Goal: Transaction & Acquisition: Purchase product/service

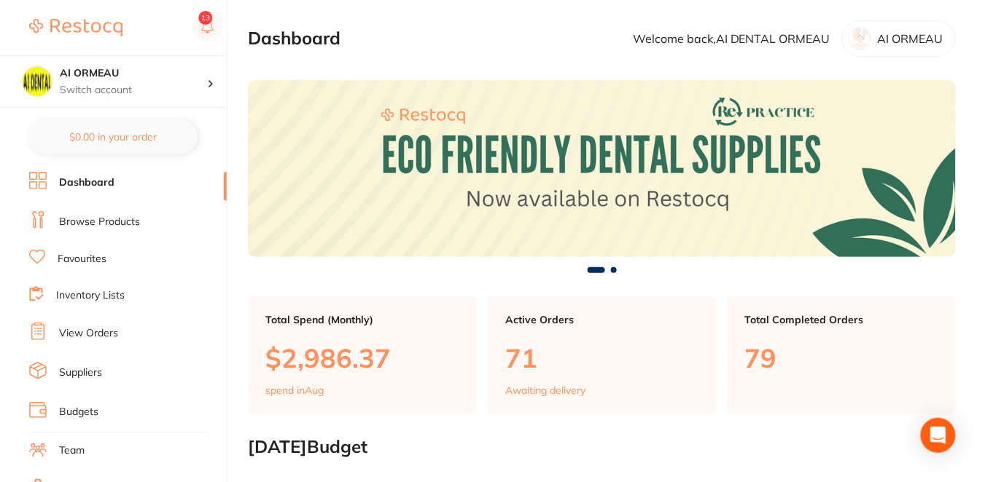
click at [117, 222] on link "Browse Products" at bounding box center [99, 222] width 81 height 15
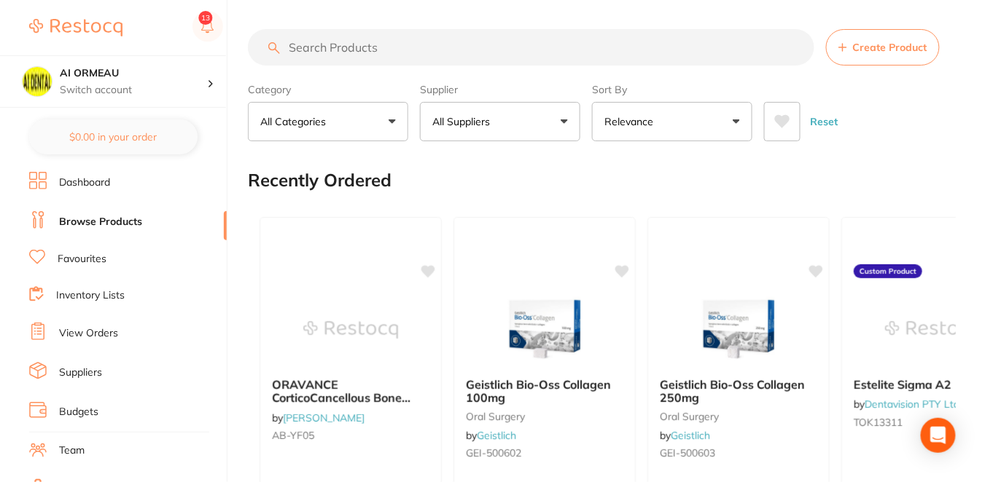
click at [370, 47] on input "search" at bounding box center [531, 47] width 566 height 36
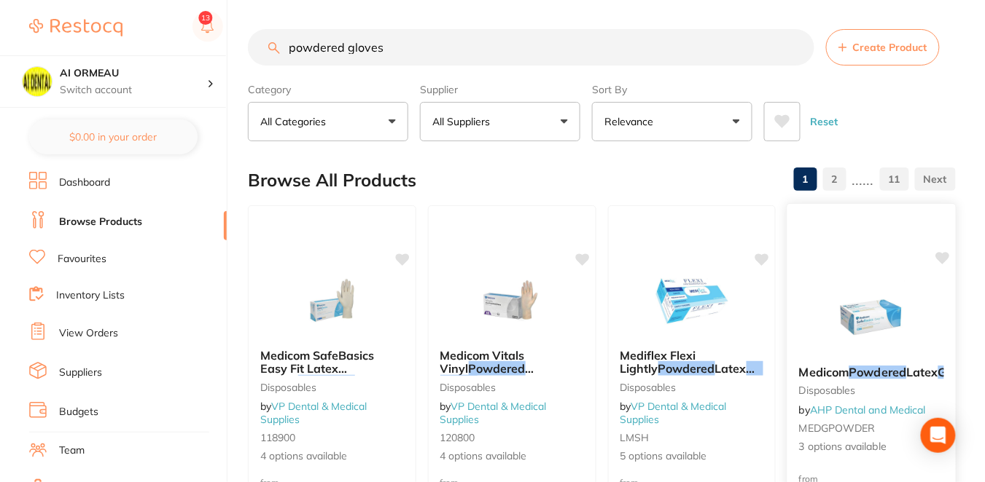
type input "powdered gloves"
click at [892, 229] on div at bounding box center [871, 222] width 168 height 37
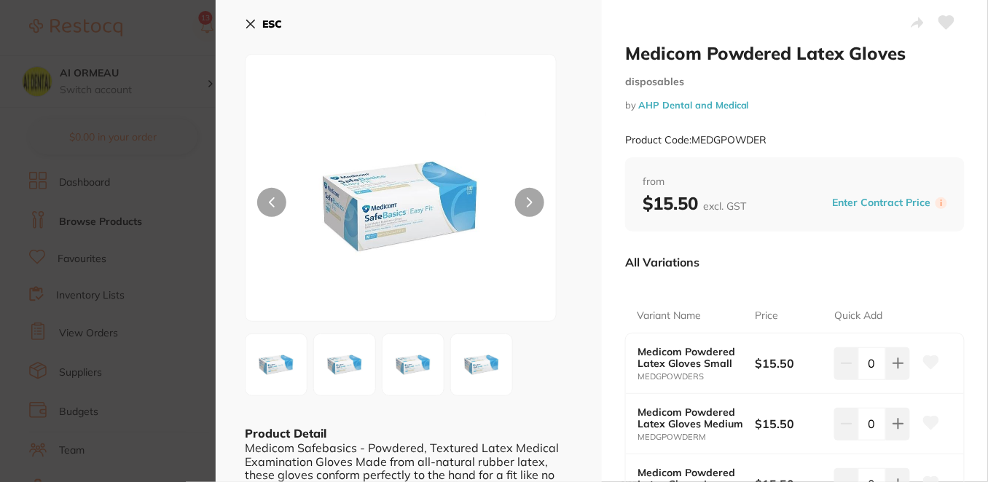
click at [143, 30] on section "Medicom Powdered Latex Gloves disposables by AHP Dental and Medical Product Cod…" at bounding box center [494, 241] width 988 height 482
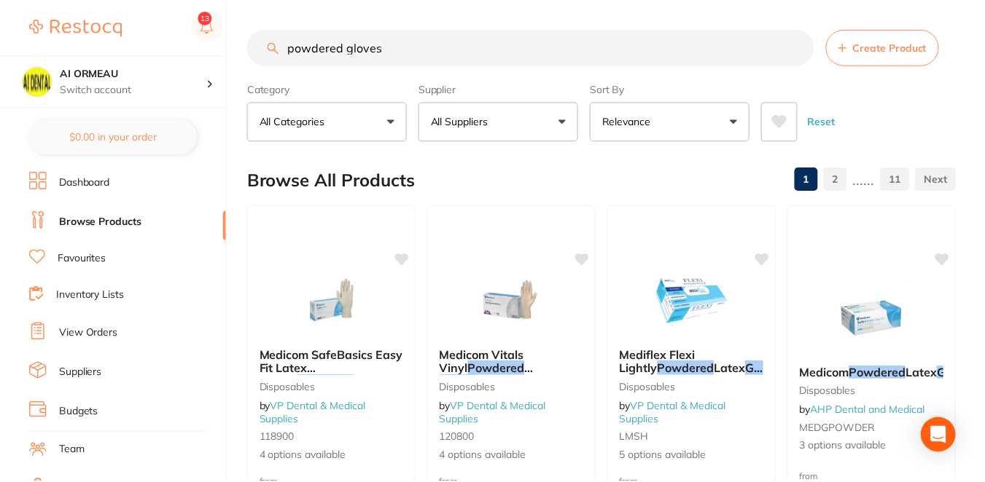
scroll to position [64, 0]
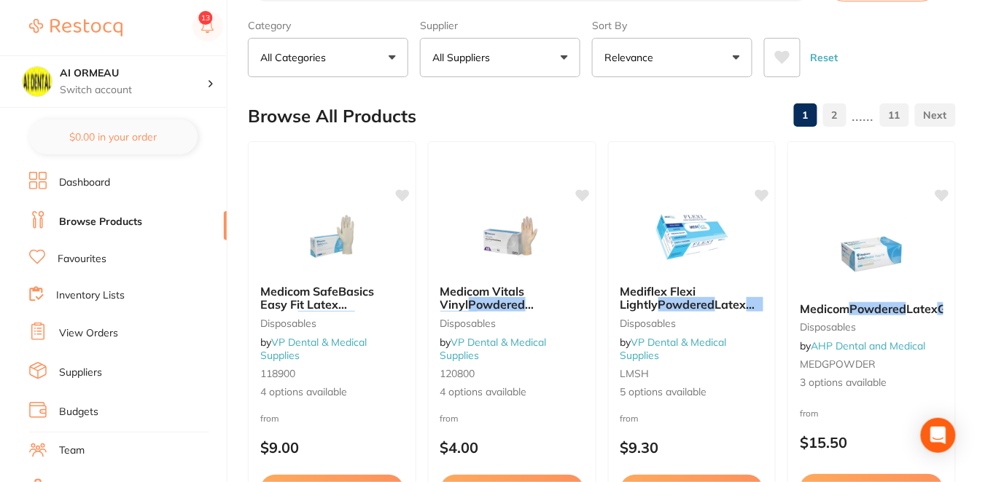
click at [911, 60] on div "Reset" at bounding box center [854, 51] width 180 height 51
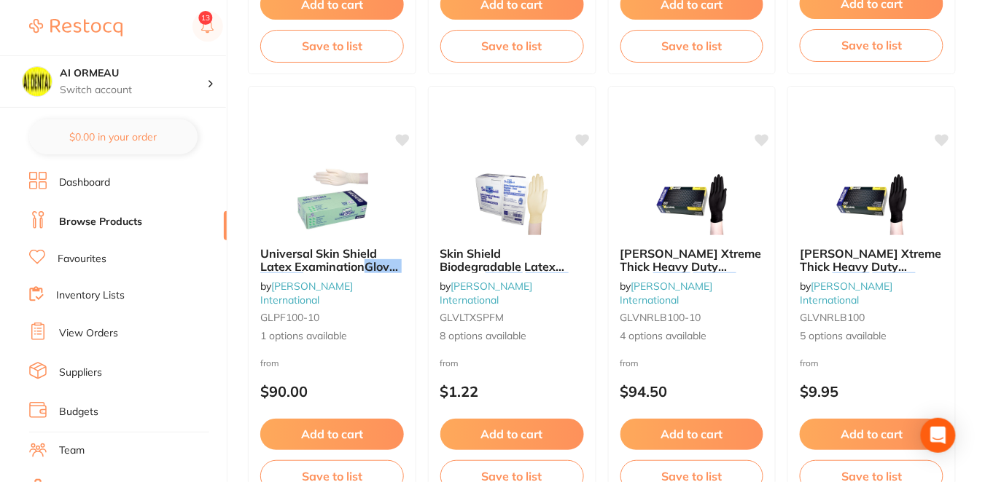
scroll to position [583, 0]
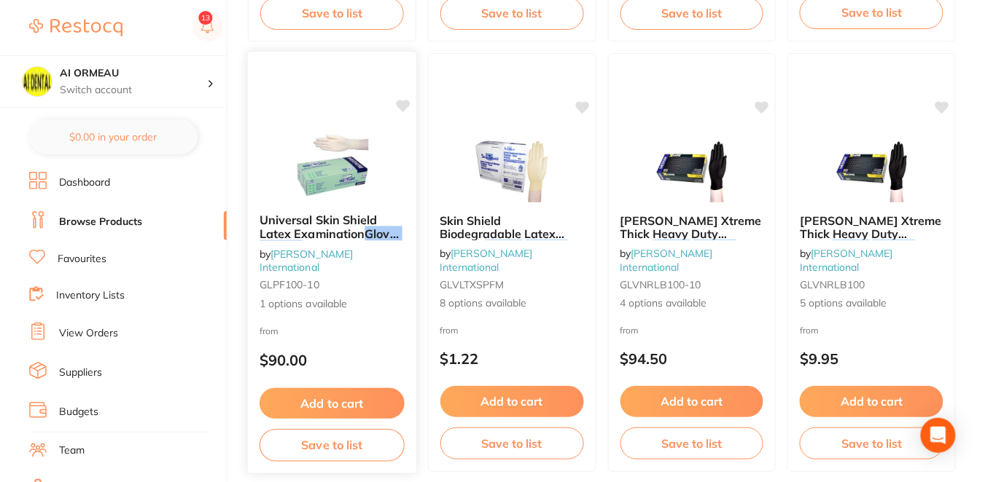
click at [375, 341] on div "from $90.00" at bounding box center [332, 350] width 168 height 52
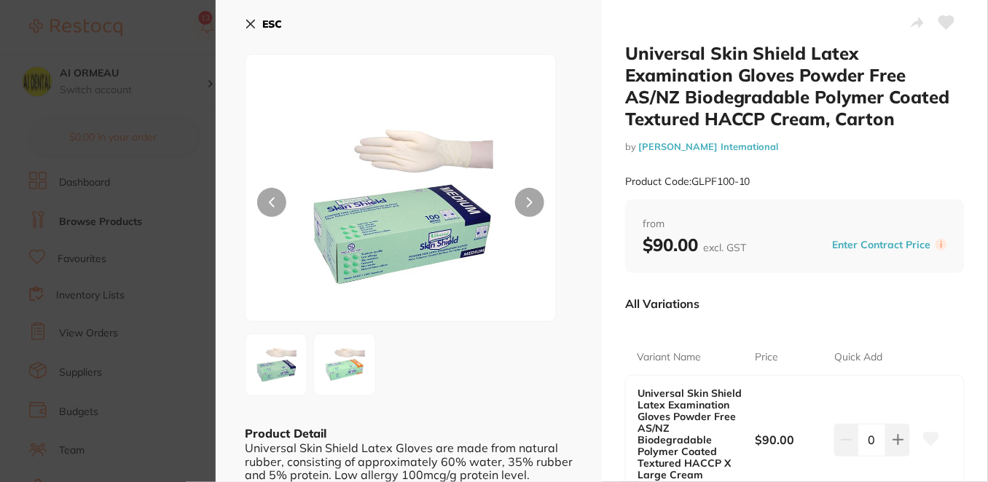
click at [248, 20] on icon at bounding box center [251, 24] width 12 height 12
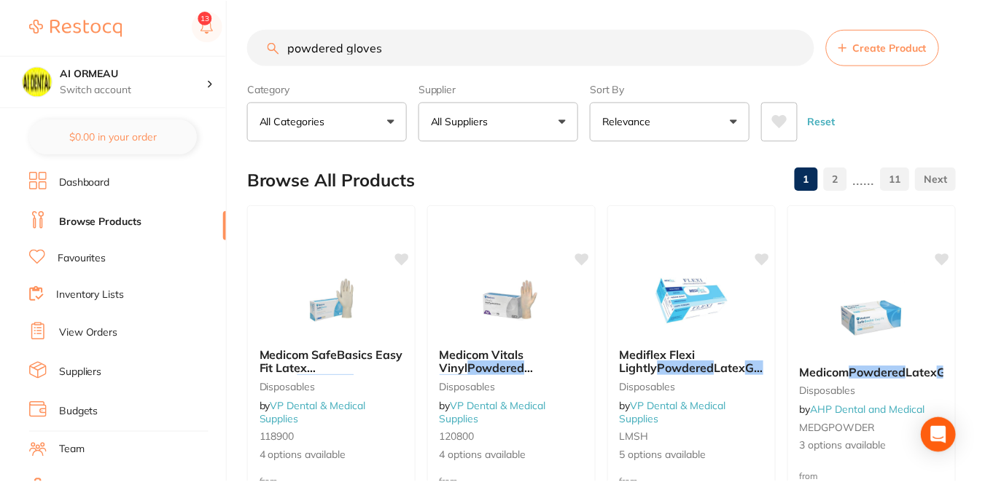
scroll to position [583, 0]
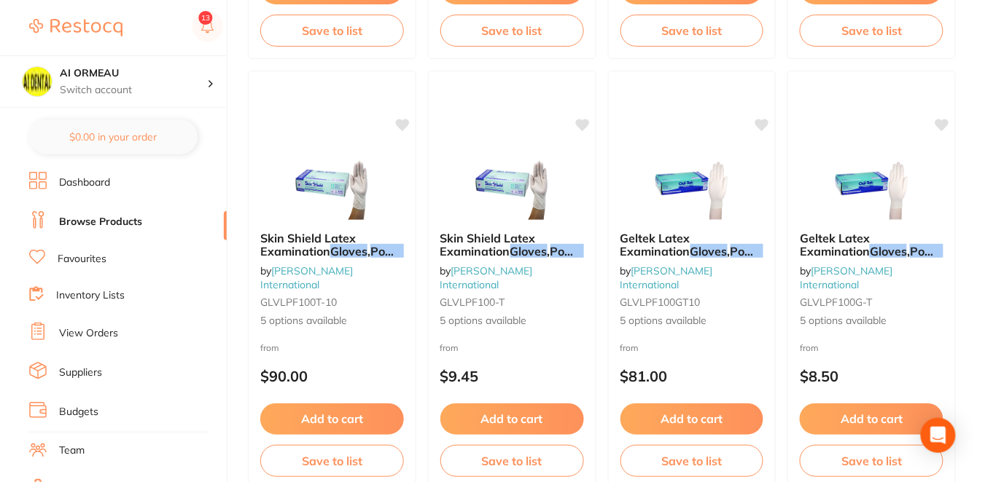
scroll to position [1004, 0]
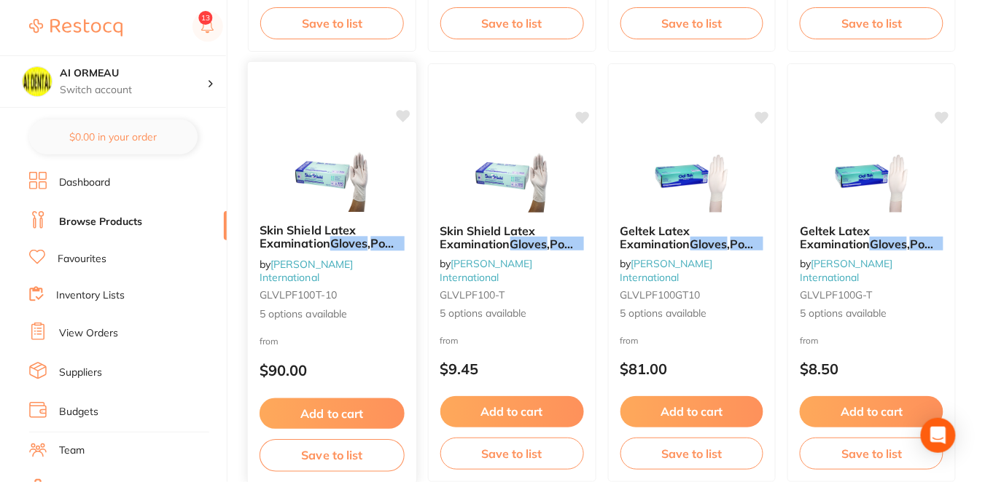
click at [364, 345] on div "from $90.00" at bounding box center [332, 360] width 168 height 52
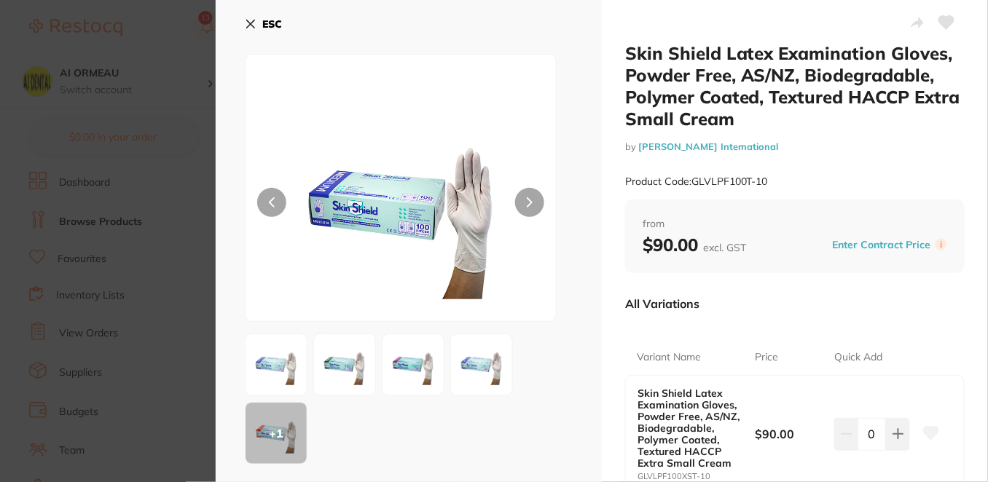
click at [249, 20] on icon at bounding box center [251, 24] width 12 height 12
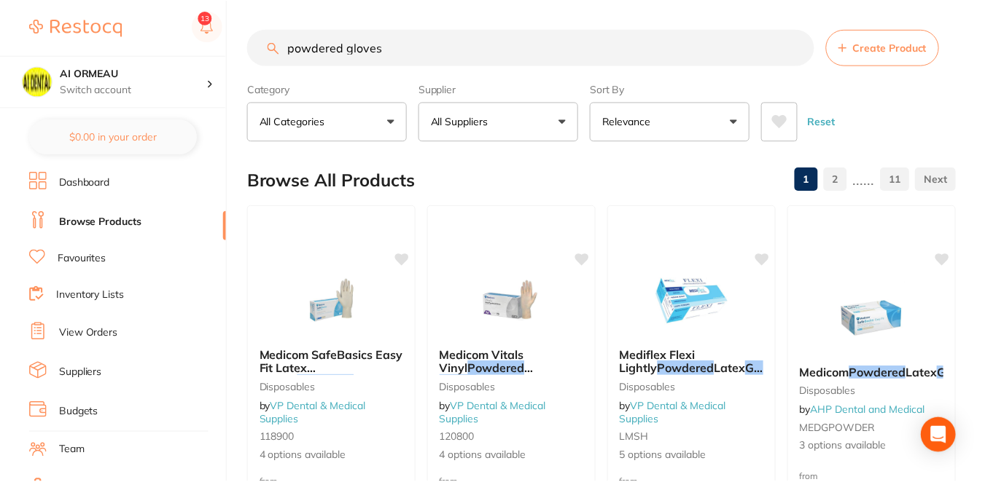
scroll to position [1004, 0]
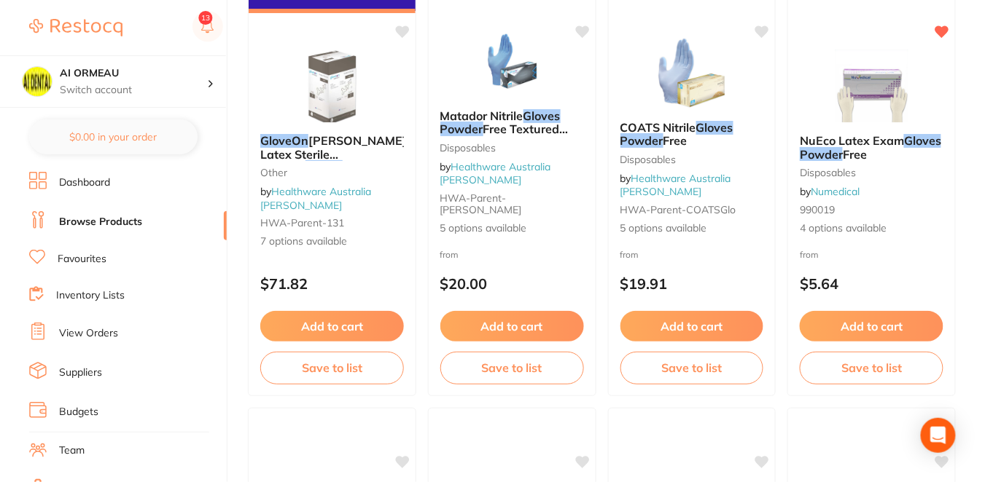
scroll to position [1522, 0]
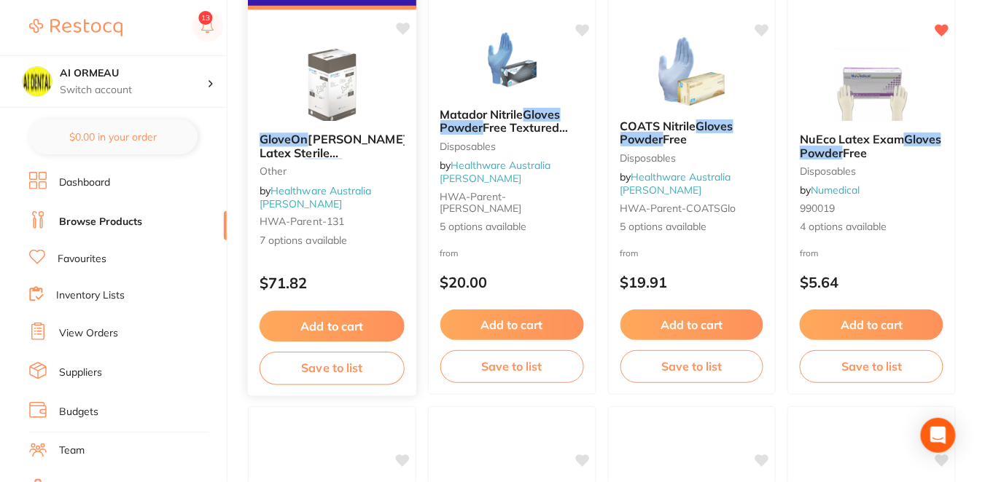
click at [378, 275] on p "$71.82" at bounding box center [331, 283] width 145 height 17
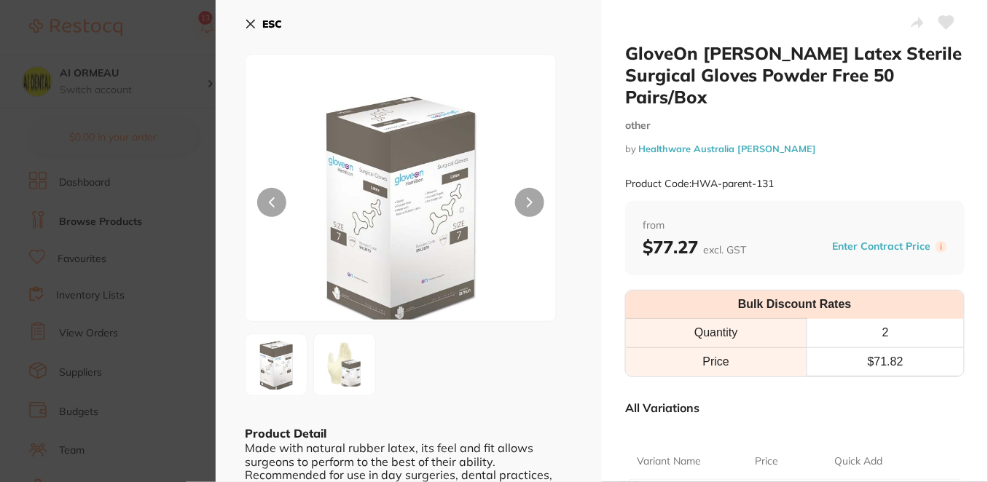
click at [253, 23] on icon at bounding box center [251, 24] width 12 height 12
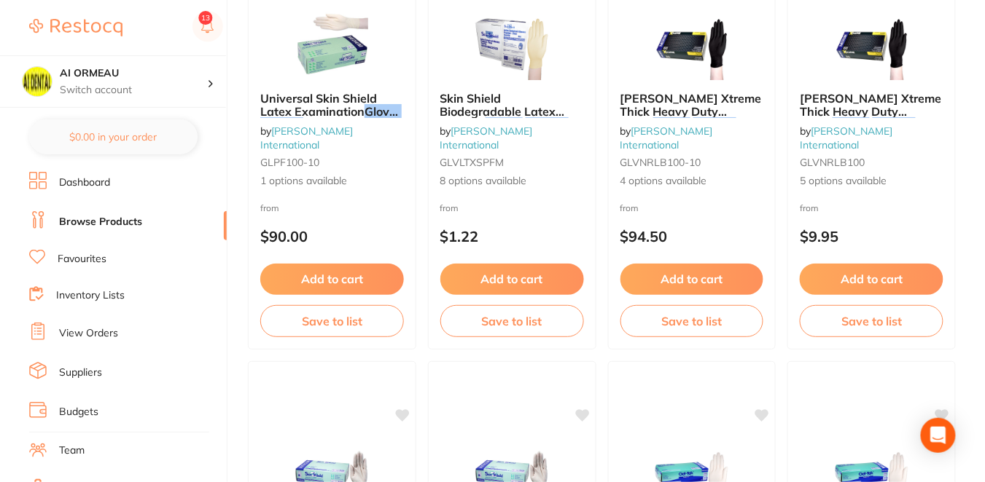
scroll to position [680, 0]
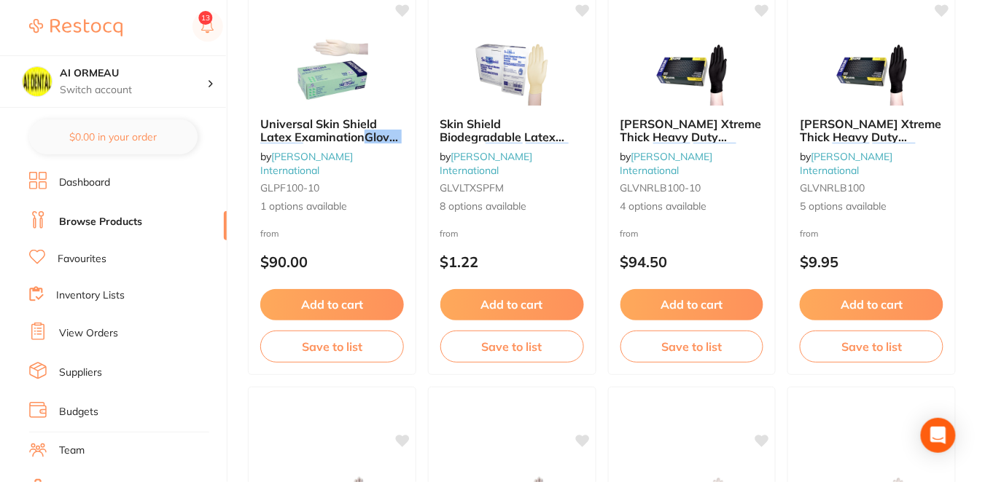
click at [90, 366] on link "Suppliers" at bounding box center [80, 373] width 43 height 15
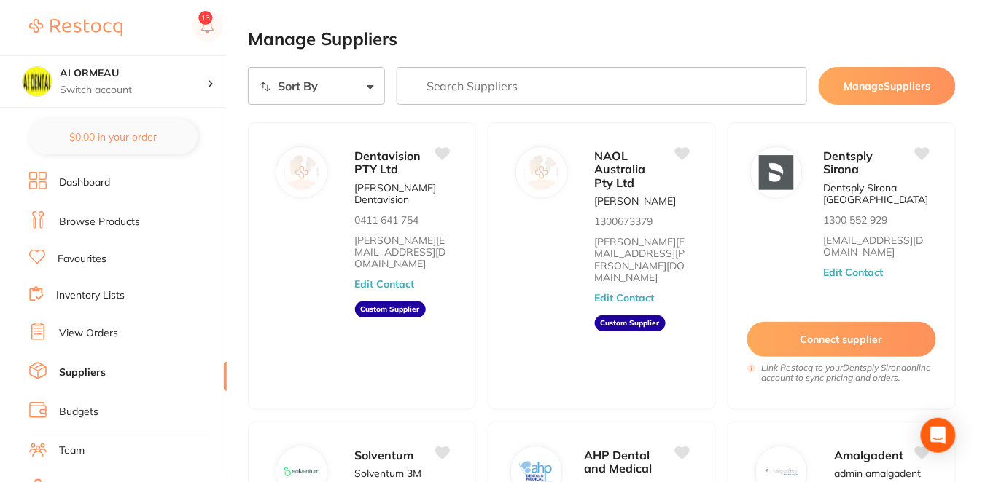
click at [482, 91] on input "search" at bounding box center [601, 86] width 410 height 38
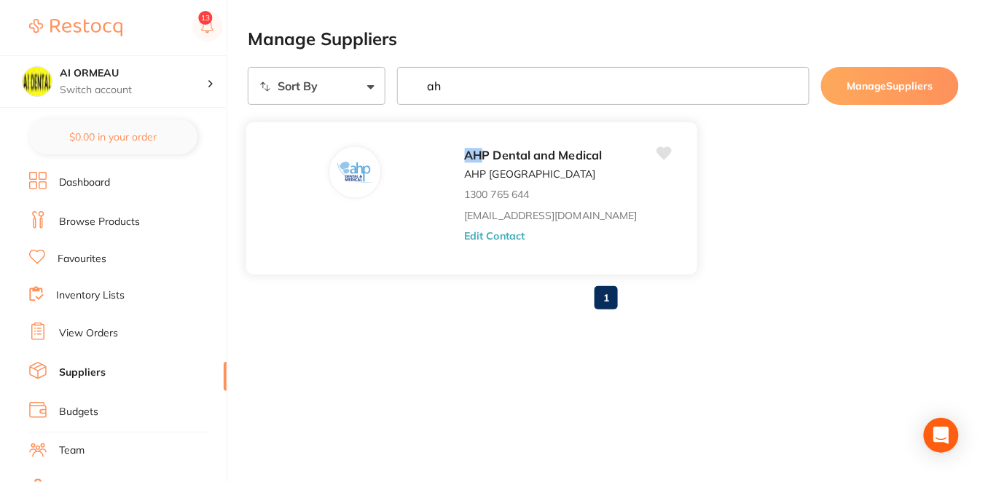
type input "ah"
click at [507, 231] on button "Edit Contact" at bounding box center [494, 236] width 60 height 12
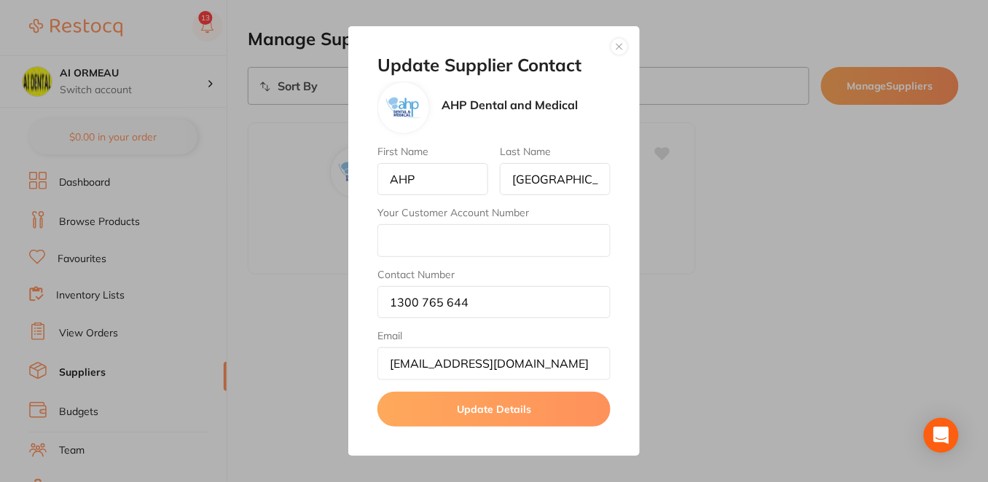
click at [623, 43] on button "button" at bounding box center [619, 46] width 17 height 17
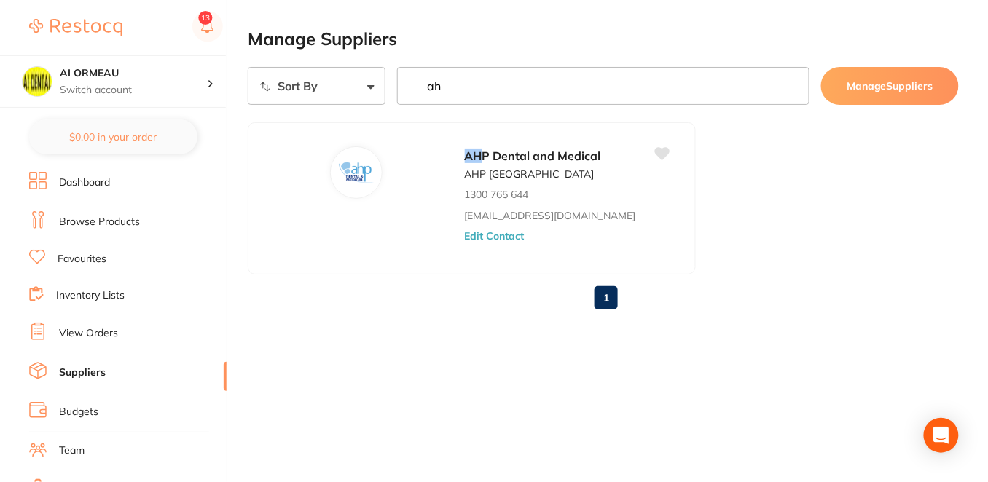
click at [101, 259] on link "Favourites" at bounding box center [82, 259] width 49 height 15
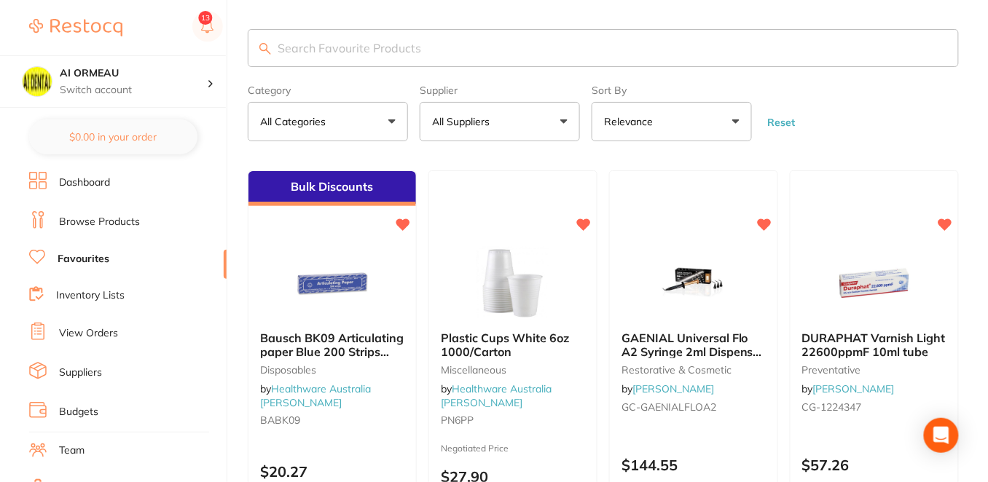
click at [409, 44] on input "search" at bounding box center [603, 48] width 711 height 38
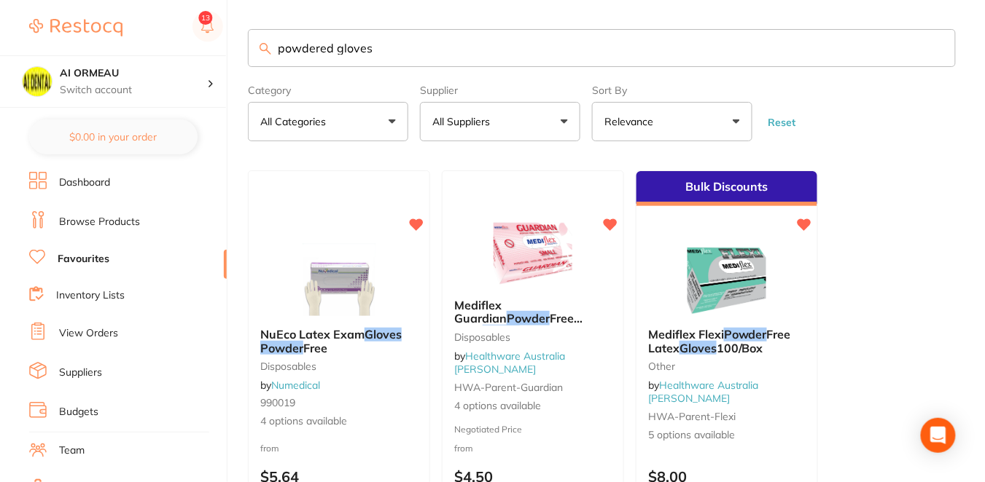
click at [848, 332] on ul "NuEco Latex Exam Gloves Powder Free disposables by Numedical 990019 4 options a…" at bounding box center [602, 380] width 708 height 419
click at [571, 124] on button "All Suppliers" at bounding box center [500, 121] width 160 height 39
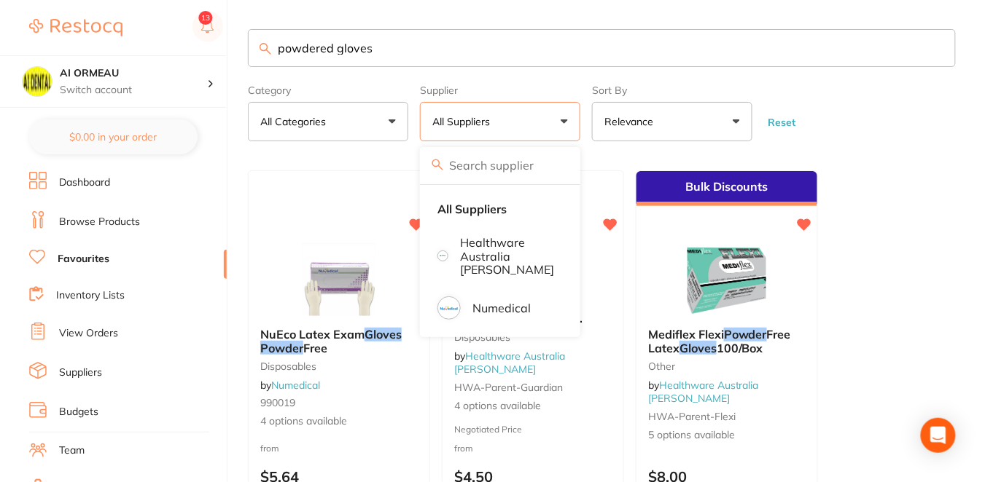
click at [383, 43] on input "powdered gloves" at bounding box center [602, 48] width 708 height 38
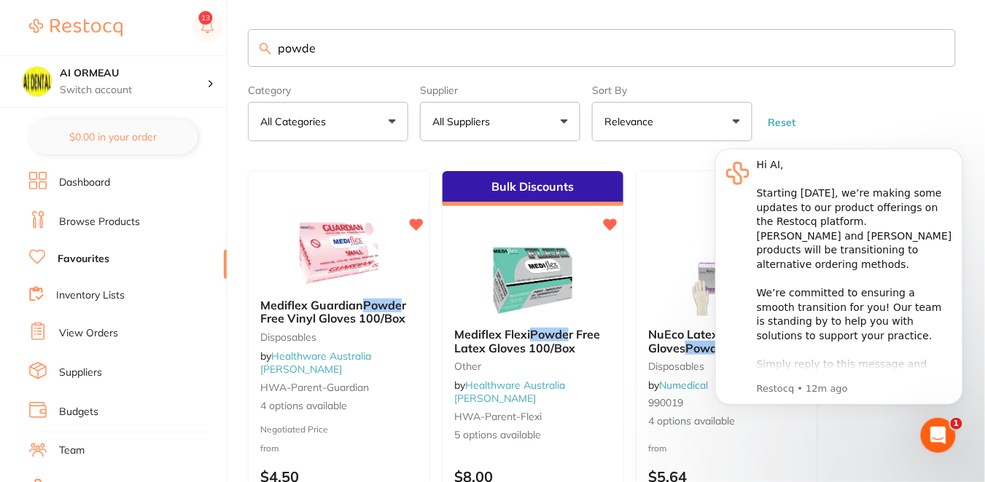
click at [364, 52] on input "powde" at bounding box center [602, 48] width 708 height 38
type input "p"
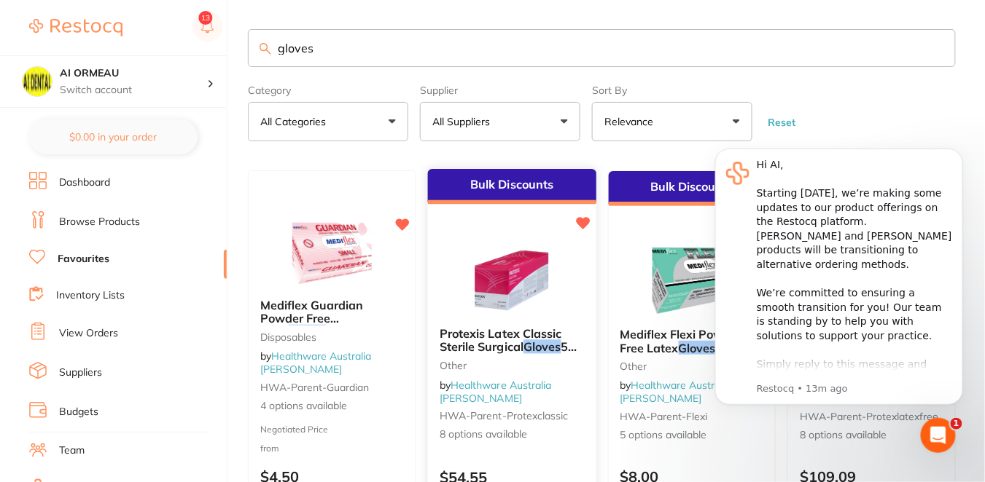
click at [574, 411] on small "HWA-parent-protexclassic" at bounding box center [511, 417] width 145 height 12
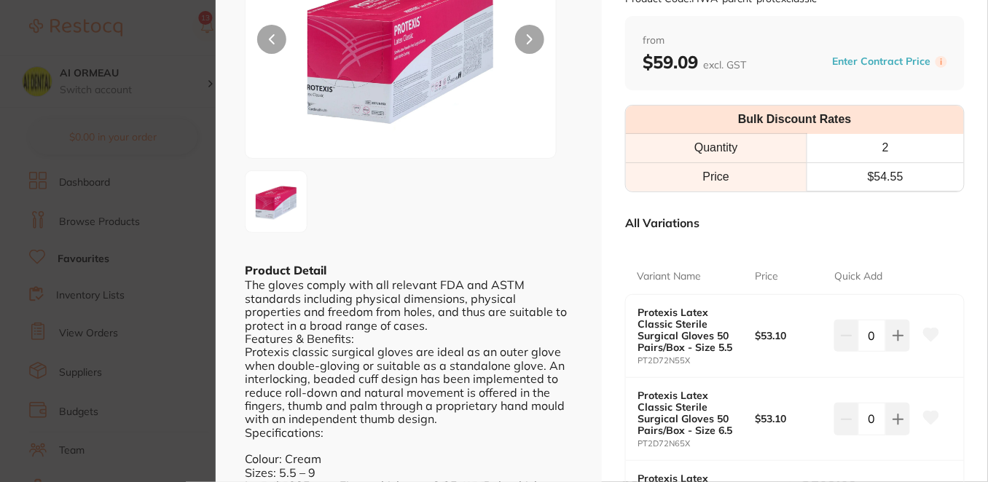
scroll to position [162, 0]
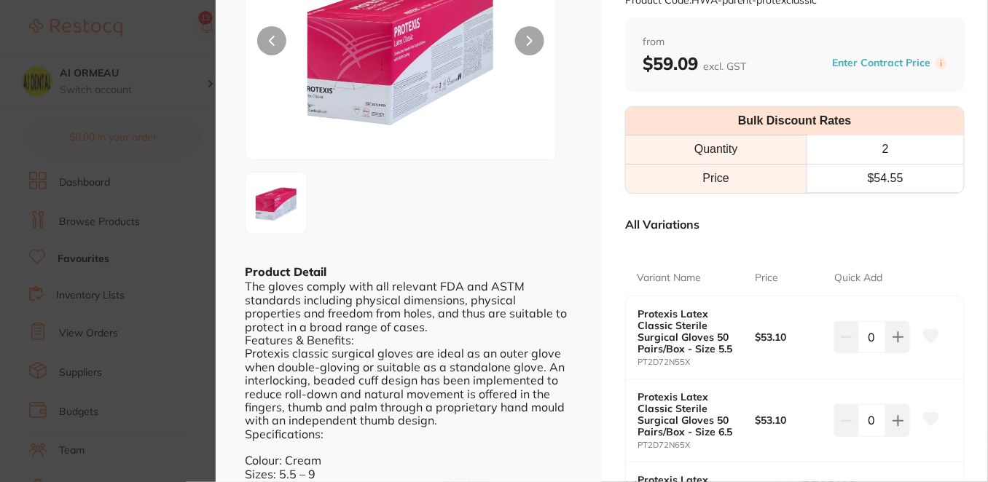
click at [401, 127] on img at bounding box center [401, 44] width 186 height 230
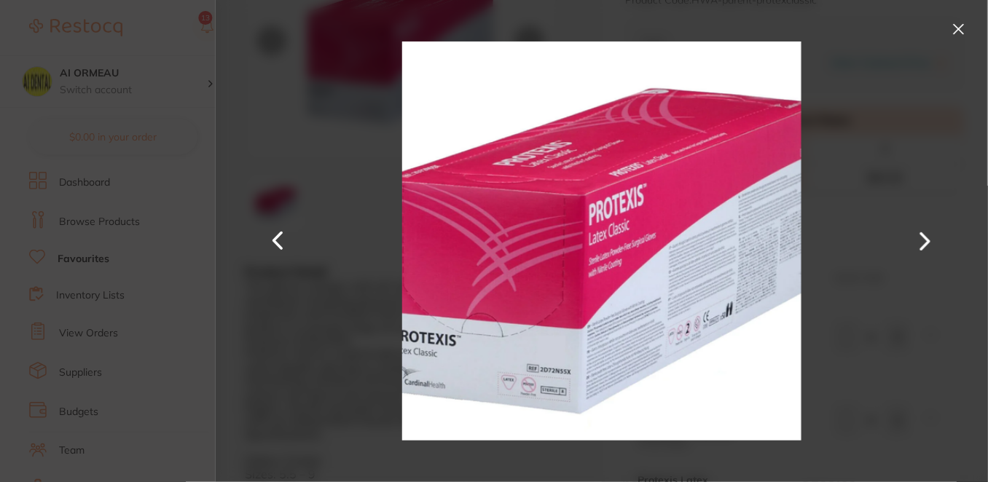
scroll to position [0, 0]
click at [963, 31] on button at bounding box center [958, 28] width 23 height 23
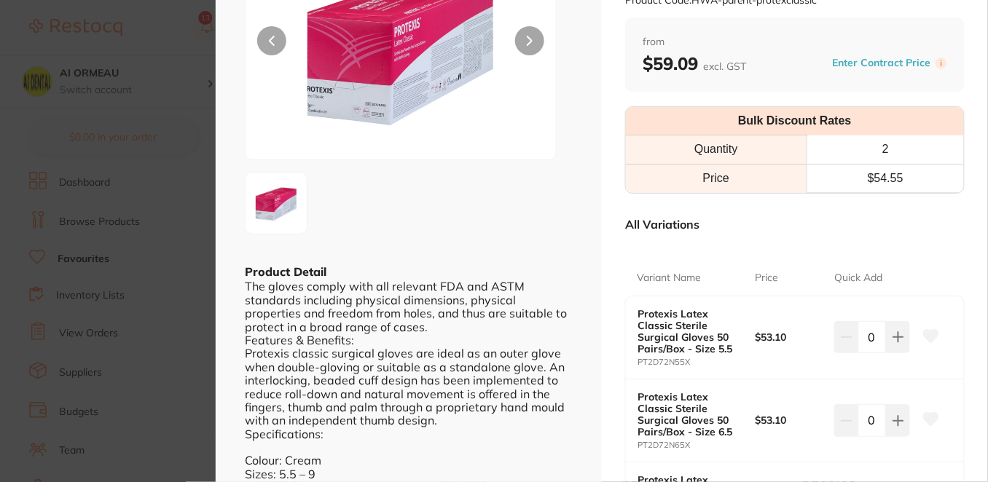
click at [977, 104] on div "Protexis Latex Classic Sterile Surgical Gloves 50 Pairs/Box other by Healthware…" at bounding box center [795, 452] width 386 height 1229
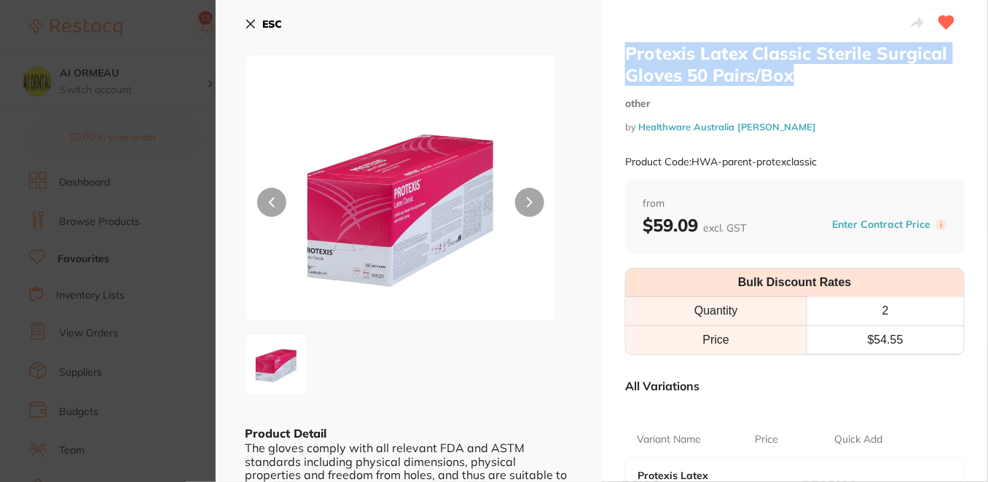
drag, startPoint x: 805, startPoint y: 79, endPoint x: 604, endPoint y: 36, distance: 205.0
copy h2 "Protexis Latex Classic Sterile Surgical Gloves 50 Pairs/Box"
click at [162, 52] on section "Protexis Latex Classic Sterile Surgical Gloves 50 Pairs/Box other by Healthware…" at bounding box center [494, 241] width 988 height 482
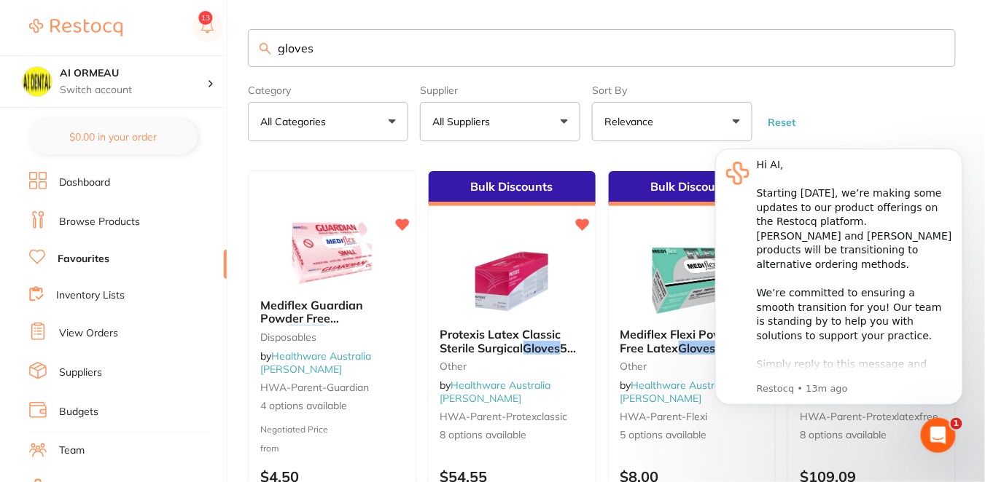
click at [896, 82] on form "Category All Categories All Categories disposables Disposables other Clear Cate…" at bounding box center [602, 110] width 708 height 63
click at [957, 149] on icon "Dismiss notification" at bounding box center [958, 152] width 8 height 8
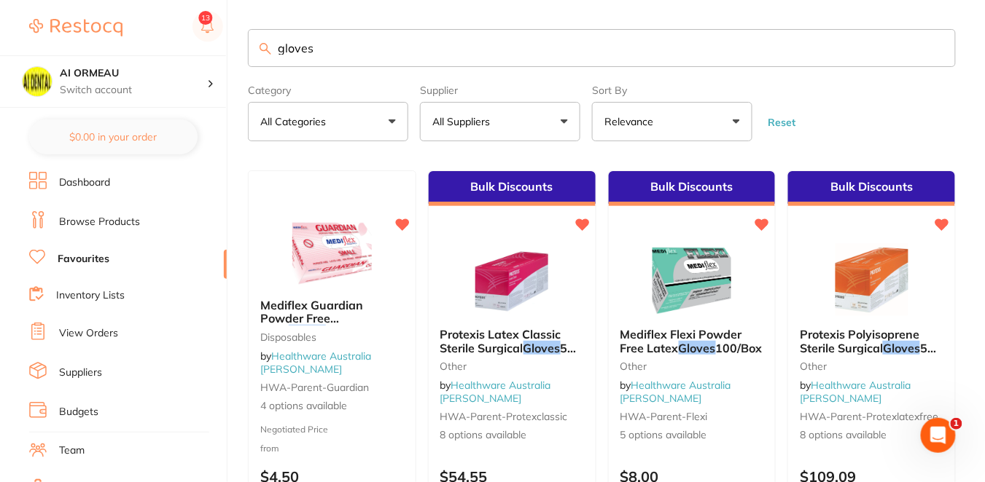
click at [913, 112] on form "Category All Categories All Categories disposables Disposables other Clear Cate…" at bounding box center [602, 110] width 708 height 63
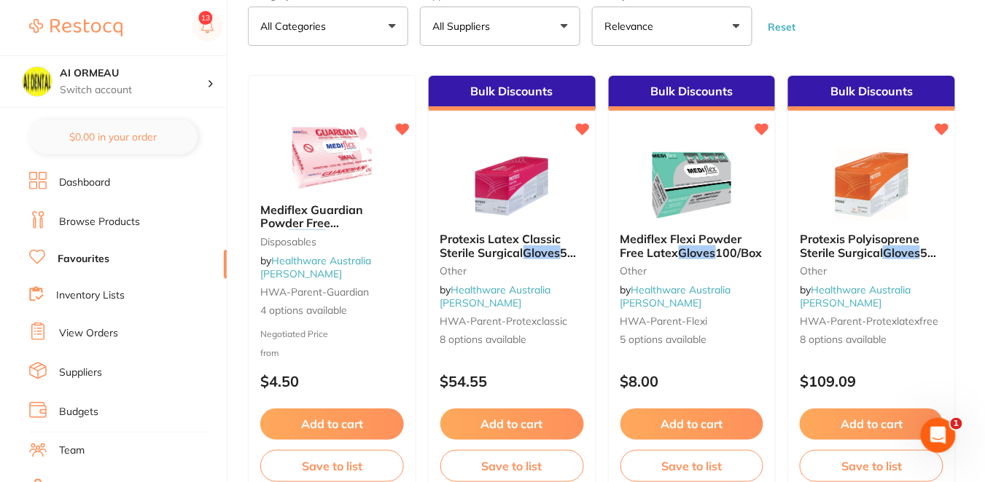
scroll to position [97, 0]
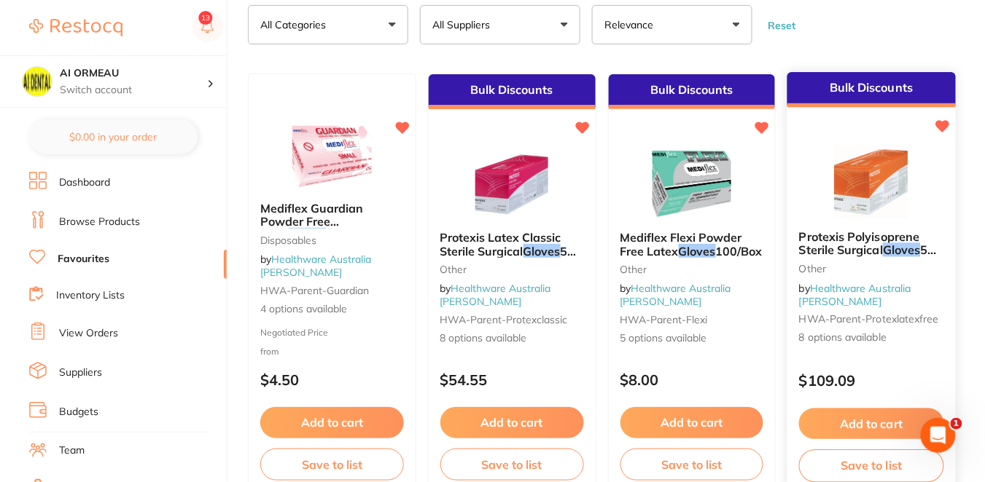
click at [896, 381] on p "$109.09" at bounding box center [871, 381] width 145 height 17
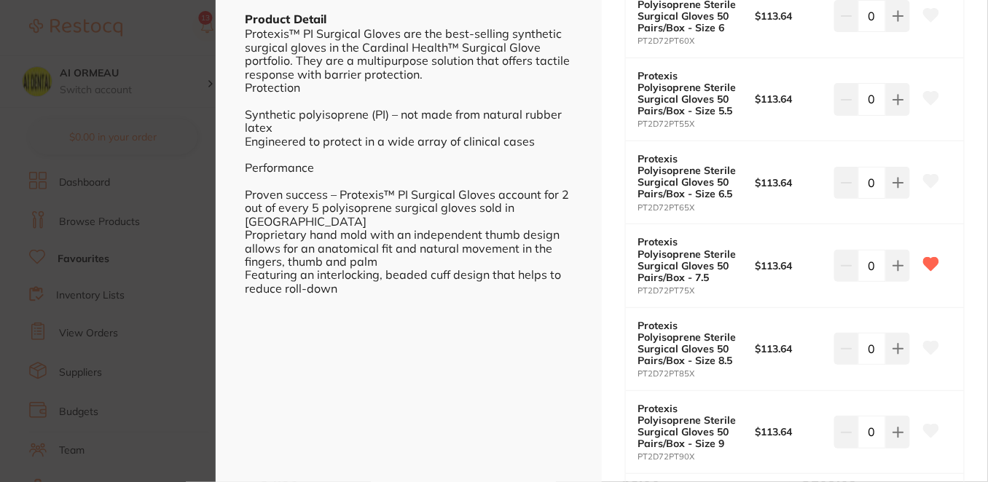
scroll to position [485, 0]
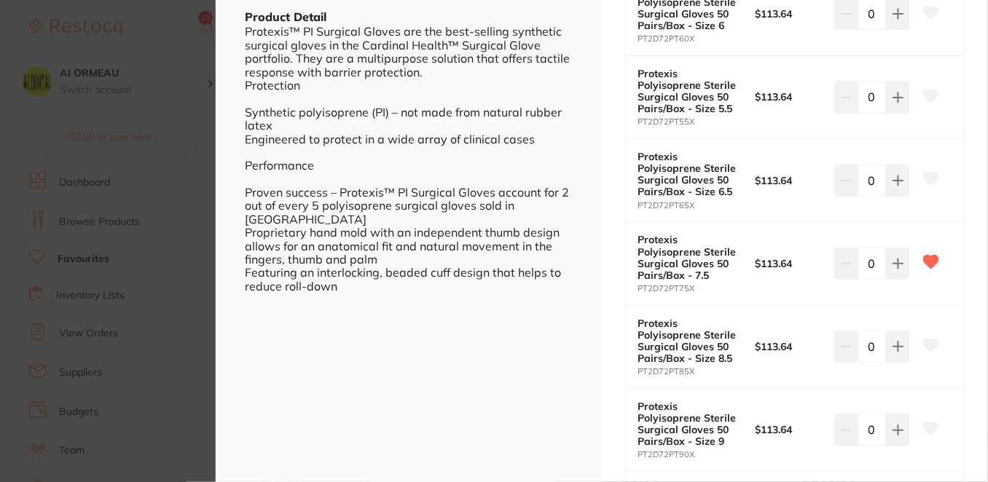
click at [155, 29] on section "Protexis Polyisoprene Sterile Surgical Gloves 50 Pairs/Box other by Healthware …" at bounding box center [494, 241] width 988 height 482
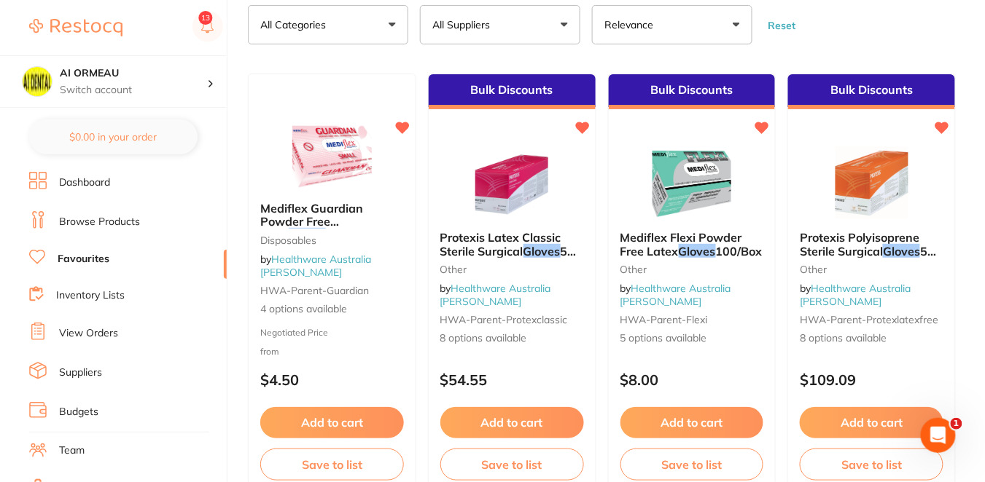
click at [920, 20] on form "Category All Categories All Categories disposables Disposables other Clear Cate…" at bounding box center [602, 13] width 708 height 63
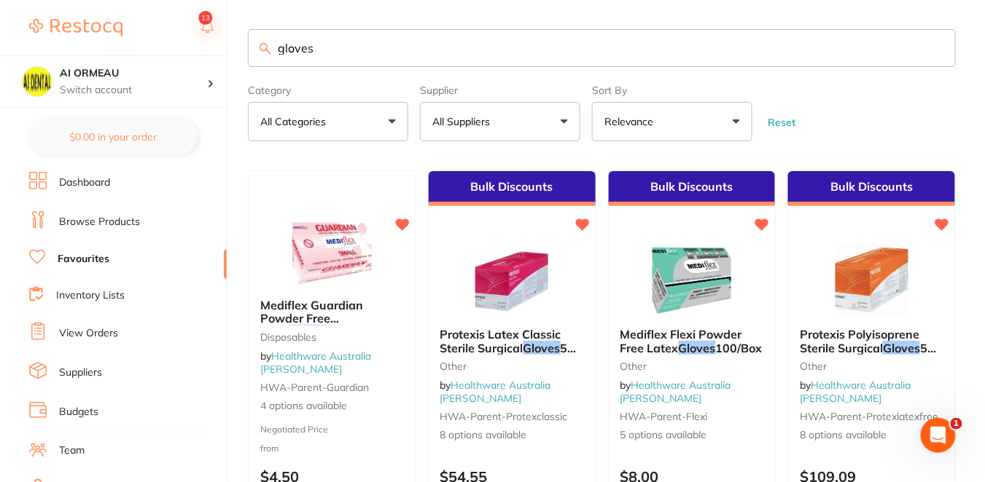
click at [319, 49] on input "gloves" at bounding box center [602, 48] width 708 height 38
type input "g"
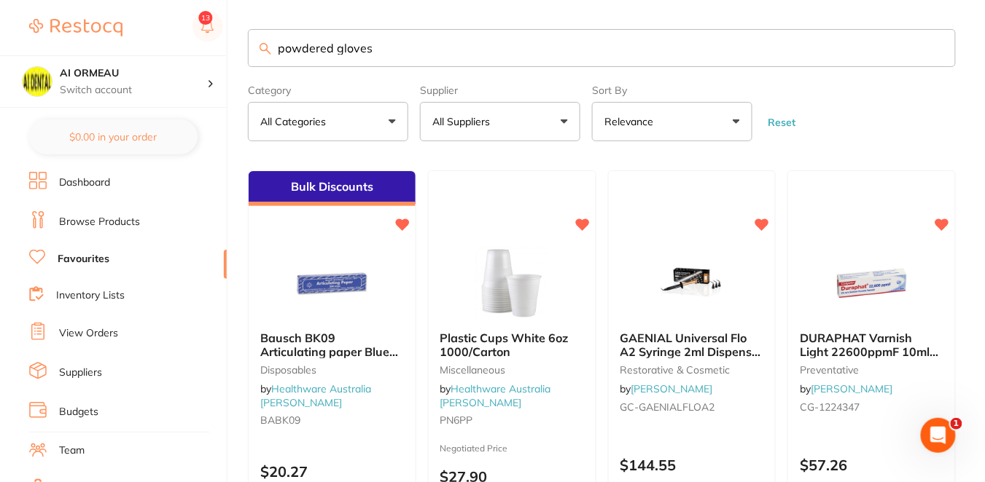
type input "powdered gloves"
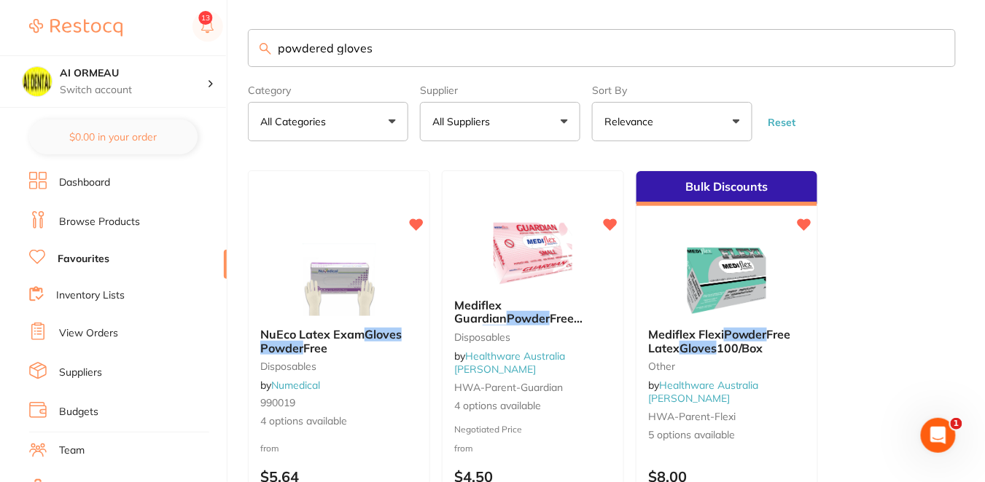
click at [857, 215] on ul "NuEco Latex Exam Gloves Powder Free disposables by Numedical 990019 4 options a…" at bounding box center [602, 380] width 708 height 419
click at [98, 221] on link "Browse Products" at bounding box center [99, 222] width 81 height 15
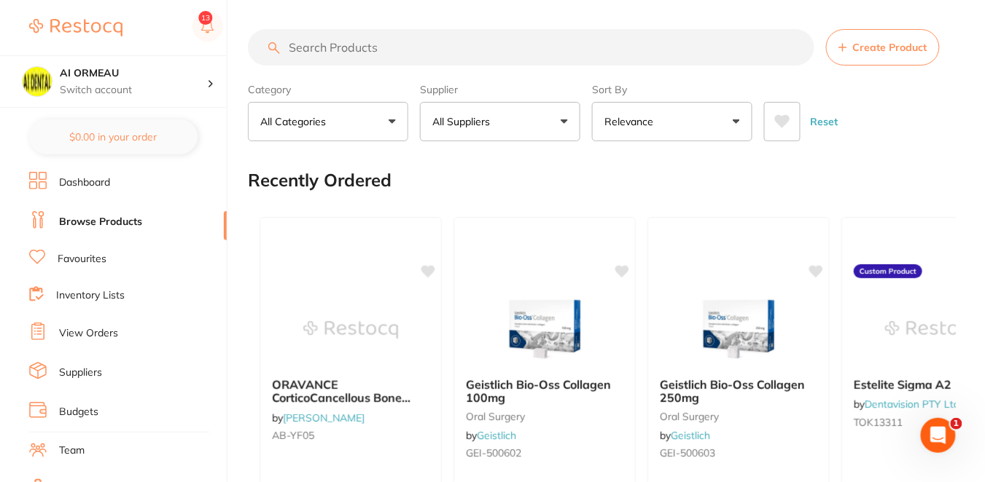
click at [386, 50] on input "search" at bounding box center [531, 47] width 566 height 36
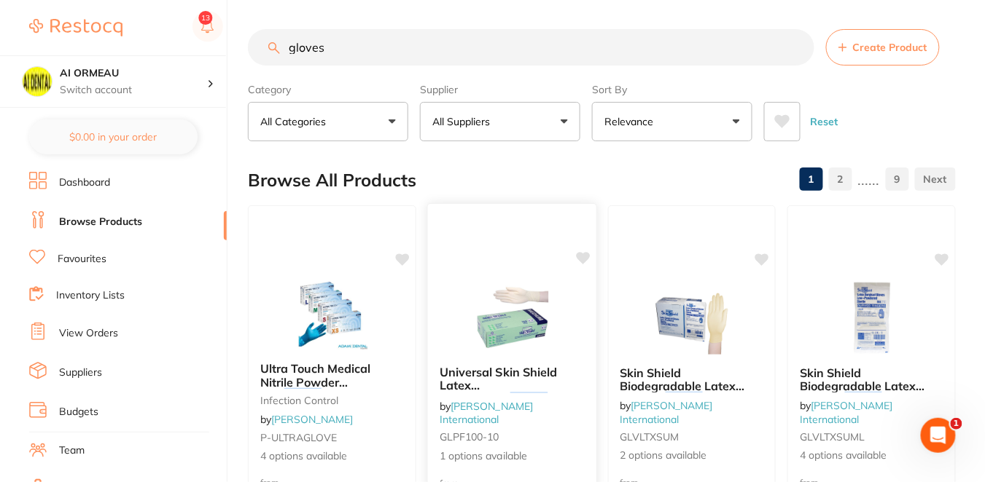
click at [552, 431] on small "GLPF100-10" at bounding box center [511, 437] width 145 height 12
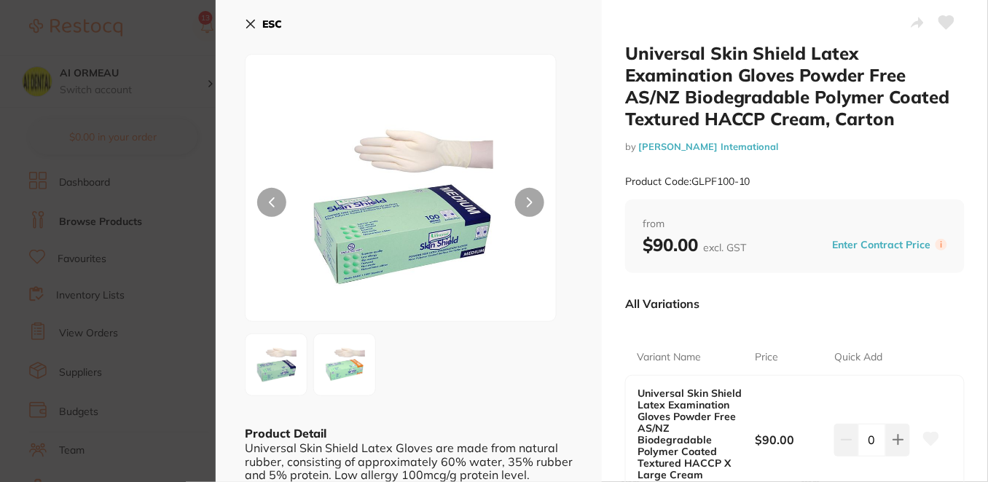
click at [249, 20] on icon at bounding box center [251, 24] width 12 height 12
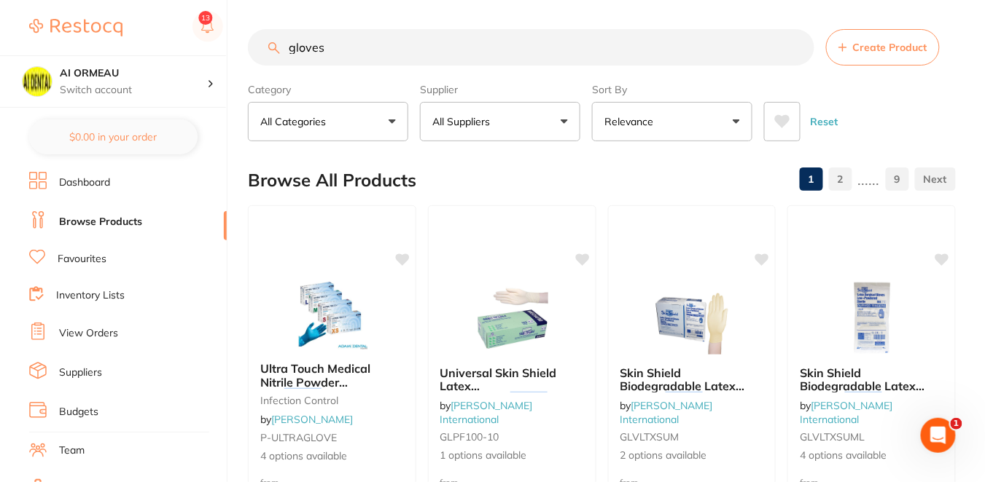
click at [366, 50] on input "gloves" at bounding box center [531, 47] width 566 height 36
type input "gloves powdered"
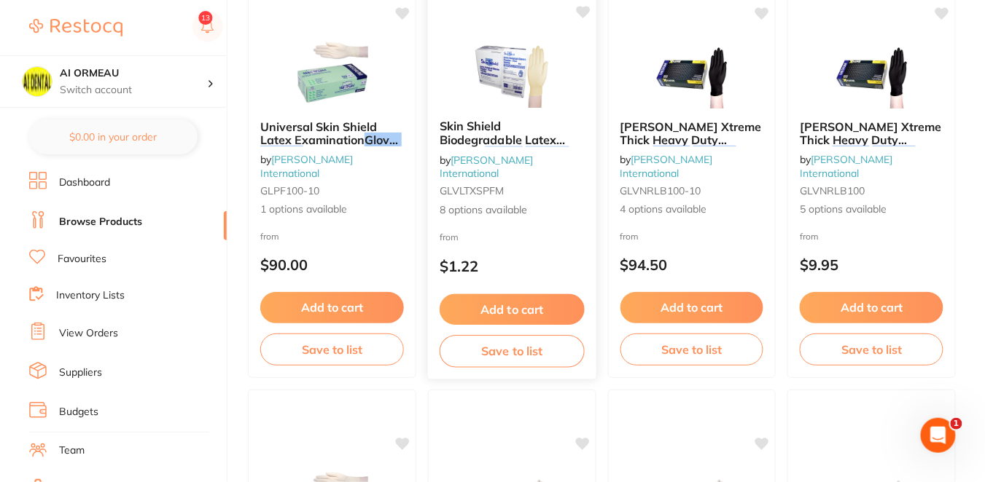
scroll to position [680, 0]
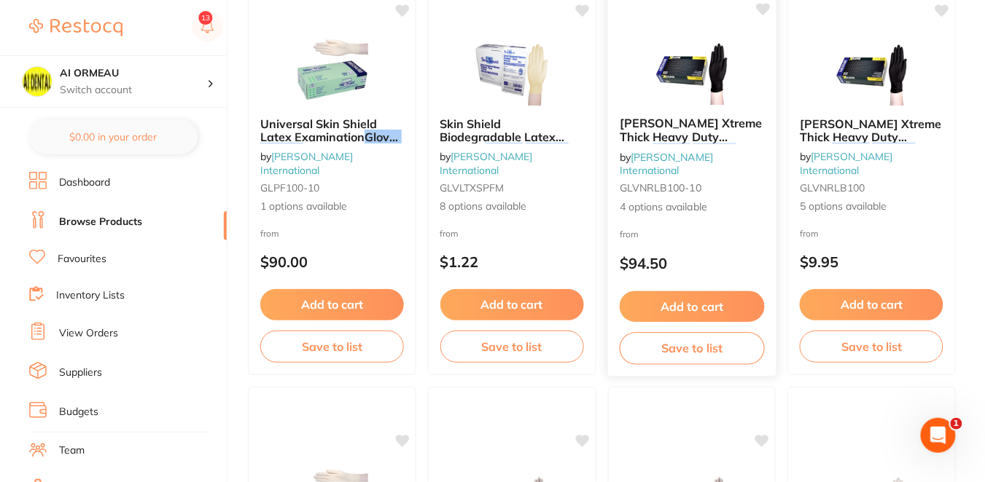
click at [692, 256] on p "$94.50" at bounding box center [691, 263] width 145 height 17
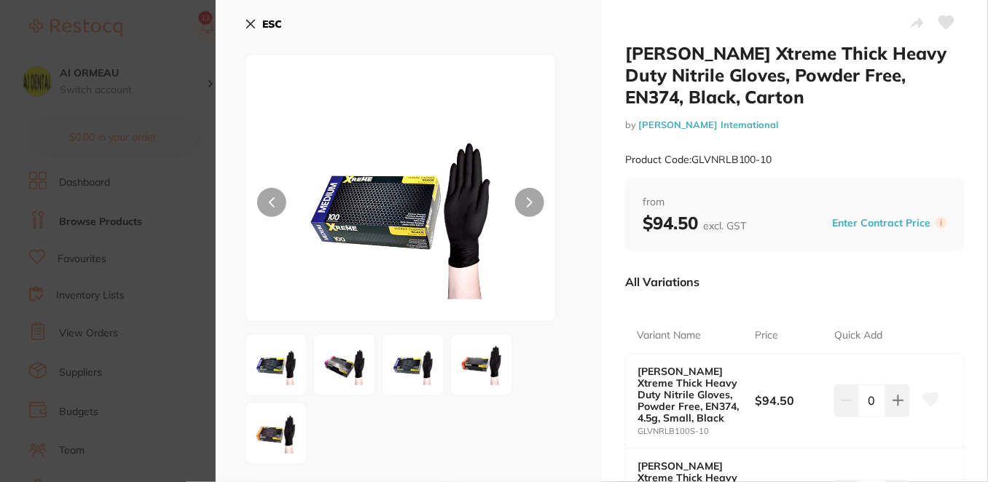
click at [247, 20] on icon at bounding box center [251, 24] width 8 height 8
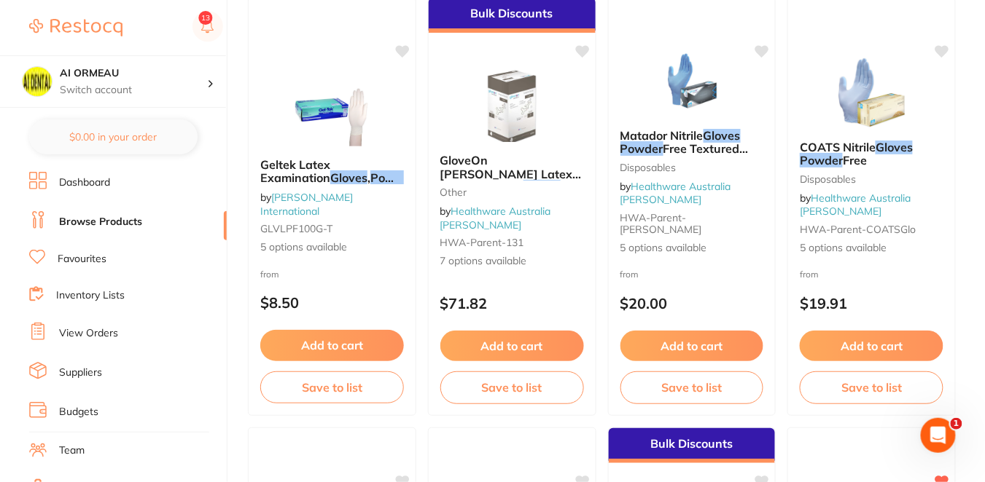
scroll to position [1522, 0]
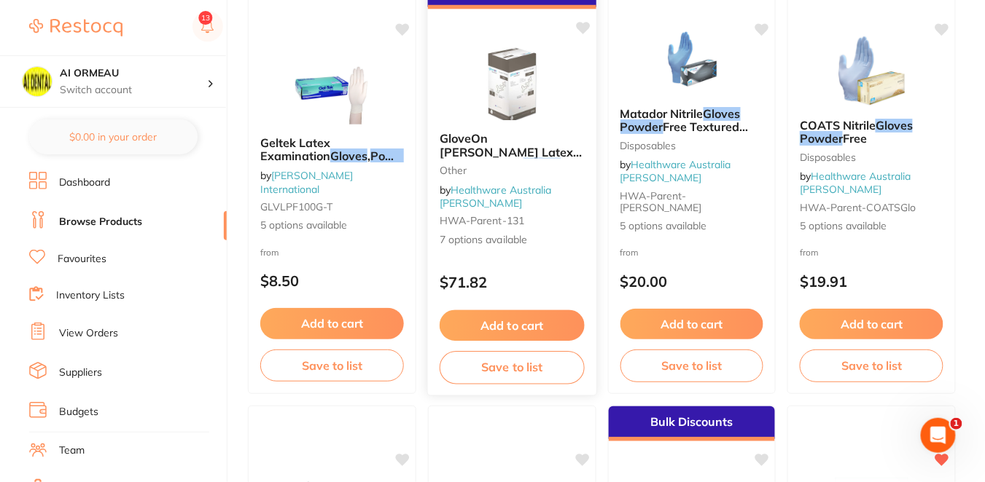
click at [558, 275] on p "$71.82" at bounding box center [511, 282] width 145 height 17
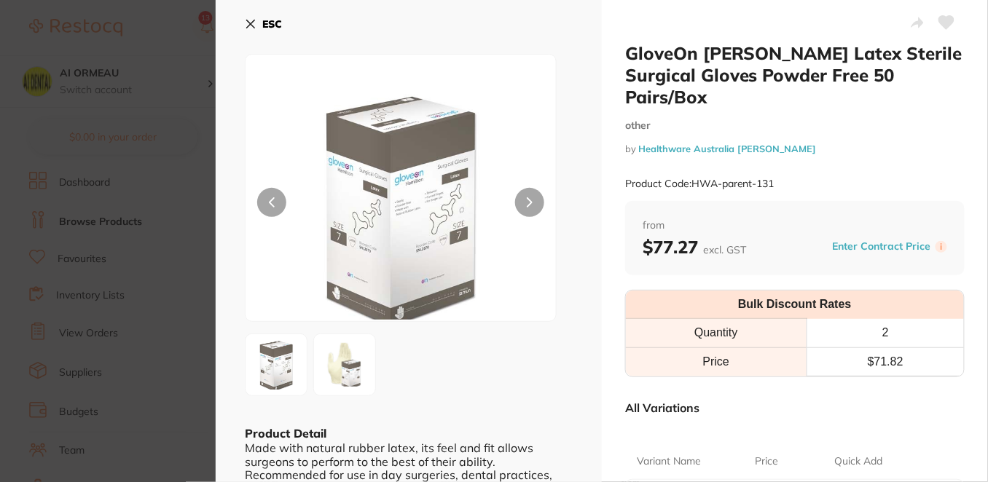
click at [194, 257] on section "GloveOn [PERSON_NAME] Latex Sterile Surgical Gloves Powder Free 50 Pairs/Box ot…" at bounding box center [494, 241] width 988 height 482
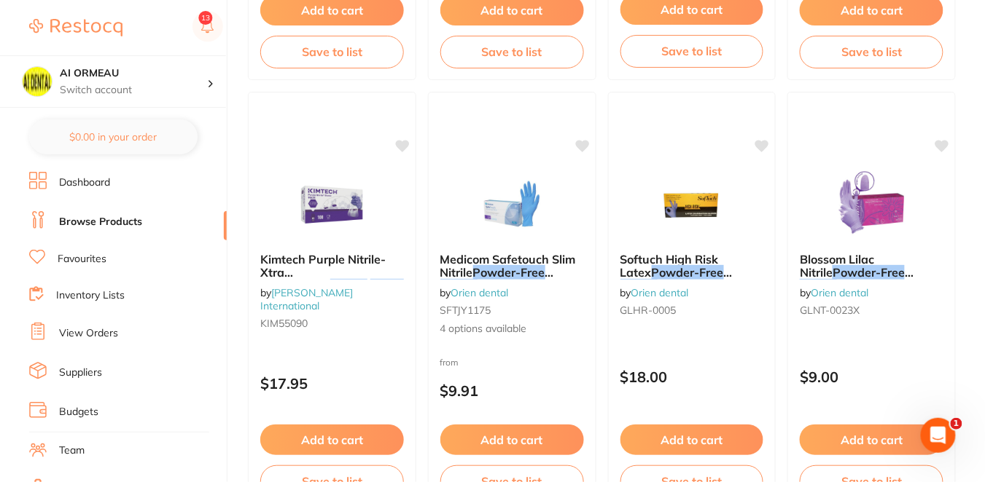
scroll to position [2300, 0]
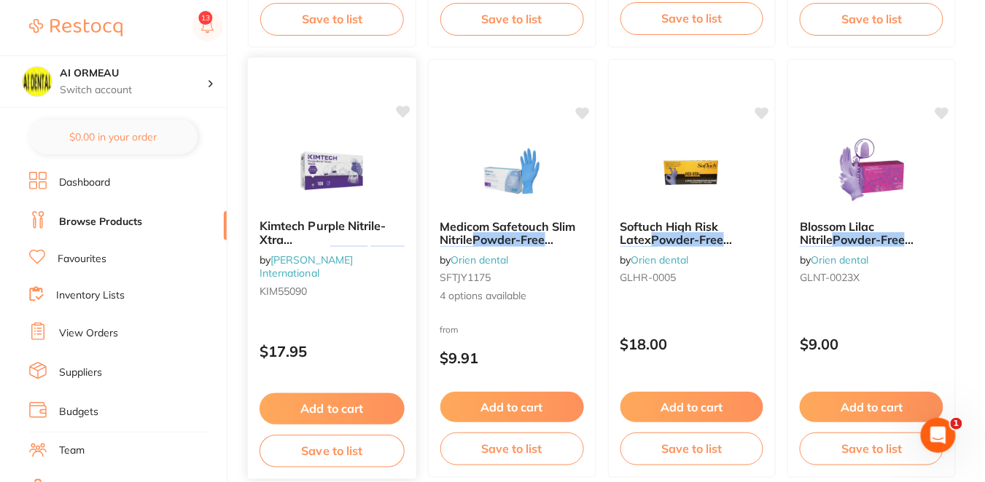
click at [342, 329] on div "$17.95" at bounding box center [332, 348] width 168 height 39
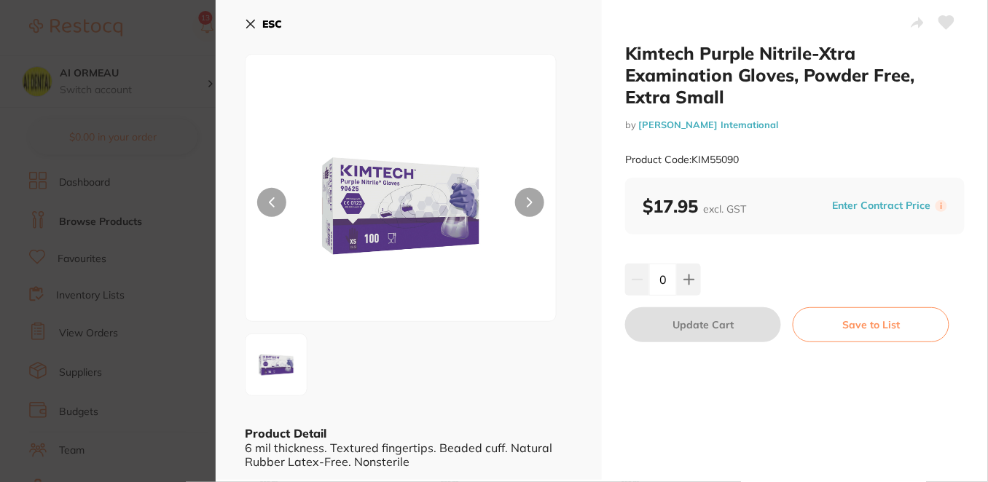
click at [164, 25] on section "Kimtech Purple Nitrile-Xtra Examination Gloves, Powder Free, Extra Small by [PE…" at bounding box center [494, 241] width 988 height 482
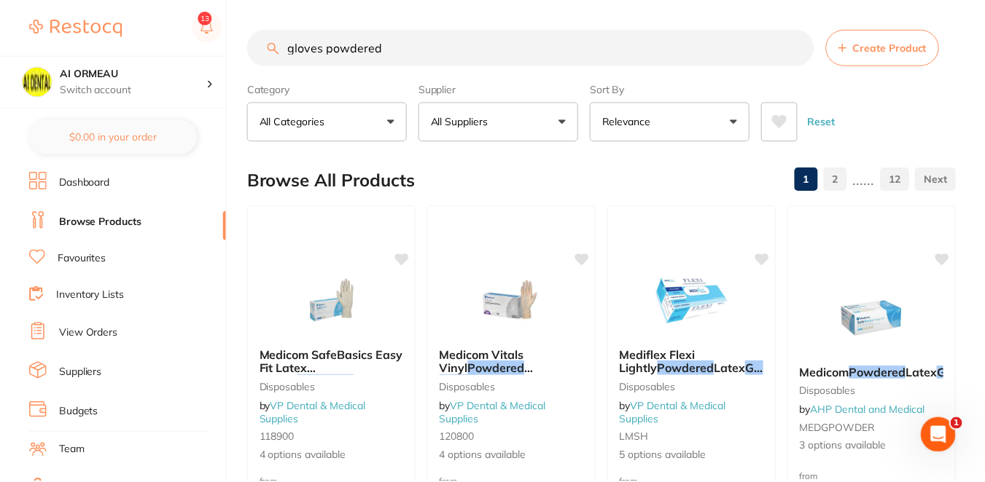
scroll to position [2300, 0]
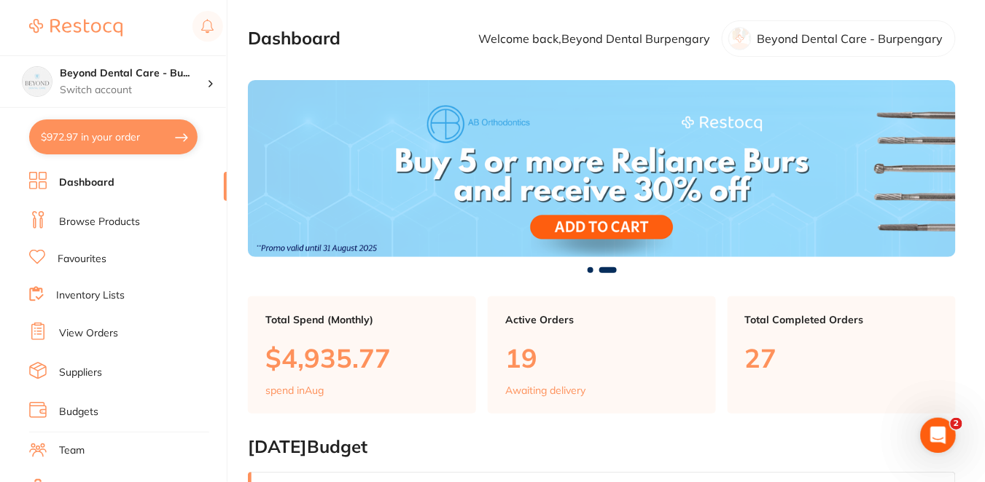
click at [142, 142] on button "$972.97 in your order" at bounding box center [113, 137] width 168 height 35
checkbox input "true"
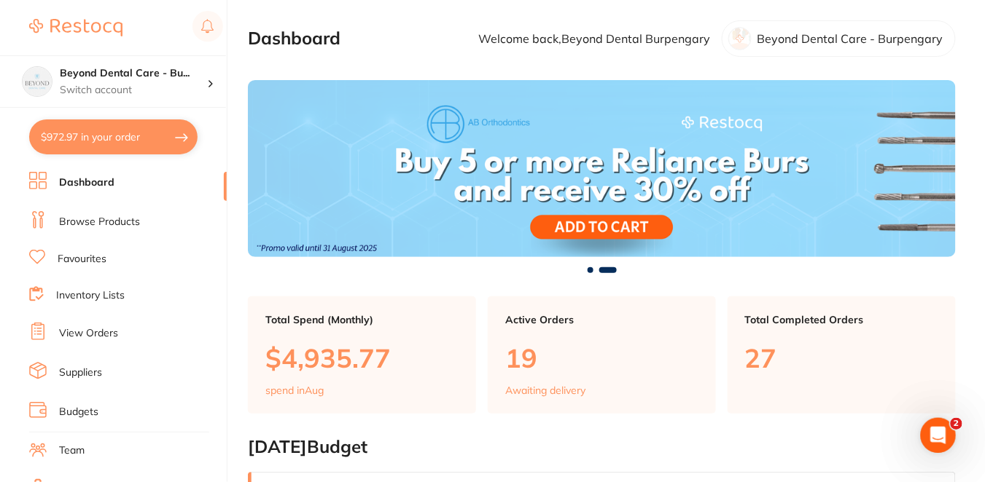
checkbox input "true"
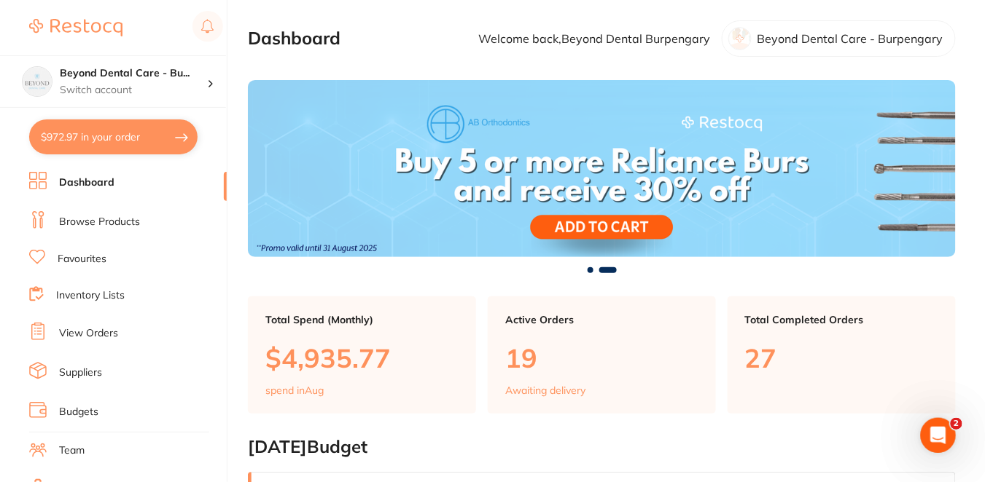
checkbox input "true"
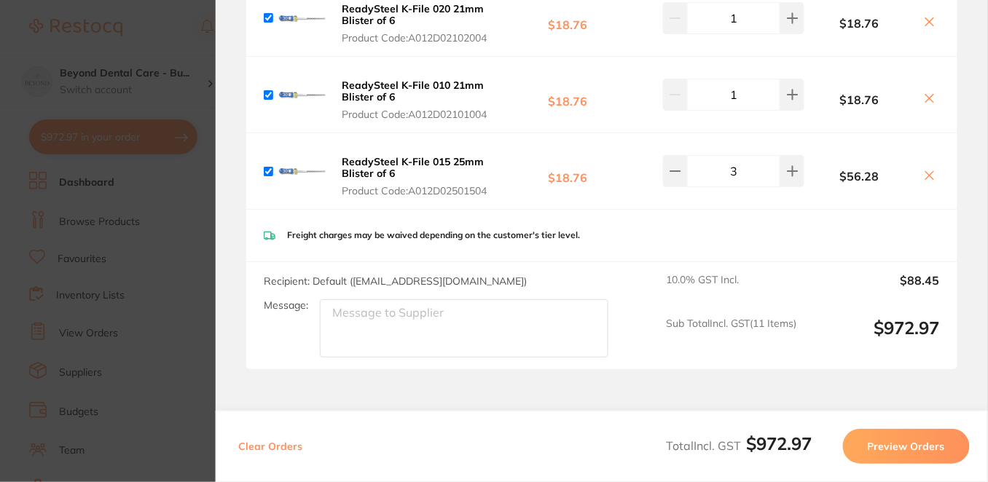
scroll to position [799, 0]
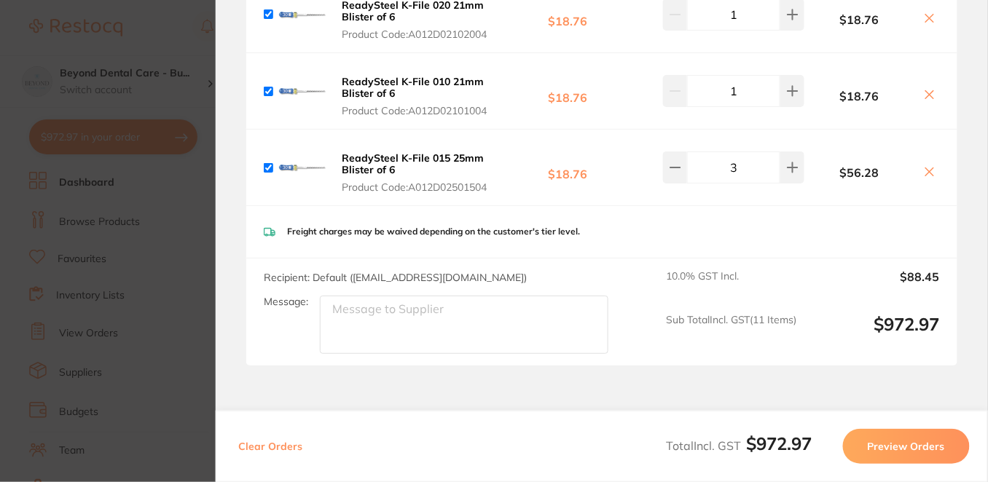
click at [908, 444] on button "Preview Orders" at bounding box center [906, 446] width 127 height 35
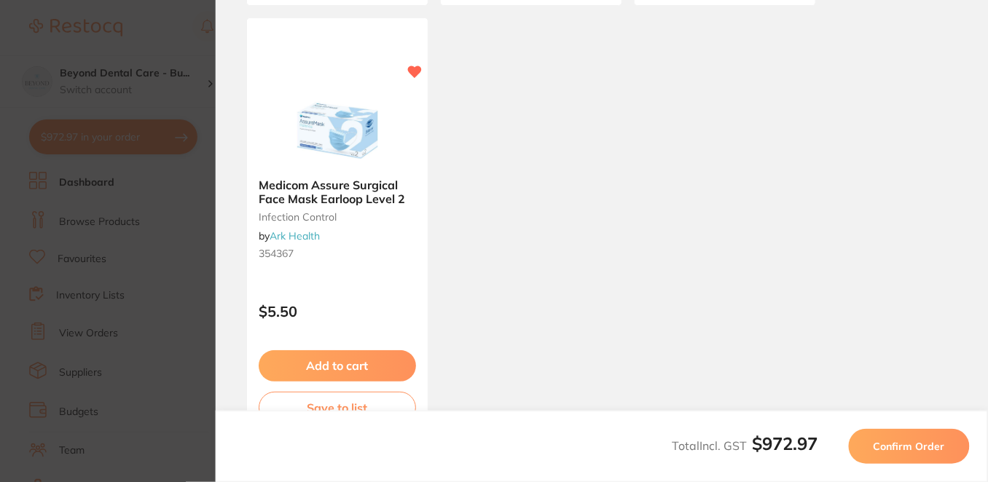
scroll to position [1425, 0]
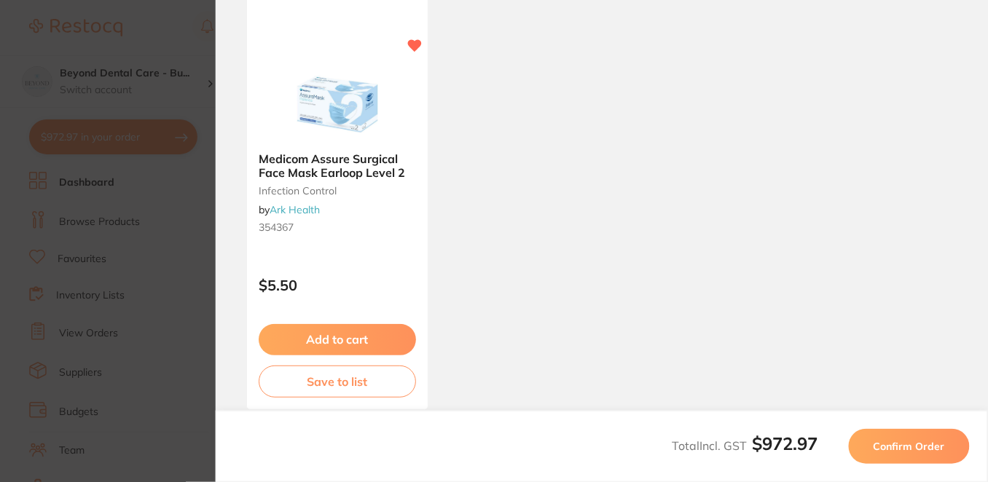
click at [916, 436] on button "Confirm Order" at bounding box center [909, 446] width 121 height 35
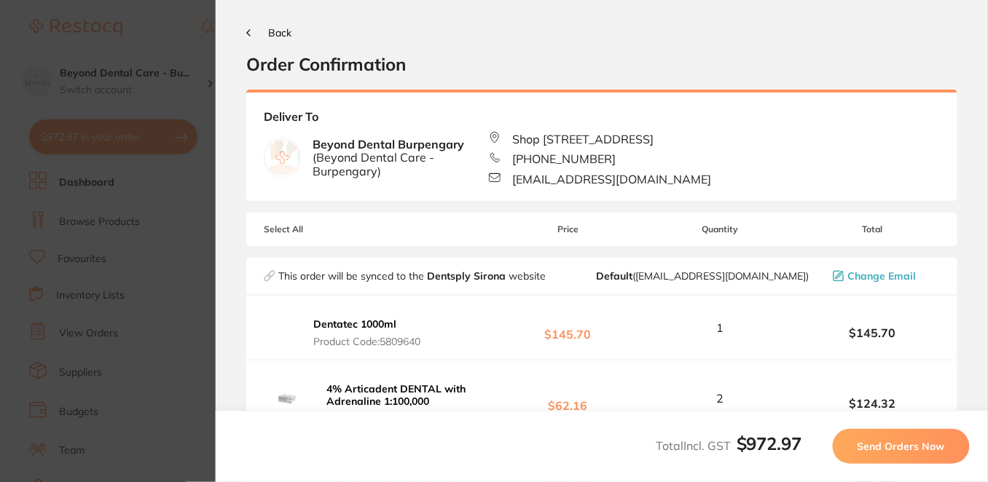
scroll to position [0, 0]
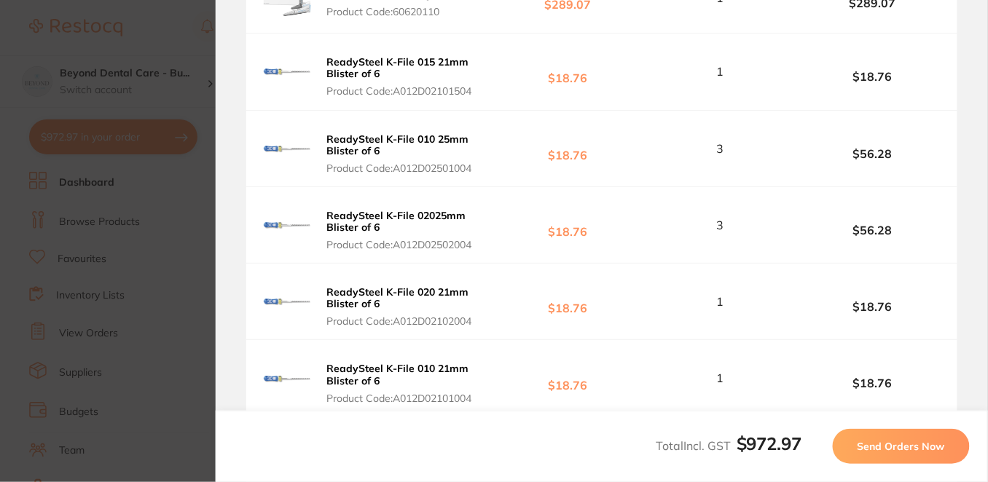
click at [920, 439] on button "Send Orders Now" at bounding box center [901, 446] width 137 height 35
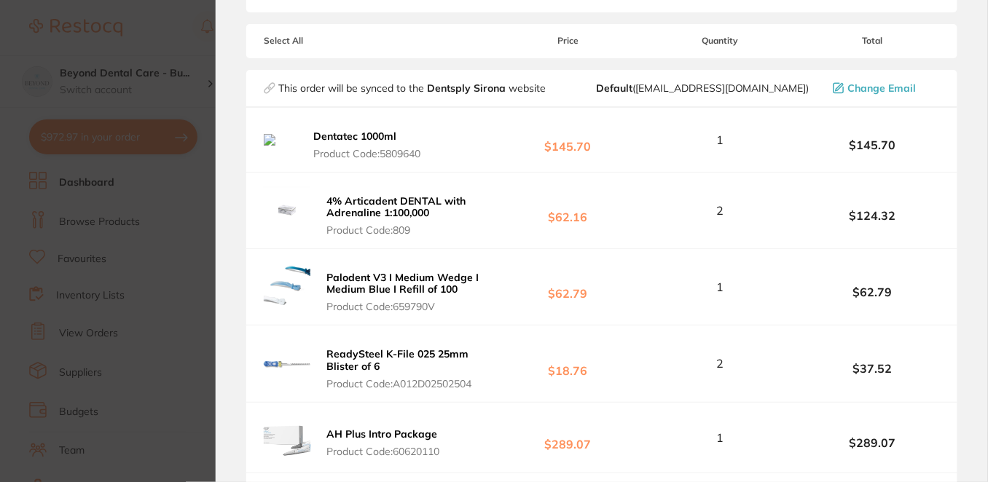
scroll to position [501, 0]
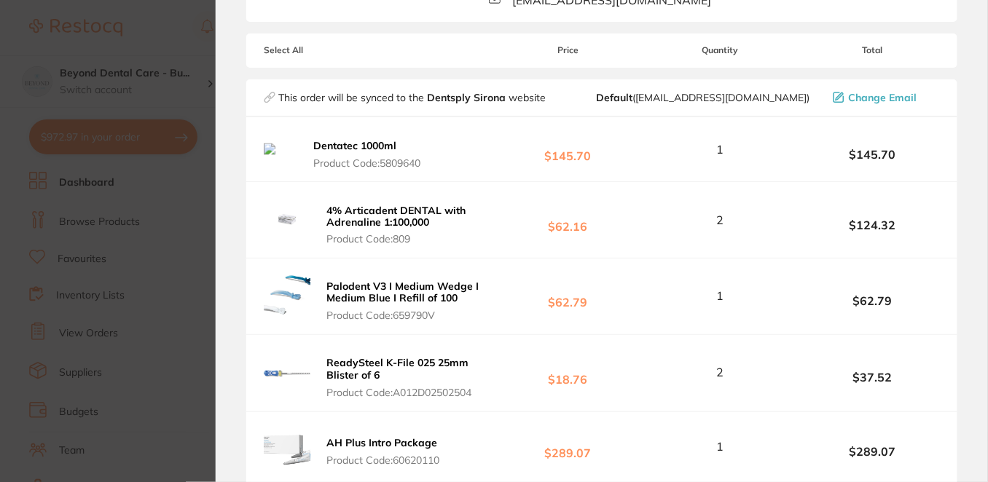
click at [364, 229] on b "4% Articadent DENTAL with Adrenaline 1:100,000" at bounding box center [396, 216] width 139 height 25
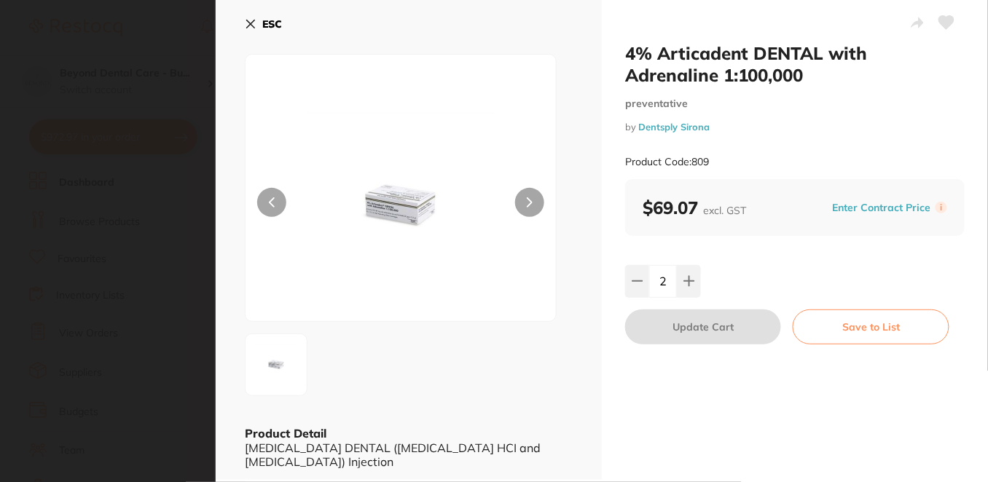
scroll to position [0, 0]
click at [251, 20] on icon at bounding box center [251, 24] width 12 height 12
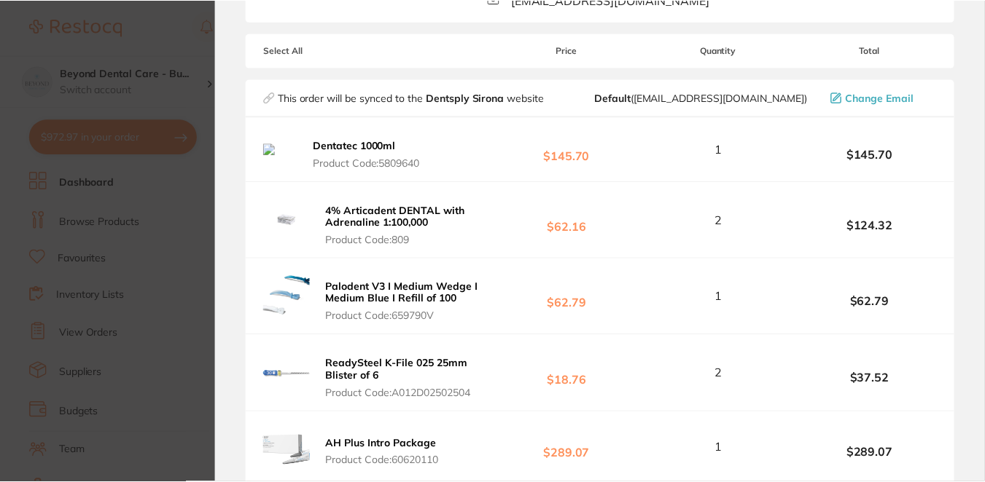
scroll to position [879, 0]
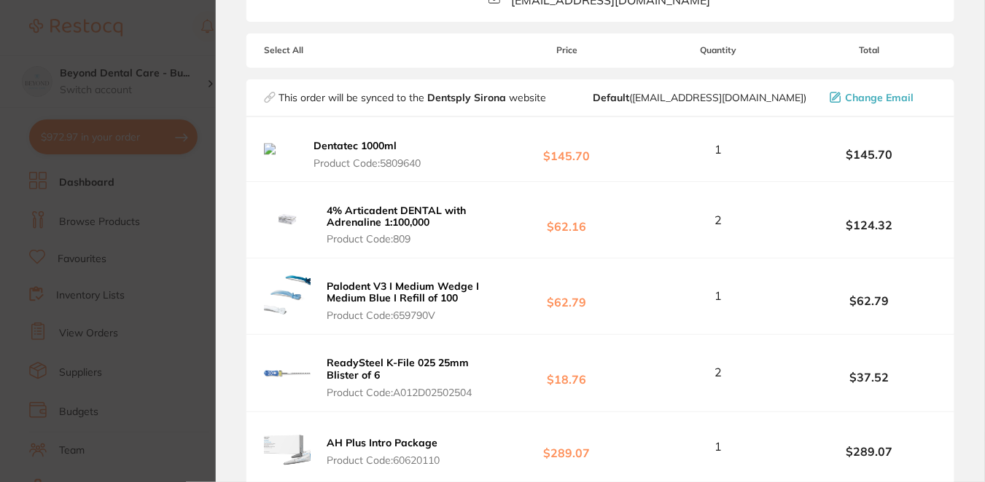
click at [407, 305] on b "Palodent V3 I Medium Wedge I Medium Blue I Refill of 100" at bounding box center [403, 293] width 152 height 25
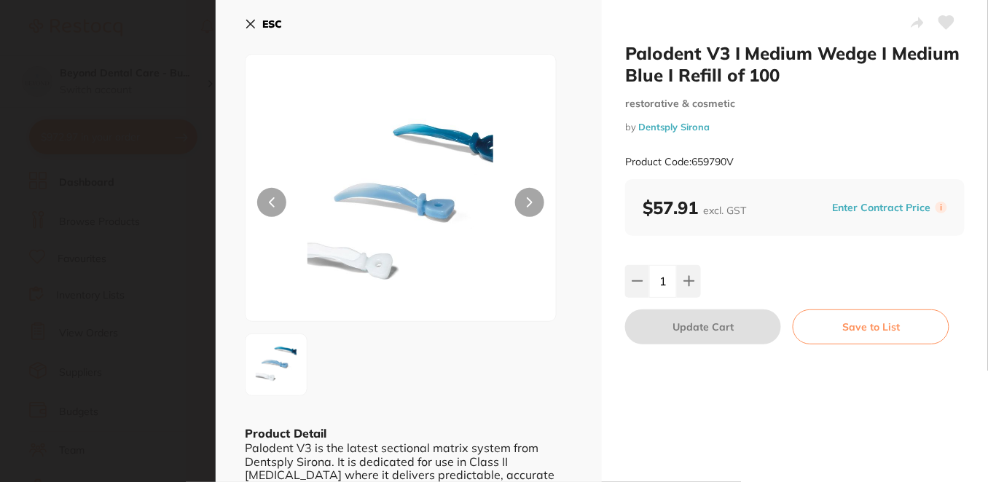
scroll to position [0, 0]
click at [246, 19] on icon at bounding box center [251, 24] width 12 height 12
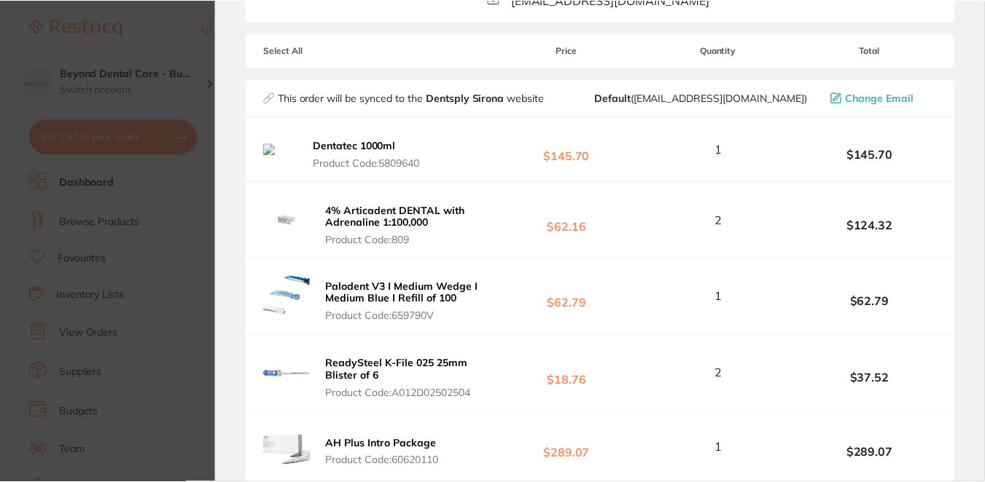
scroll to position [879, 0]
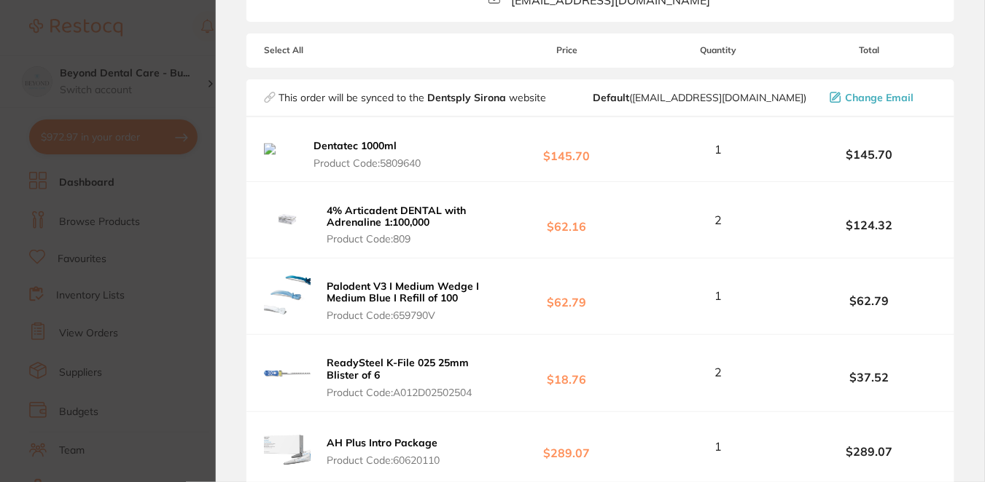
click at [356, 382] on b "ReadySteel K-File 025 25mm Blister of 6" at bounding box center [398, 369] width 142 height 25
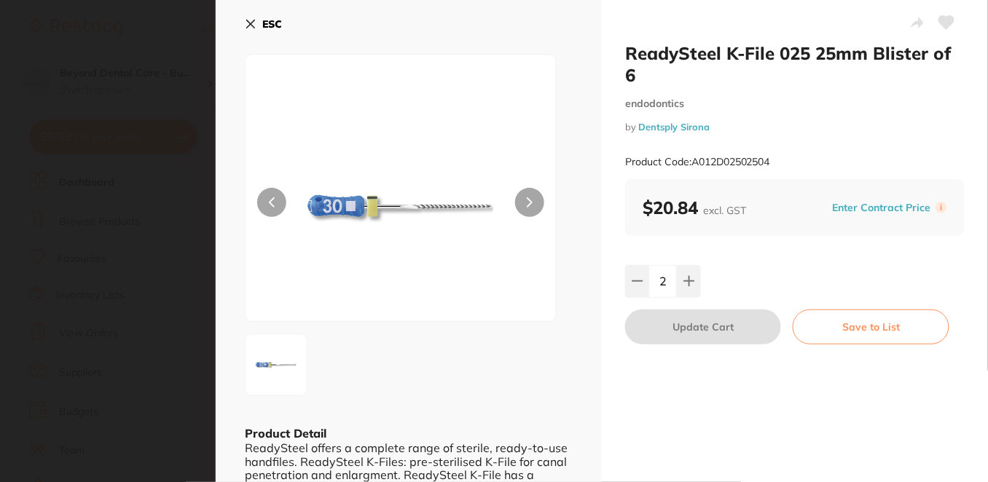
scroll to position [0, 0]
click at [251, 23] on icon at bounding box center [251, 24] width 8 height 8
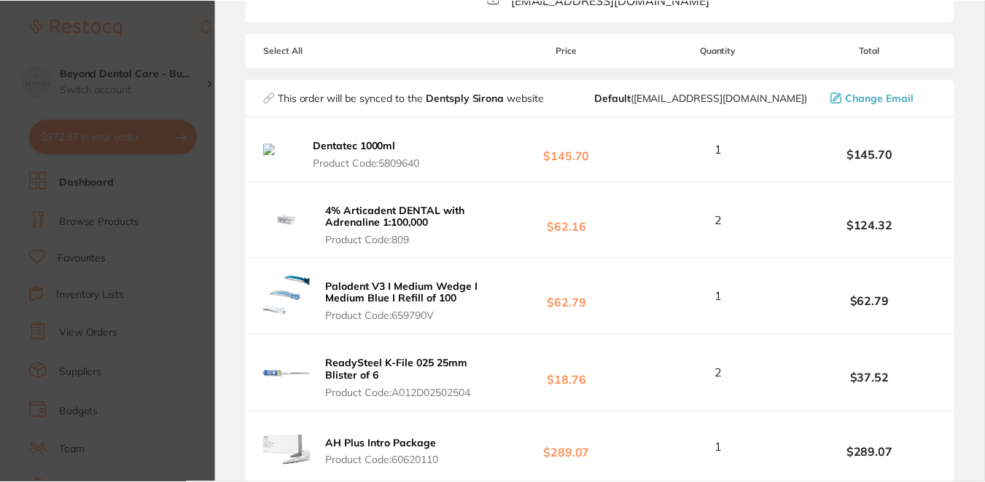
scroll to position [879, 0]
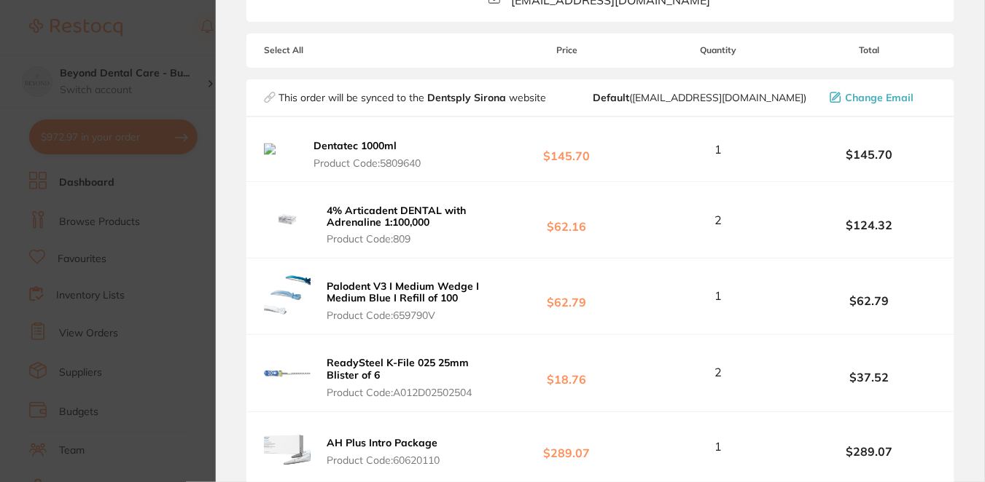
click at [378, 450] on b "AH Plus Intro Package" at bounding box center [382, 443] width 111 height 13
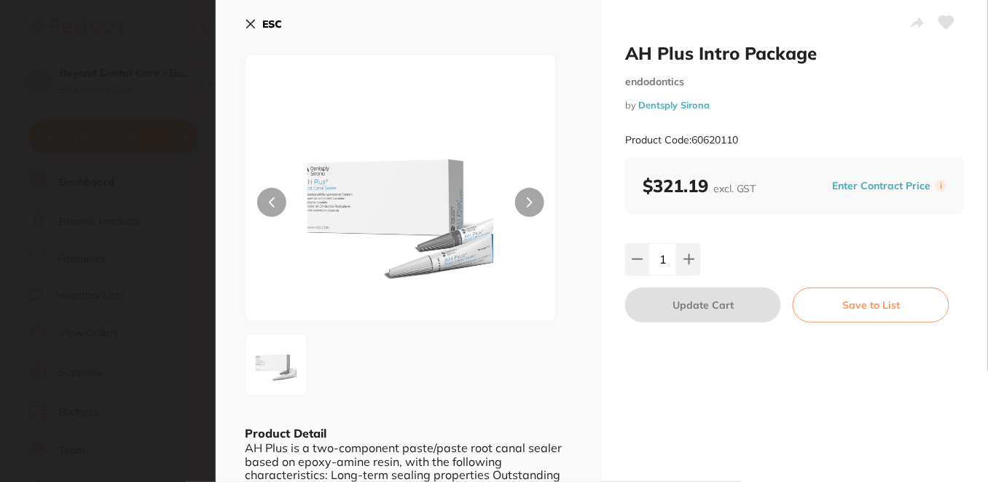
scroll to position [0, 0]
click at [251, 26] on icon at bounding box center [251, 24] width 12 height 12
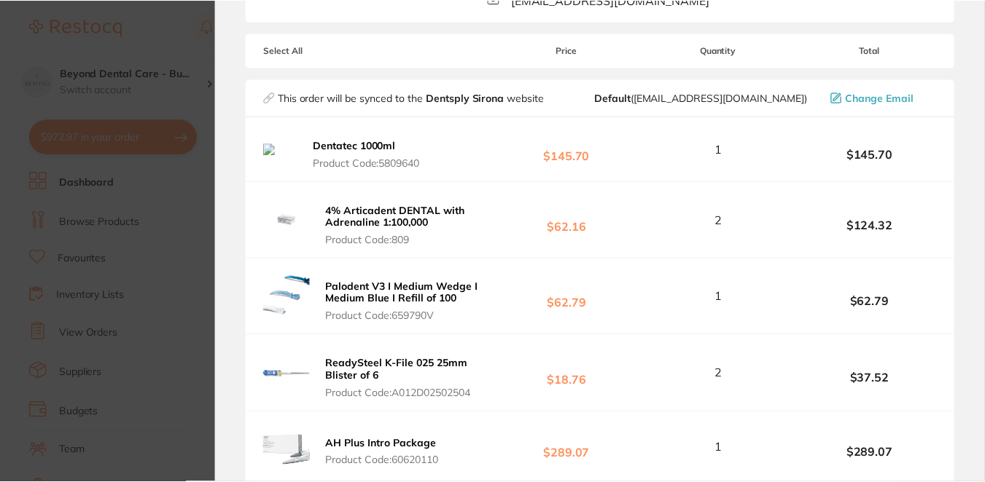
scroll to position [879, 0]
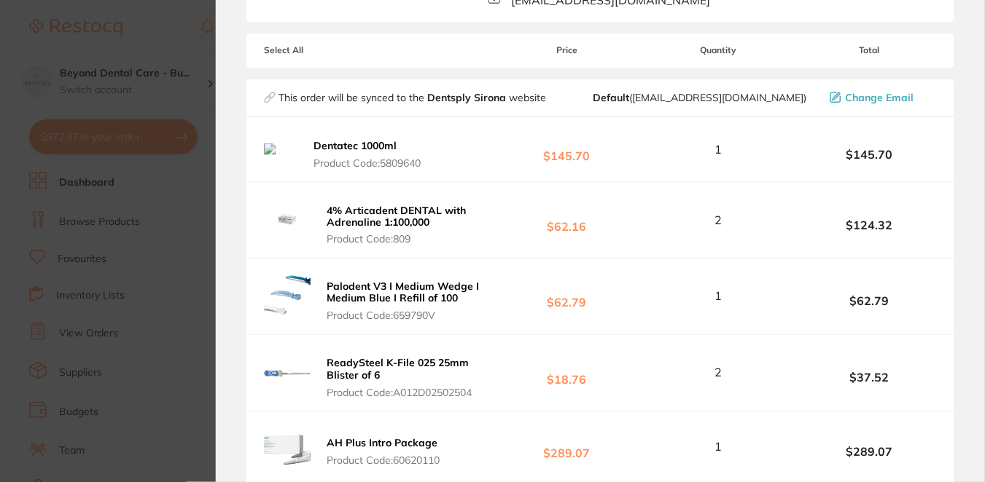
click at [379, 163] on button "Dentatec 1000ml Product Code: 5809640" at bounding box center [373, 154] width 129 height 31
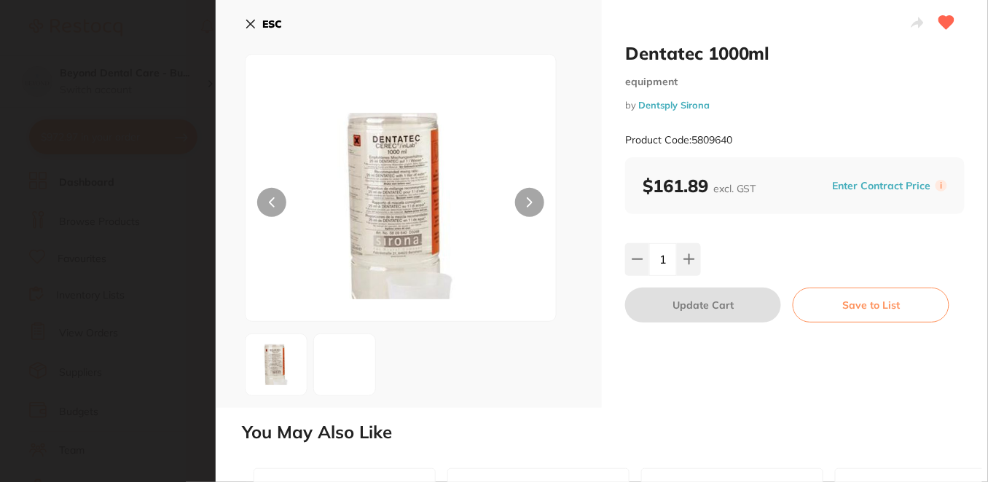
scroll to position [0, 0]
click at [249, 19] on icon at bounding box center [251, 24] width 12 height 12
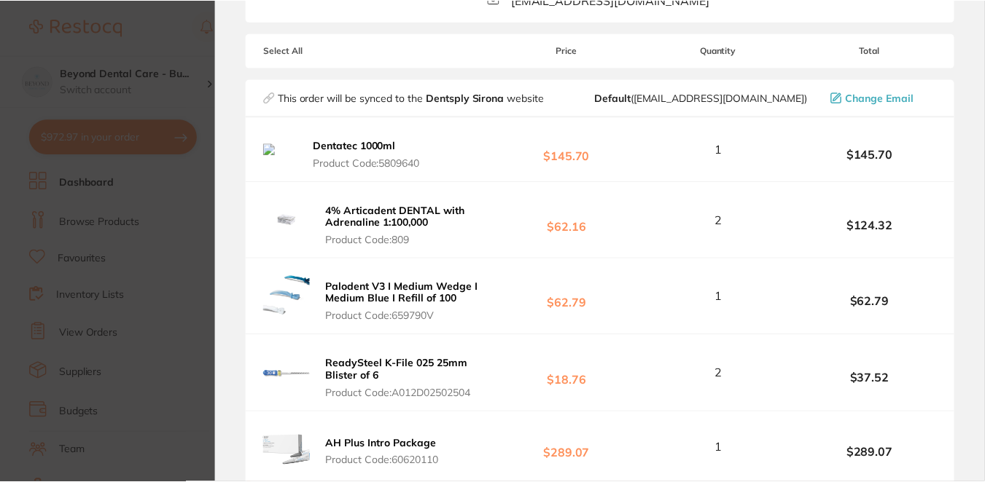
scroll to position [879, 0]
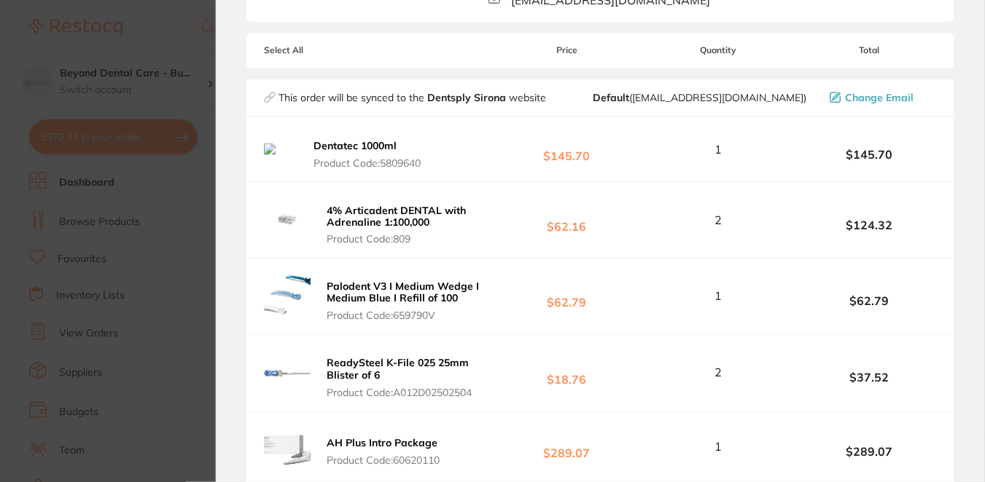
click at [186, 27] on section "Update RRP Set your pre negotiated price for this item. Item Agreed RRP (excl. …" at bounding box center [492, 241] width 985 height 482
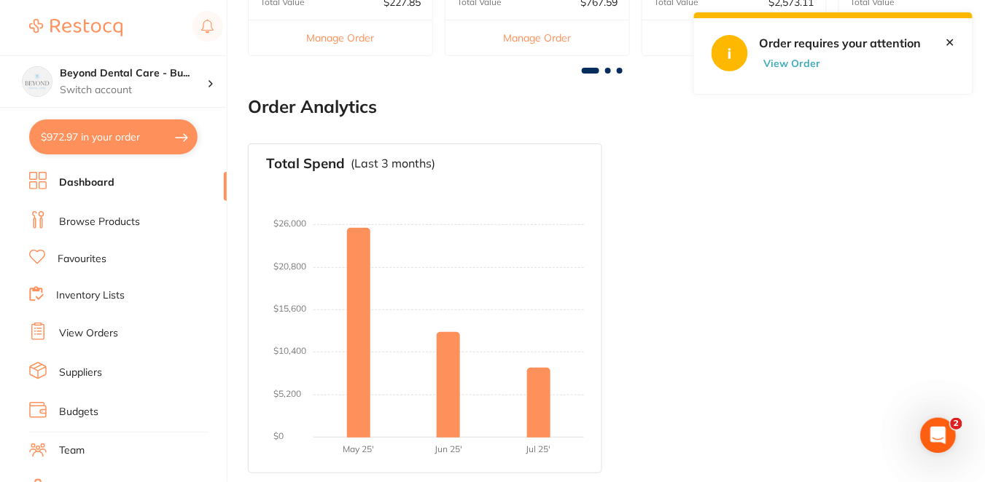
scroll to position [0, 0]
click at [114, 141] on button "$972.97 in your order" at bounding box center [113, 137] width 168 height 35
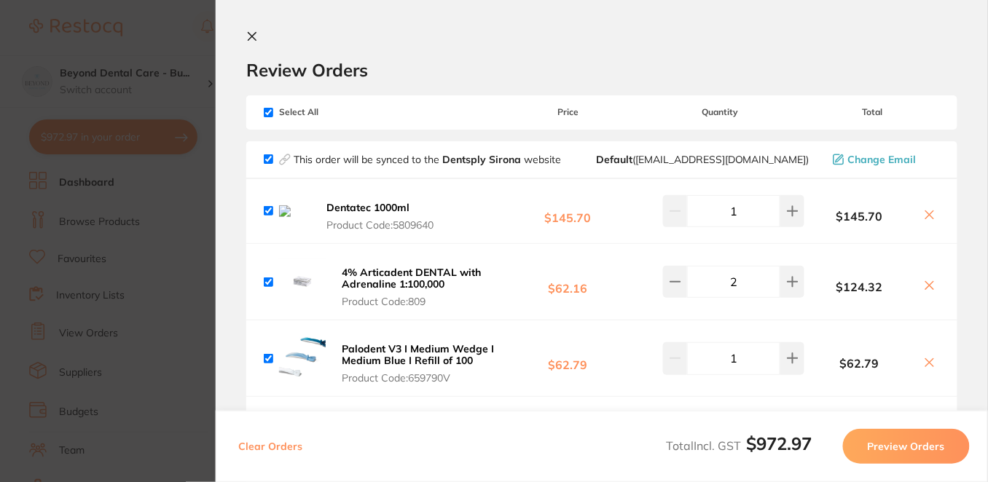
click at [270, 109] on input "checkbox" at bounding box center [268, 112] width 9 height 9
checkbox input "false"
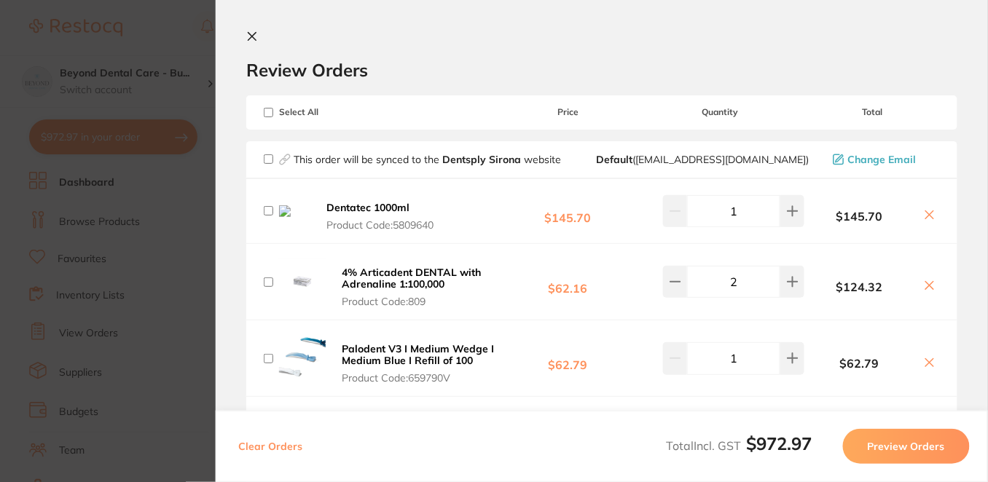
checkbox input "false"
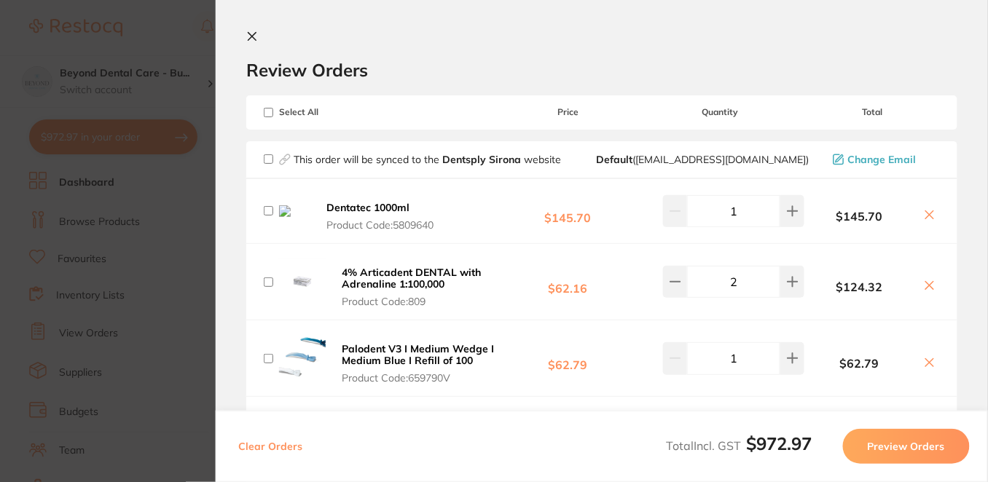
checkbox input "false"
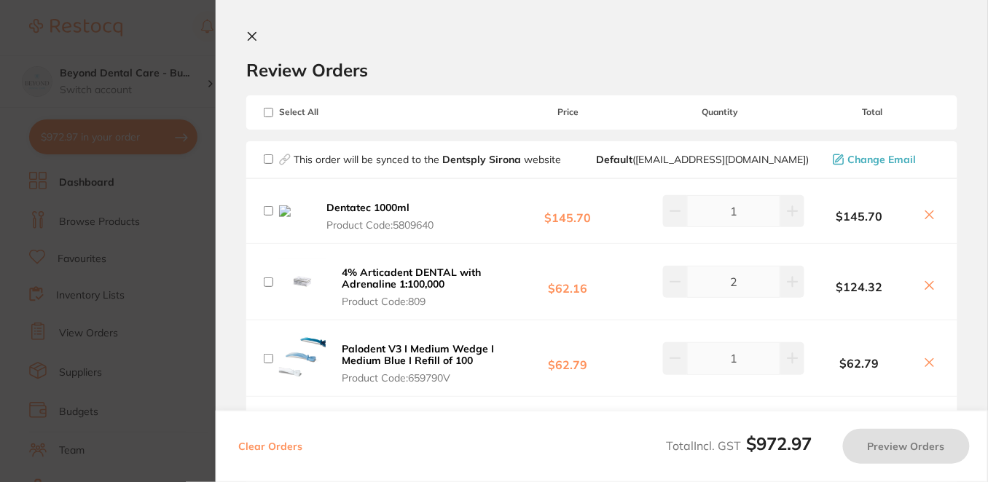
click at [421, 58] on div "Review Orders" at bounding box center [601, 56] width 711 height 50
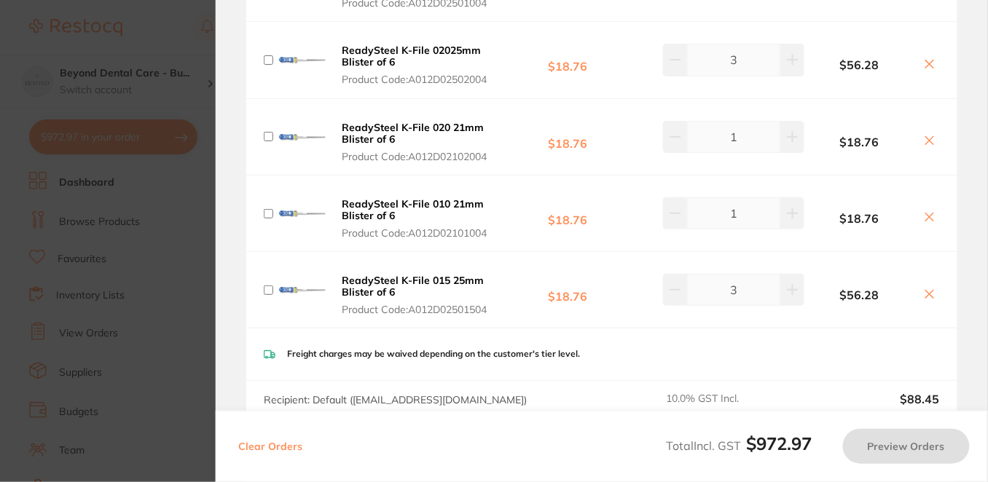
scroll to position [658, 0]
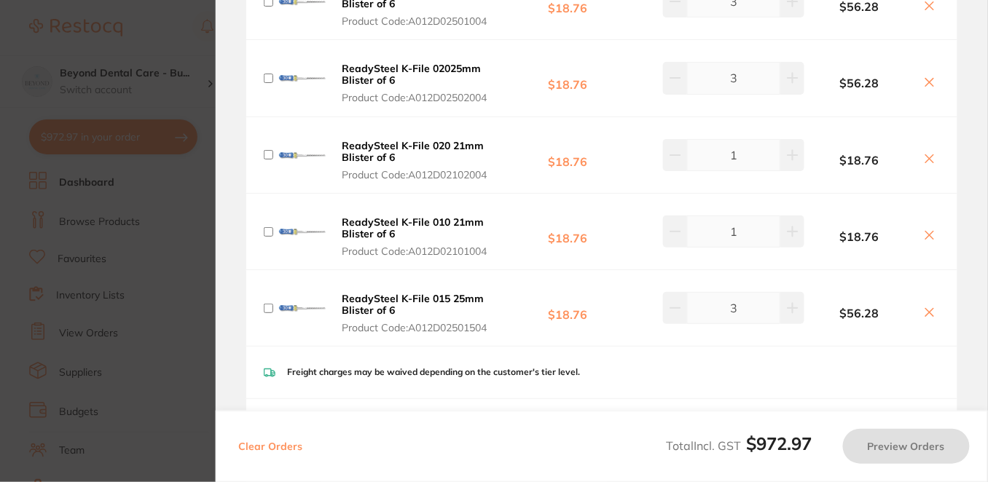
click at [267, 304] on input "checkbox" at bounding box center [268, 308] width 9 height 9
checkbox input "true"
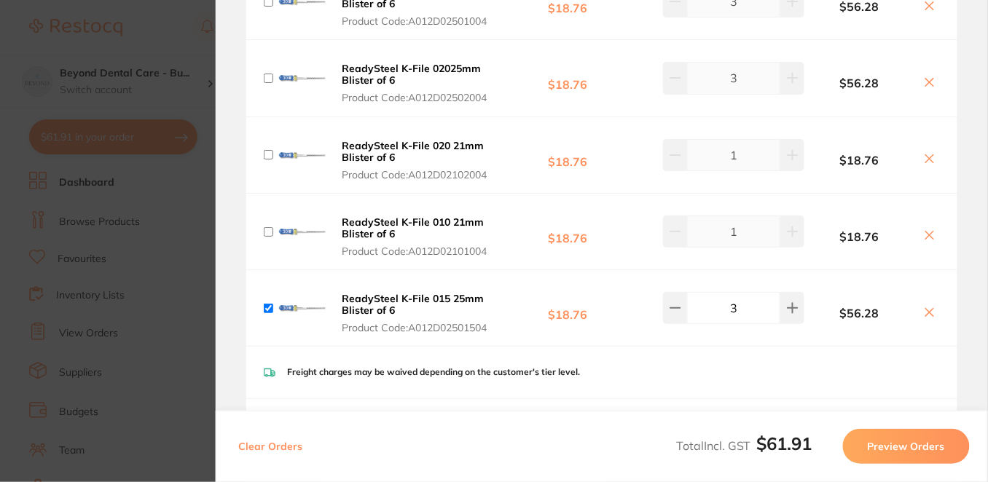
click at [266, 227] on input "checkbox" at bounding box center [268, 231] width 9 height 9
checkbox input "true"
click at [272, 150] on input "checkbox" at bounding box center [268, 154] width 9 height 9
checkbox input "true"
click at [269, 75] on input "checkbox" at bounding box center [268, 78] width 9 height 9
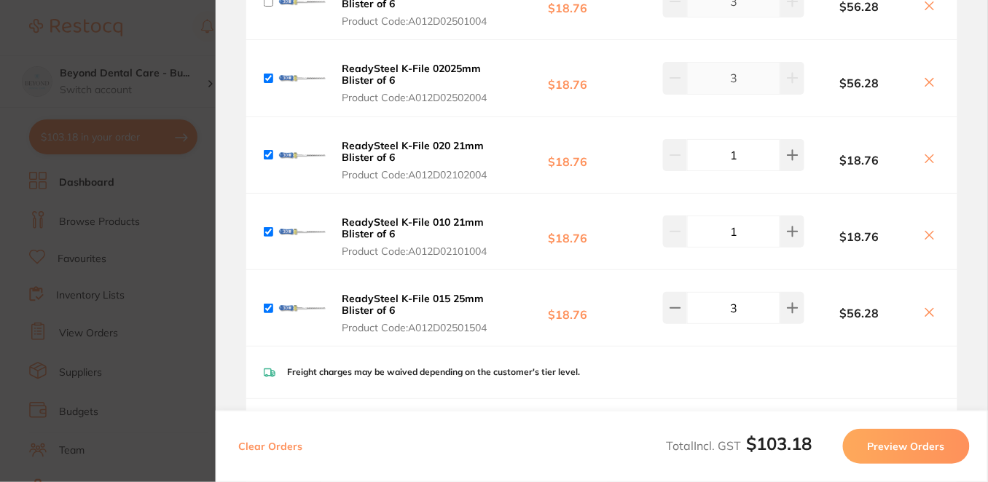
checkbox input "true"
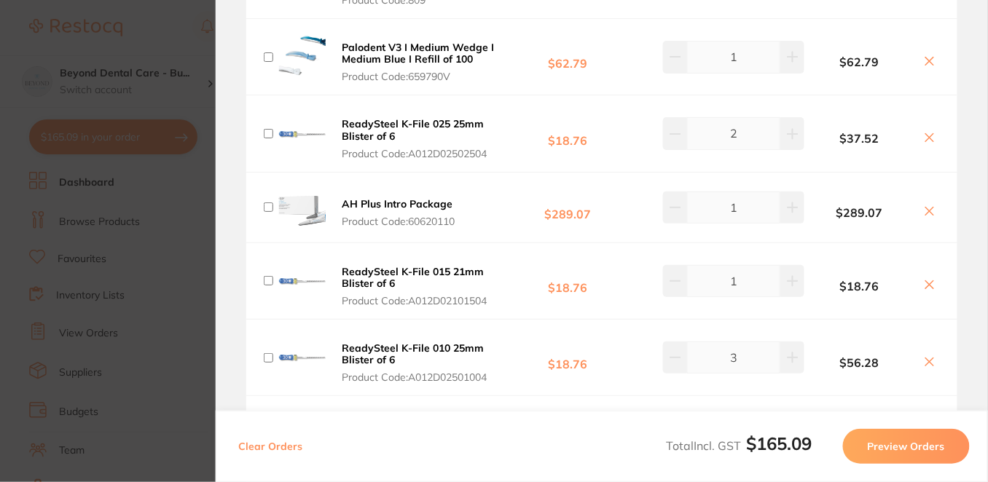
scroll to position [270, 0]
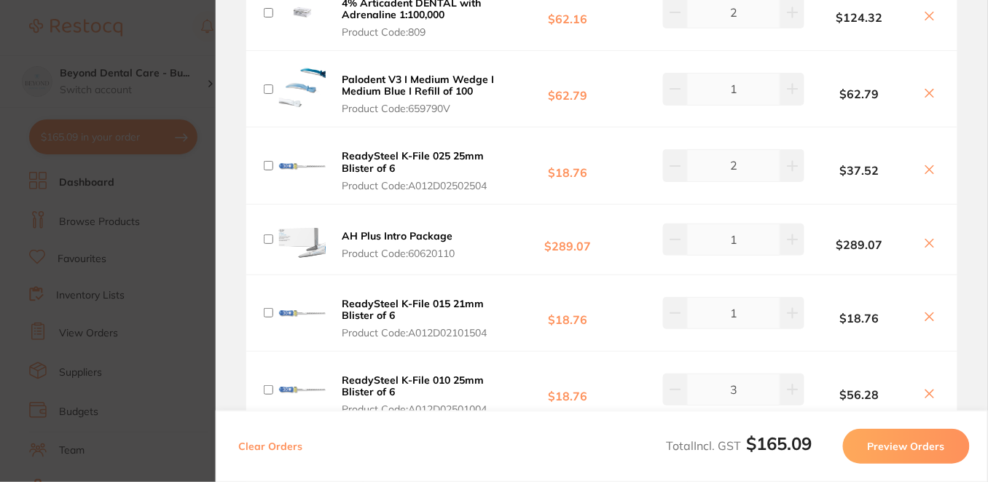
click at [171, 224] on section "Update RRP Set your pre negotiated price for this item. Item Agreed RRP (excl. …" at bounding box center [494, 241] width 988 height 482
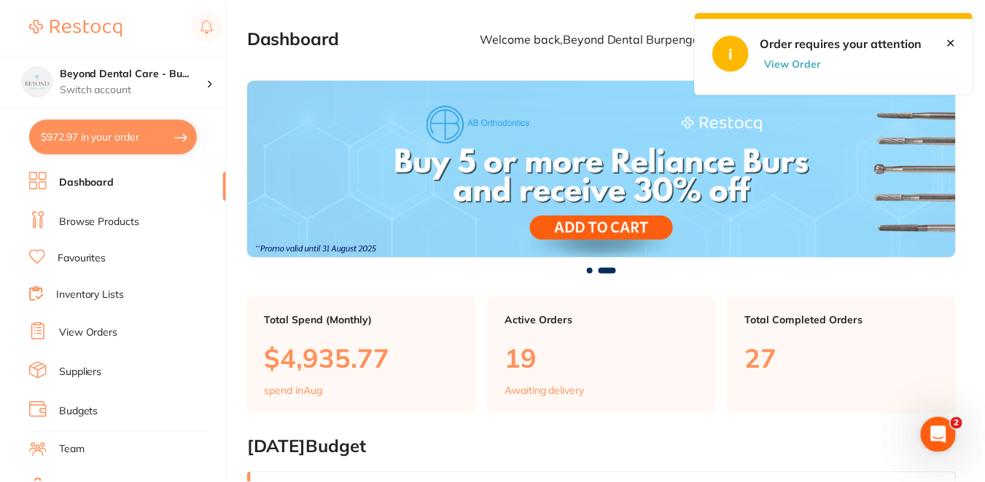
scroll to position [879, 0]
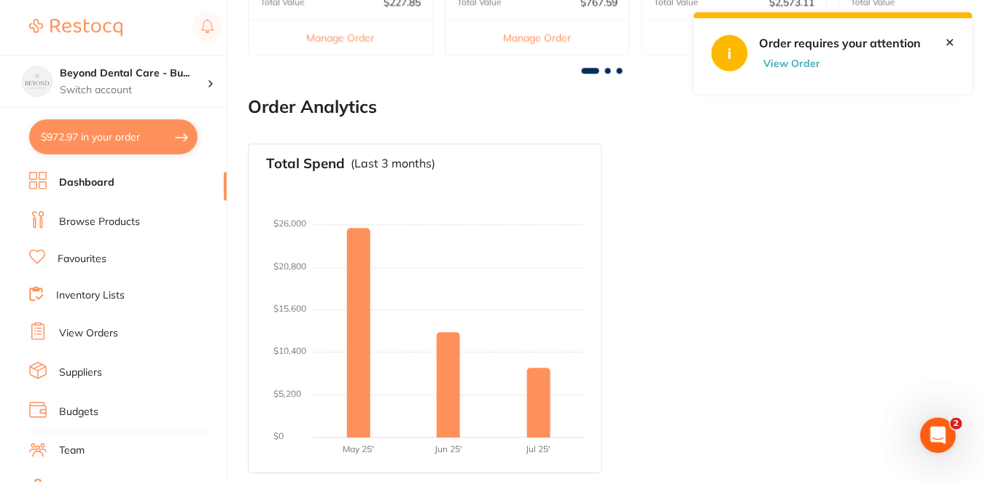
click at [93, 374] on link "Suppliers" at bounding box center [80, 373] width 43 height 15
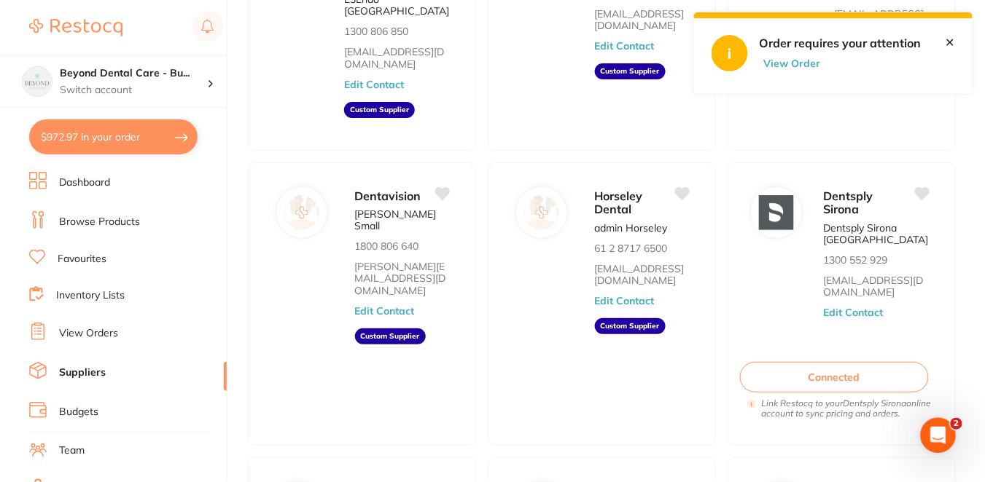
scroll to position [259, 0]
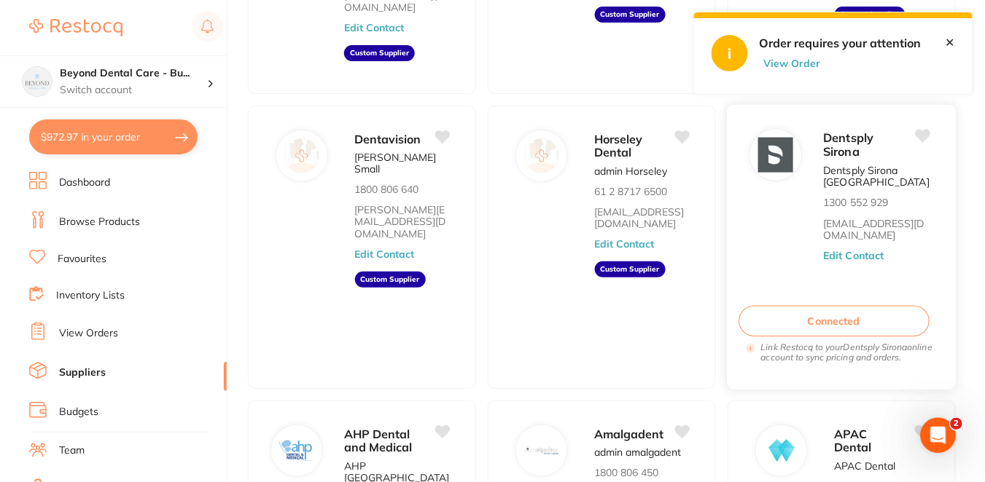
click at [864, 250] on button "Edit Contact" at bounding box center [854, 256] width 60 height 12
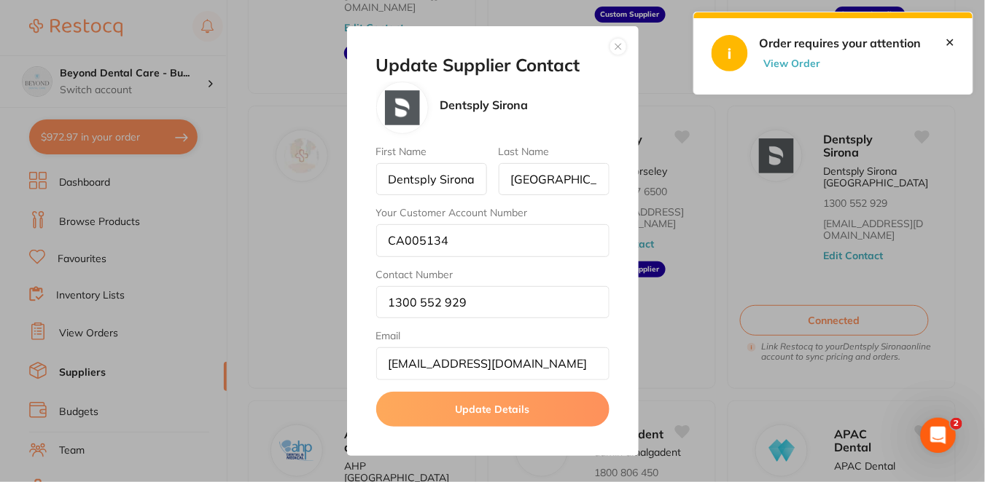
click at [619, 47] on button "button" at bounding box center [617, 46] width 17 height 17
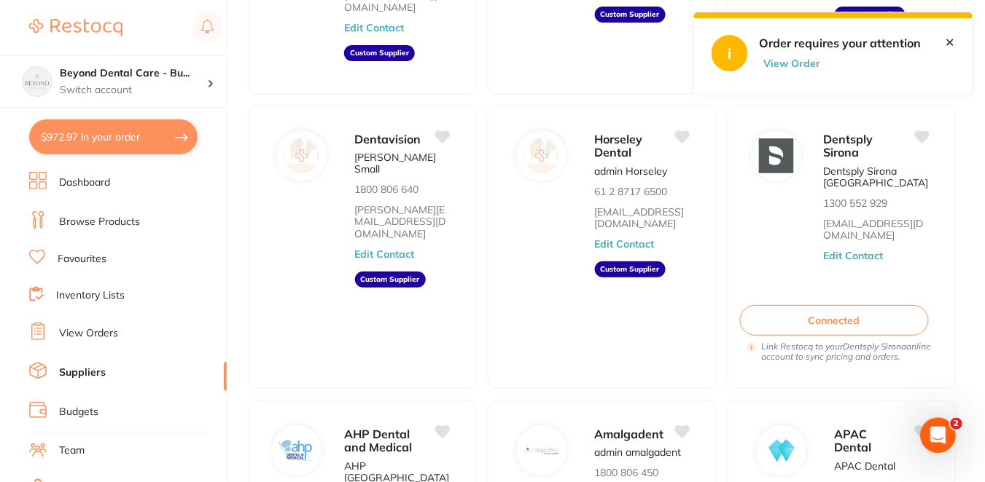
click at [144, 135] on button "$972.97 in your order" at bounding box center [113, 137] width 168 height 35
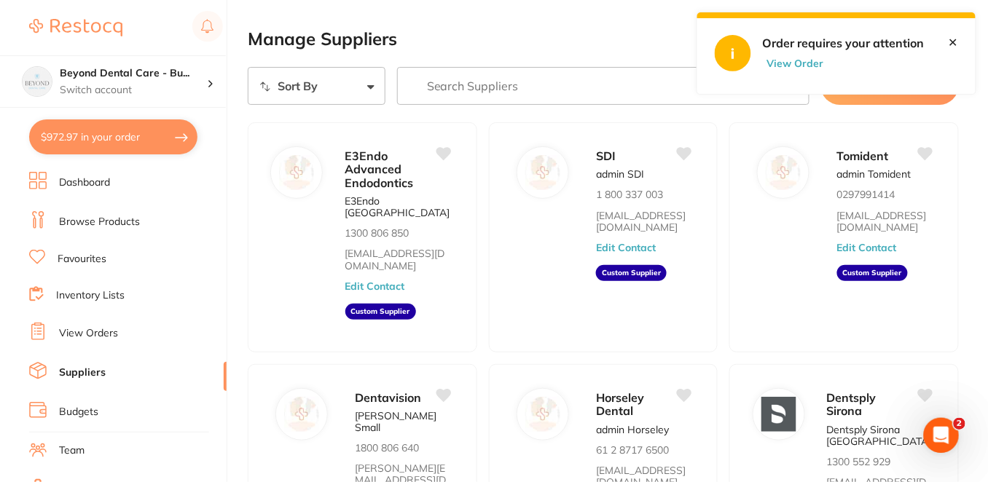
checkbox input "true"
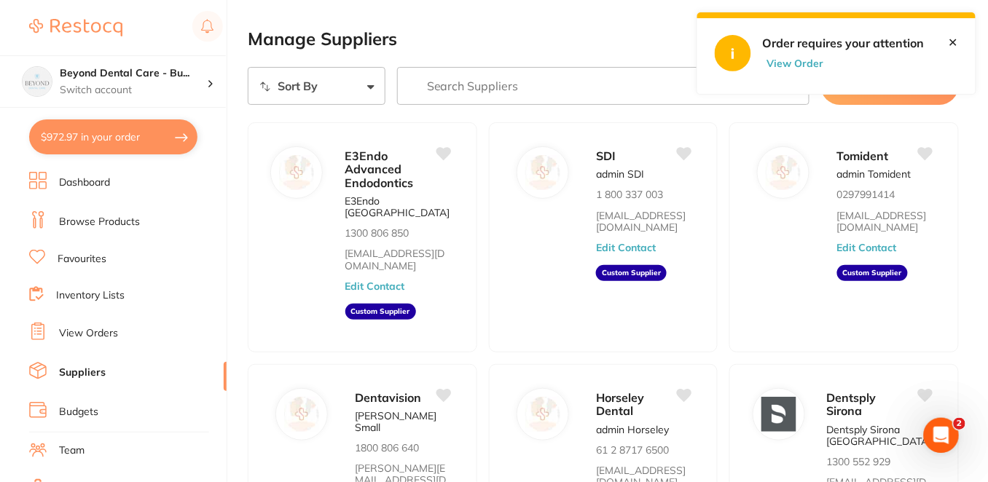
checkbox input "true"
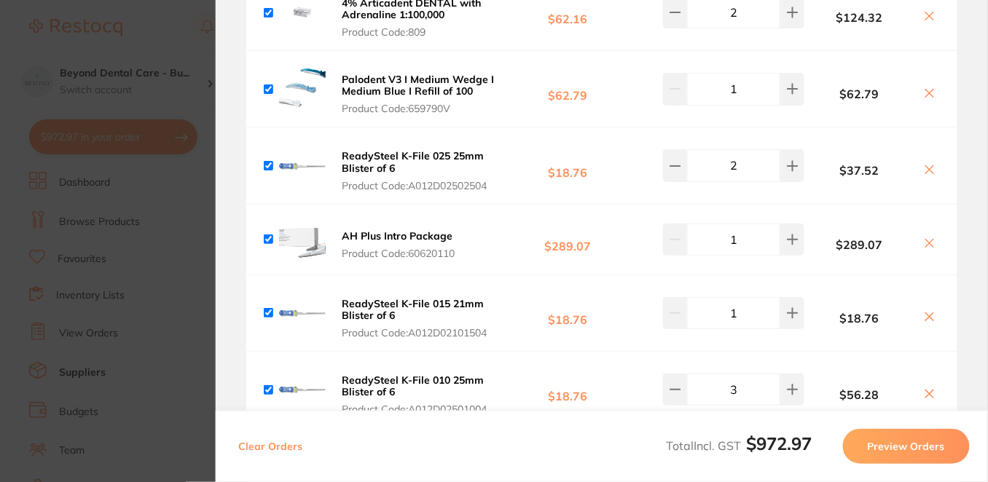
click at [171, 38] on section "Update RRP Set your pre negotiated price for this item. Item Agreed RRP (excl. …" at bounding box center [494, 241] width 988 height 482
click at [171, 38] on div at bounding box center [126, 28] width 194 height 34
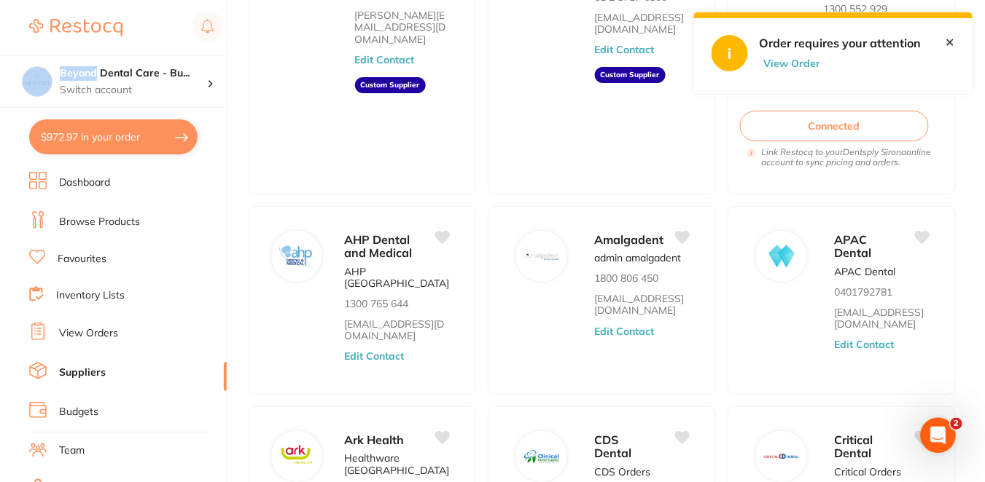
scroll to position [198, 0]
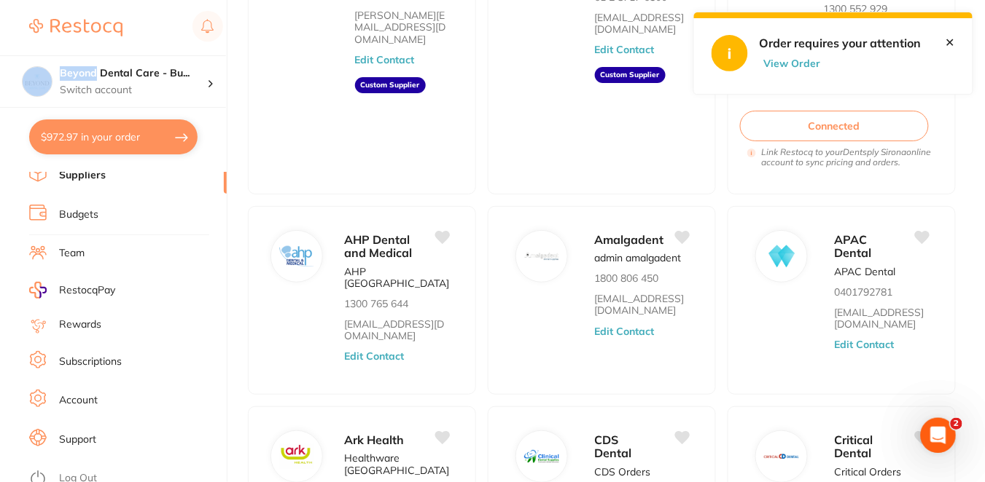
click at [87, 472] on link "Log Out" at bounding box center [78, 479] width 38 height 15
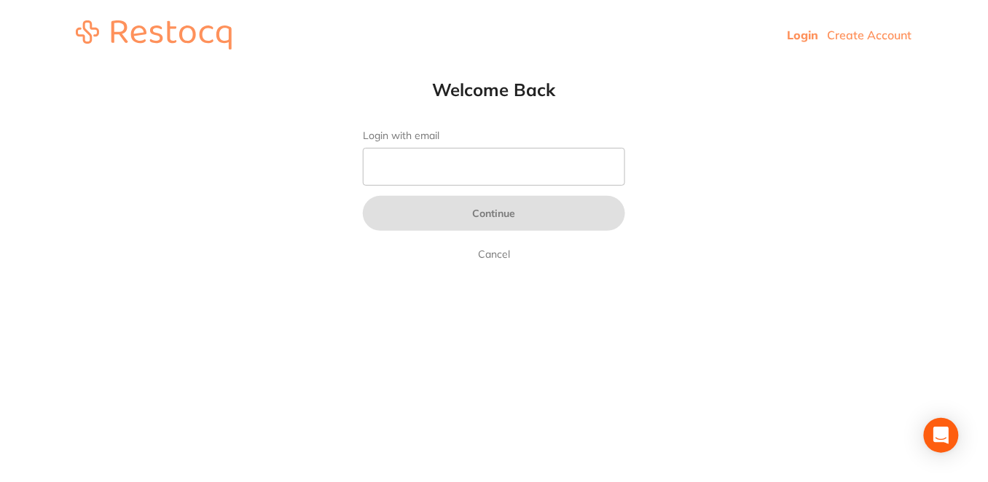
click at [802, 39] on link "Login" at bounding box center [803, 35] width 31 height 15
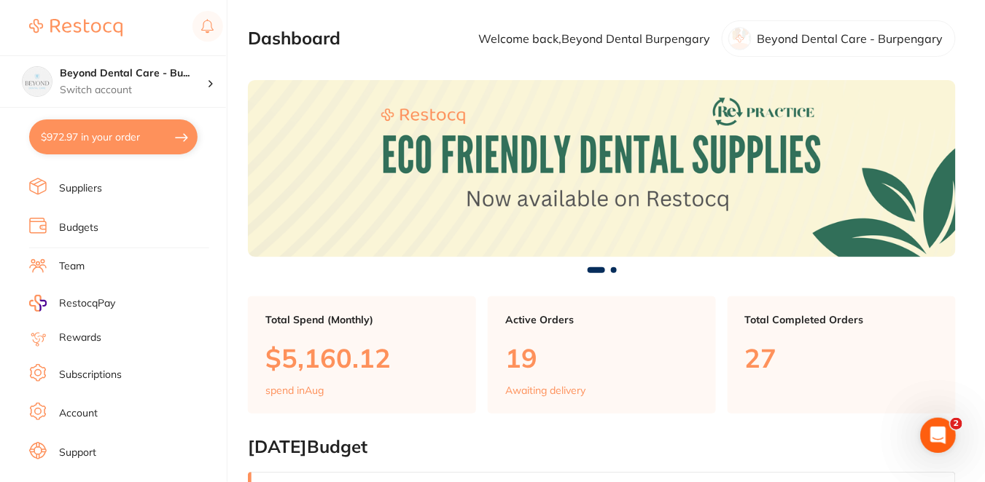
scroll to position [197, 0]
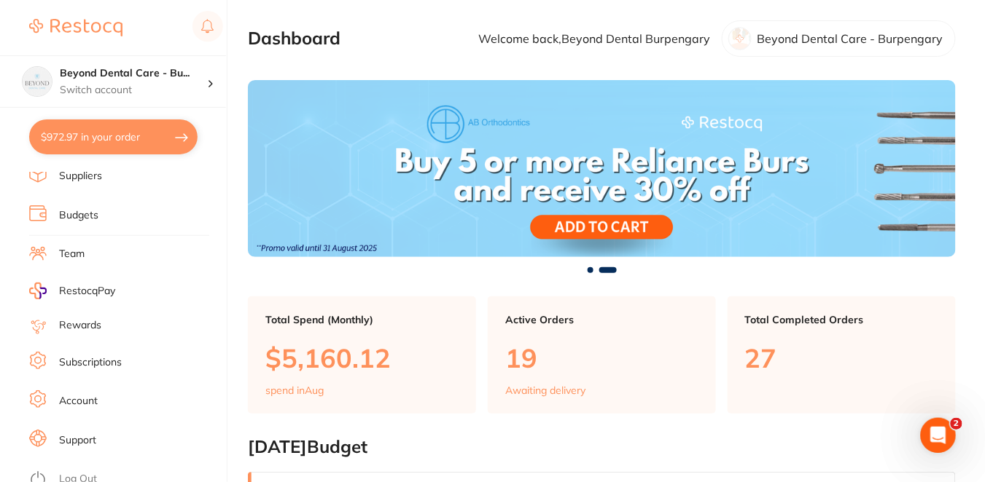
click at [82, 404] on li "Account" at bounding box center [128, 402] width 198 height 22
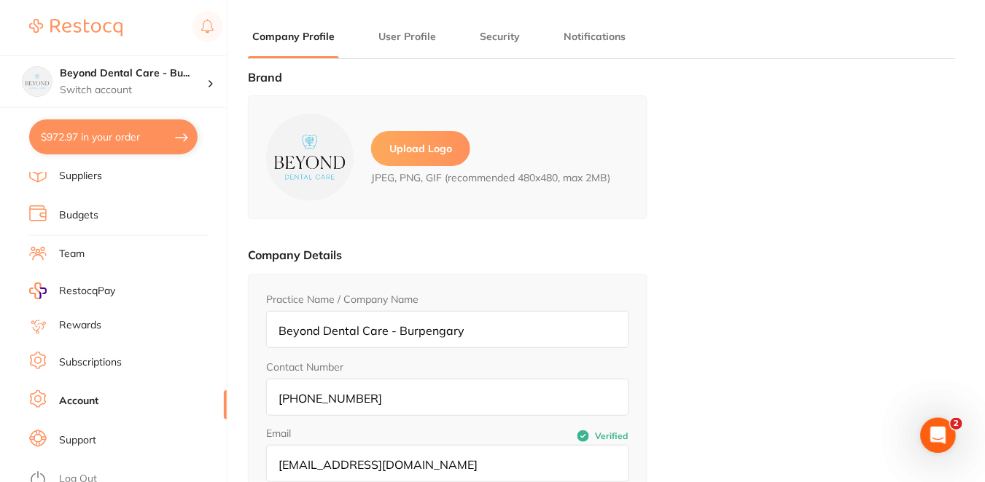
type input "Beyond Dental"
type input "Burpengary"
type input "[EMAIL_ADDRESS][DOMAIN_NAME]"
click at [91, 317] on li "Rewards" at bounding box center [128, 325] width 198 height 17
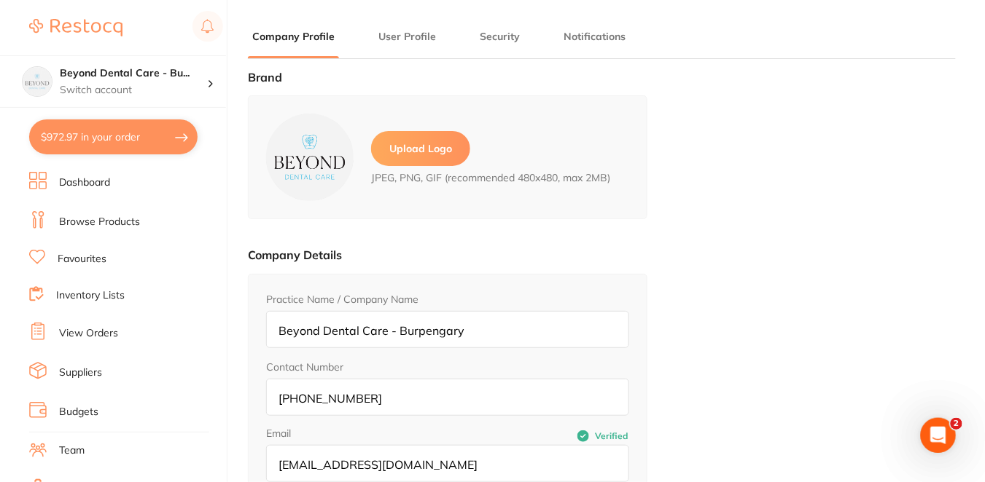
click at [151, 144] on button "$972.97 in your order" at bounding box center [113, 137] width 168 height 35
checkbox input "true"
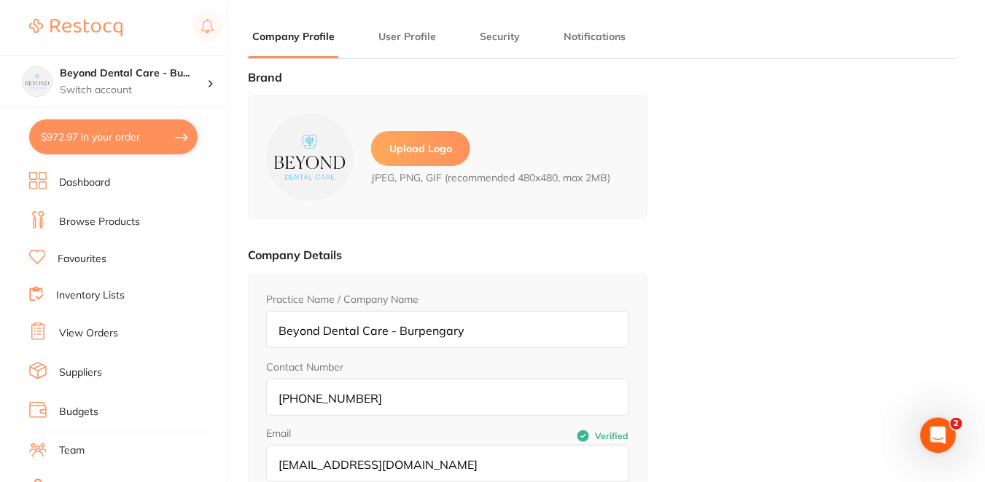
checkbox input "true"
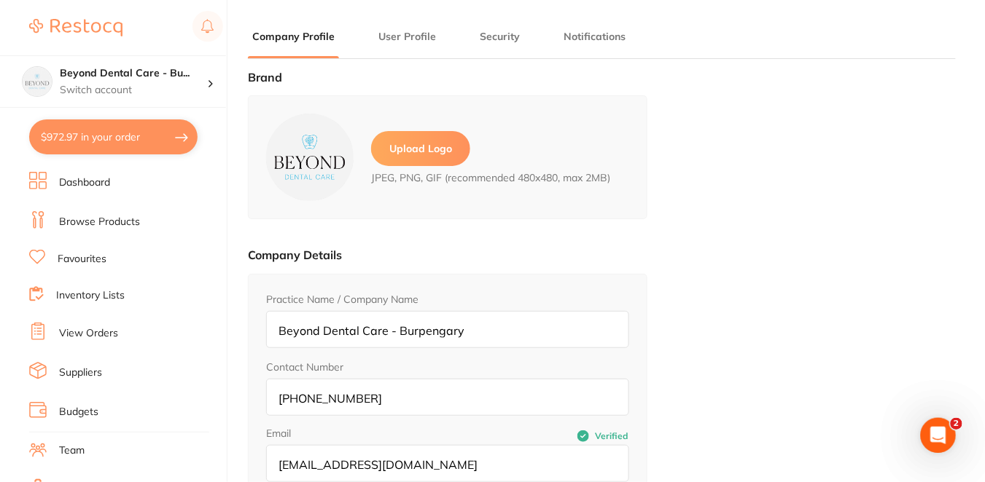
checkbox input "true"
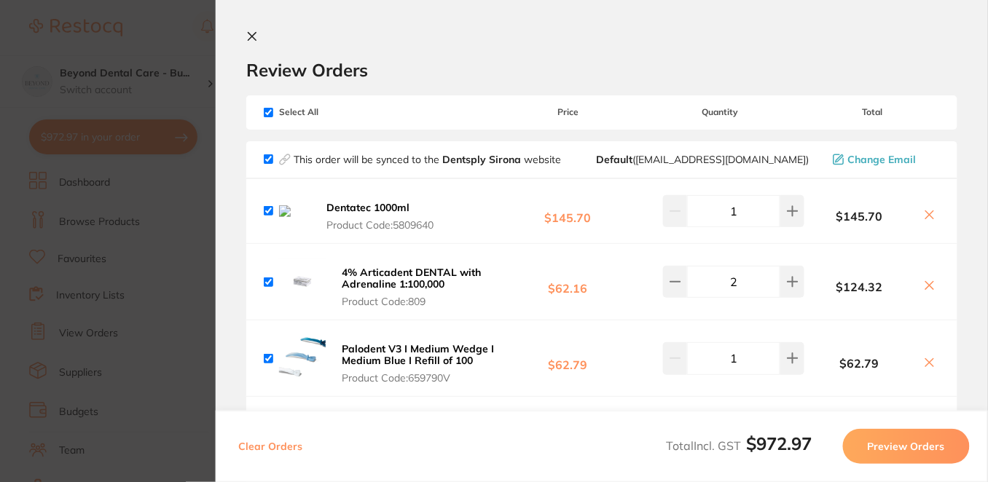
click at [270, 163] on input "checkbox" at bounding box center [268, 159] width 9 height 9
checkbox input "false"
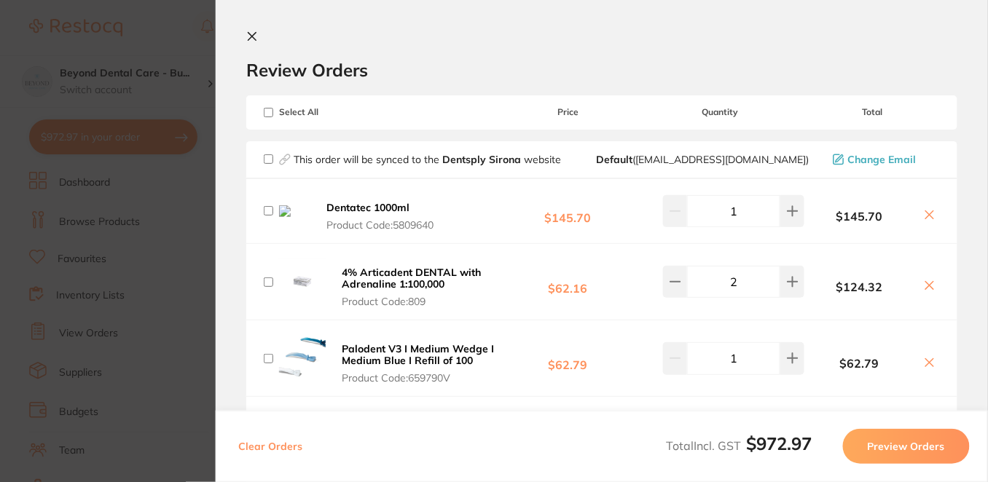
checkbox input "false"
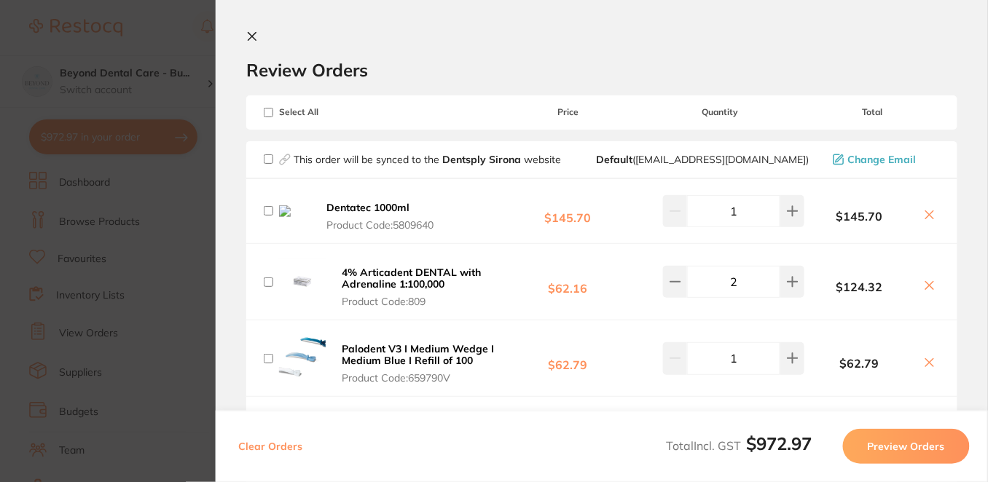
checkbox input "false"
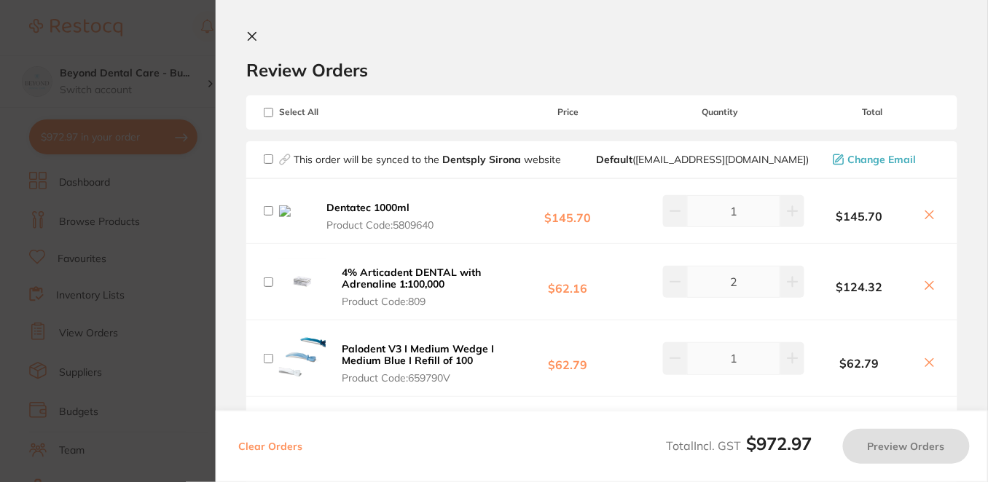
click at [270, 163] on input "checkbox" at bounding box center [268, 159] width 9 height 9
checkbox input "true"
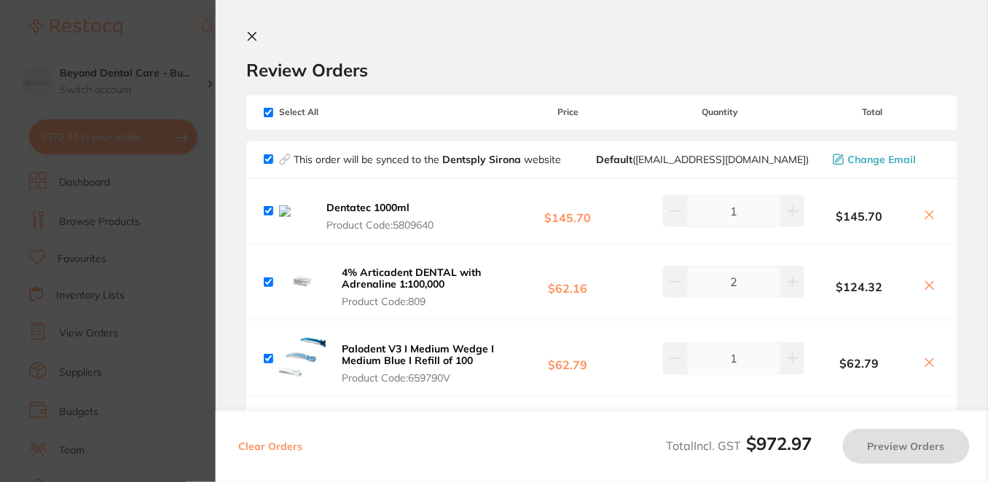
checkbox input "true"
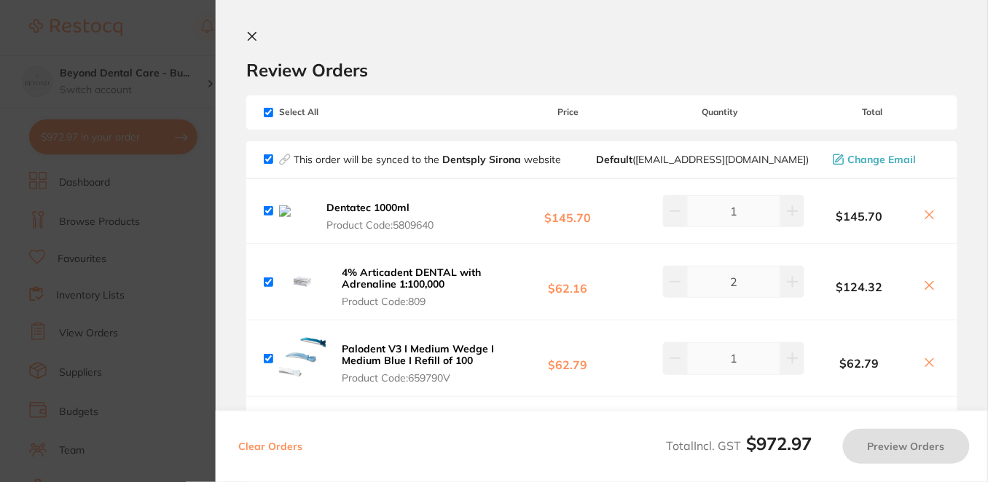
checkbox input "true"
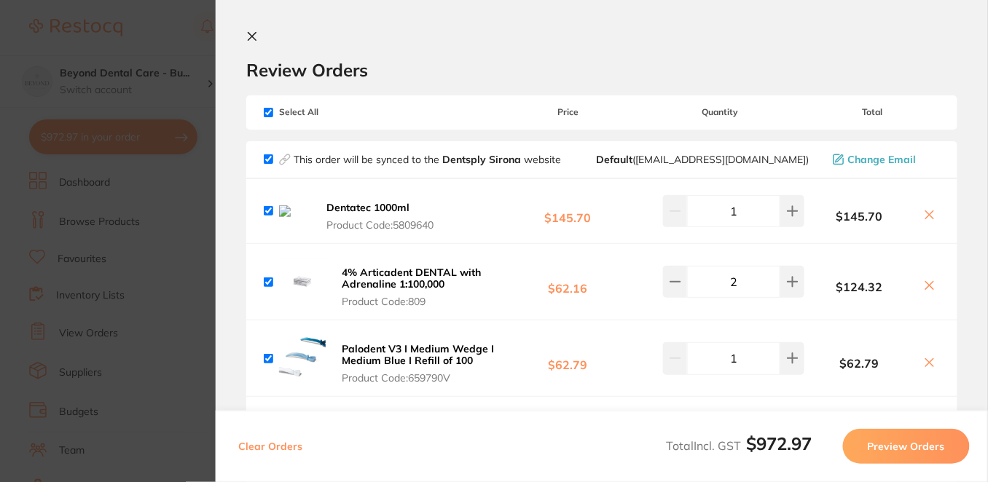
click at [910, 452] on button "Preview Orders" at bounding box center [906, 446] width 127 height 35
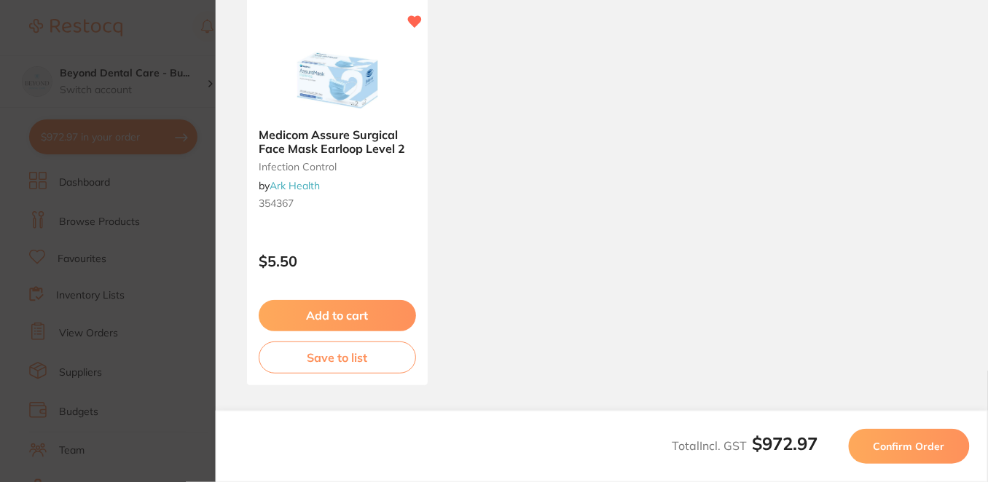
scroll to position [1455, 0]
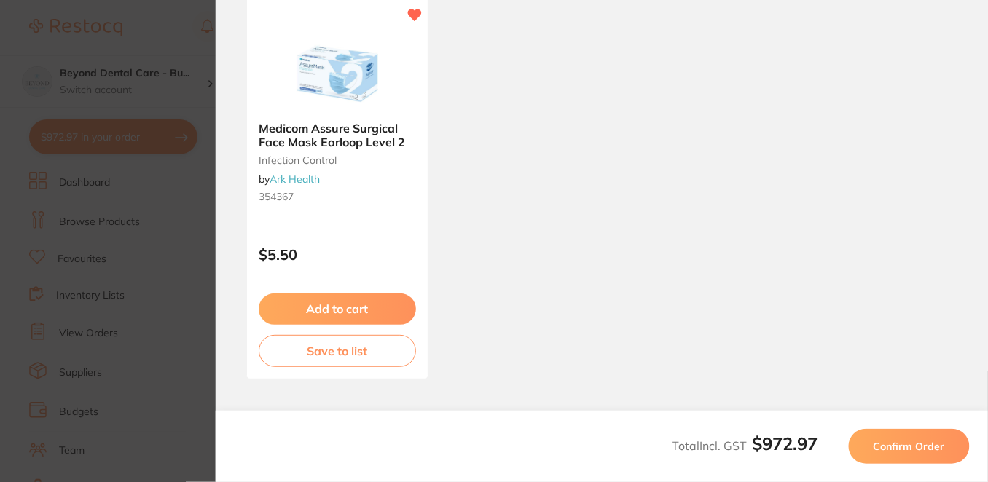
click at [945, 452] on span "Confirm Order" at bounding box center [909, 446] width 71 height 13
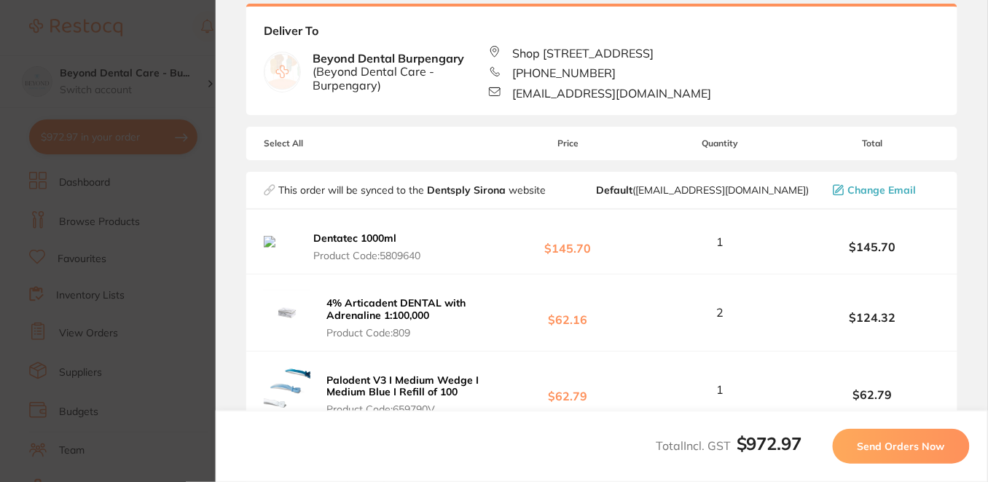
scroll to position [93, 0]
click at [969, 184] on section "Back Order Confirmation Your orders are being processed and we will notify you …" at bounding box center [602, 241] width 773 height 482
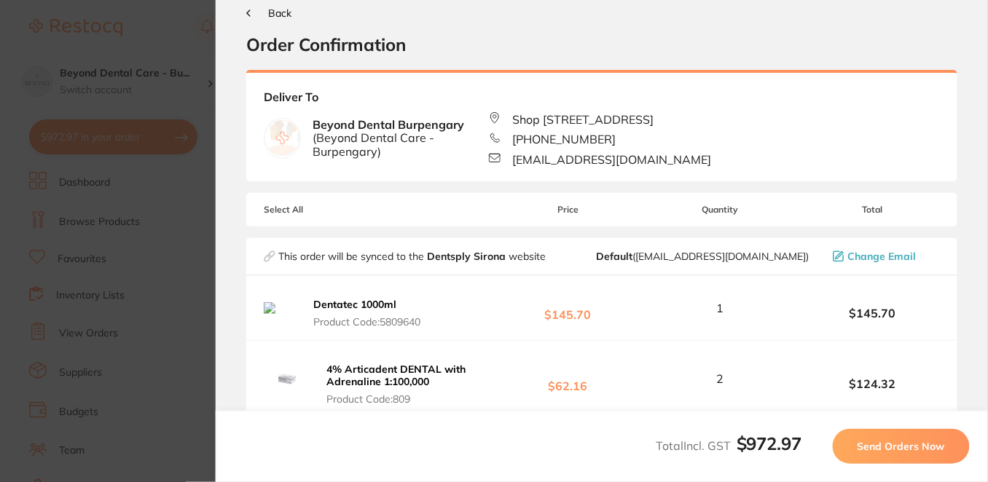
scroll to position [0, 0]
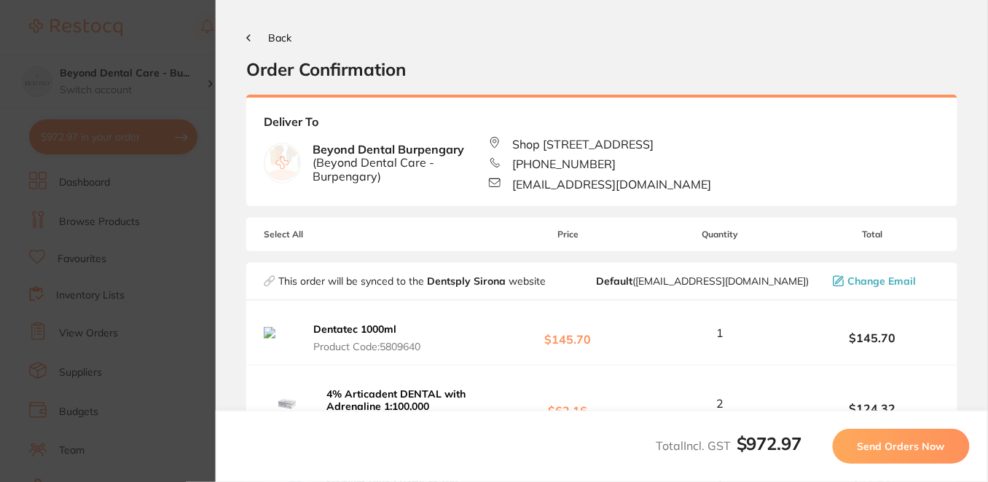
click at [198, 232] on section "Update RRP Set your pre negotiated price for this item. Item Agreed RRP (excl. …" at bounding box center [494, 241] width 988 height 482
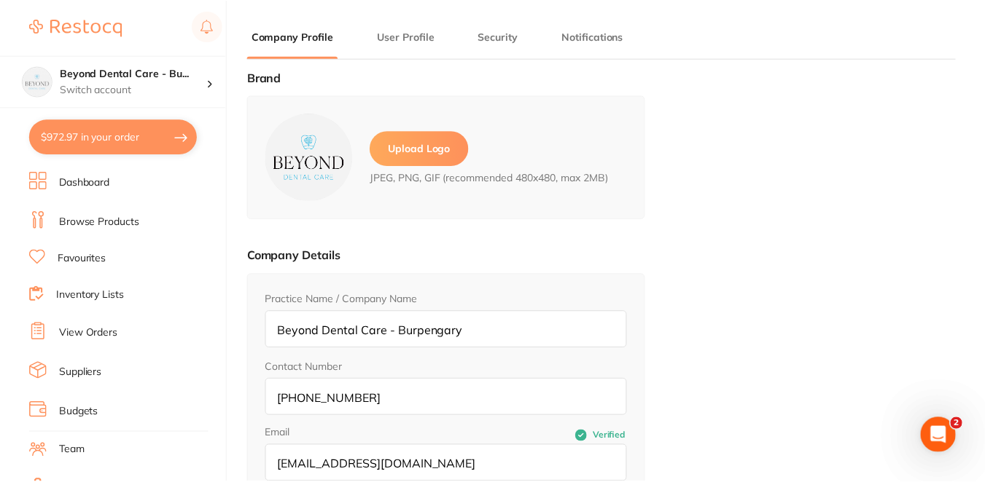
scroll to position [228, 0]
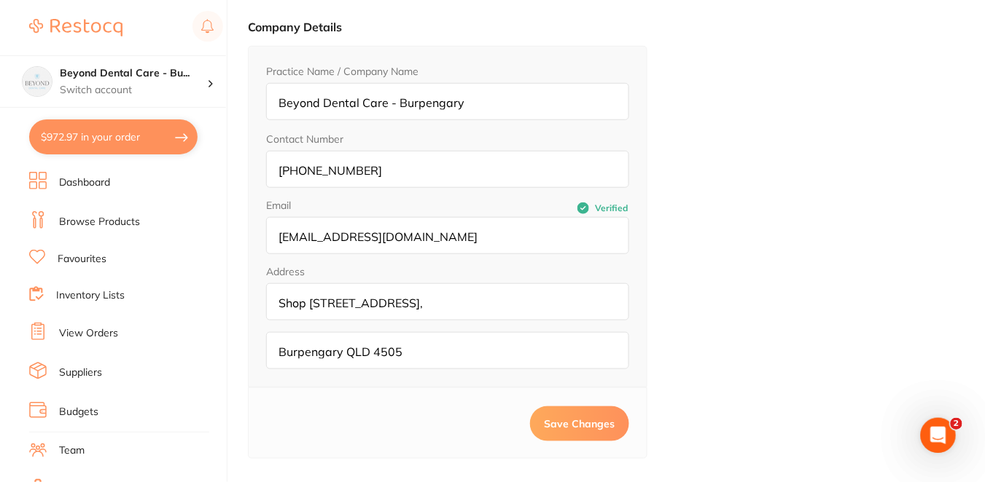
click at [86, 369] on link "Suppliers" at bounding box center [80, 373] width 43 height 15
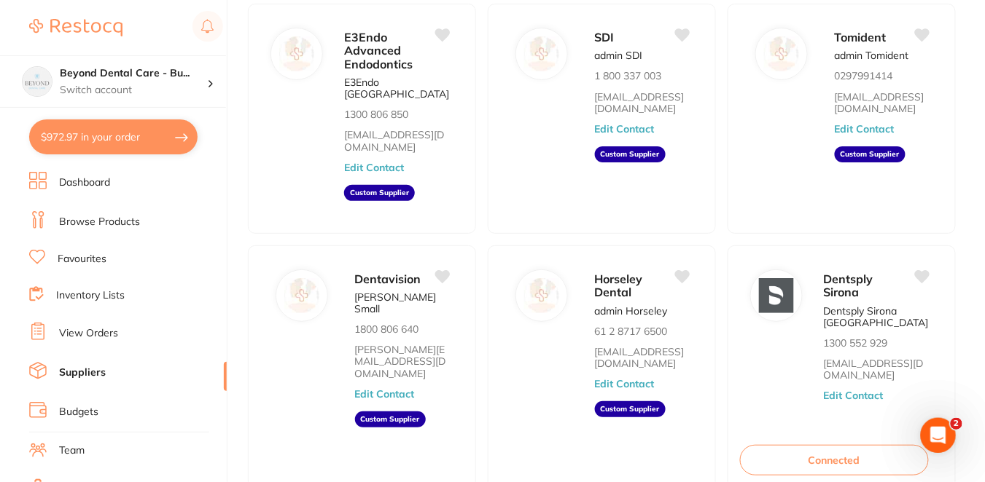
scroll to position [125, 0]
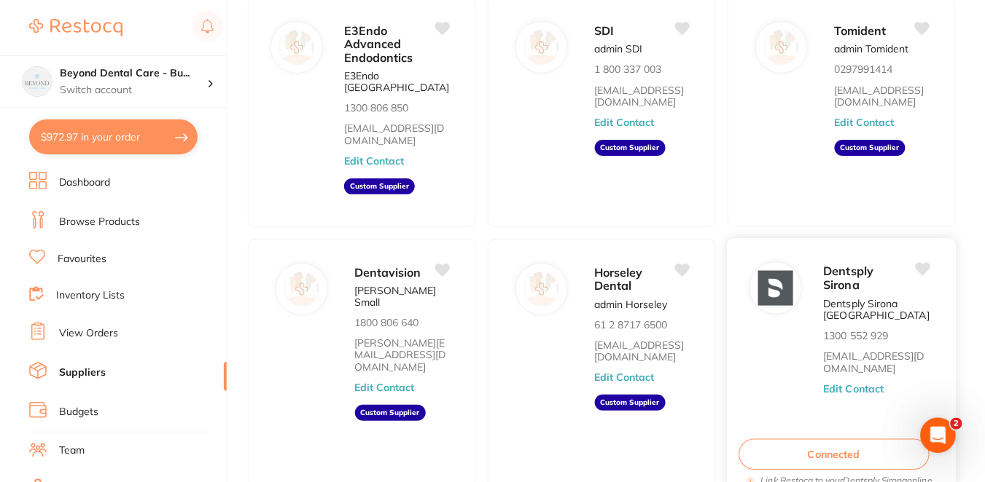
click at [871, 383] on button "Edit Contact" at bounding box center [854, 389] width 60 height 12
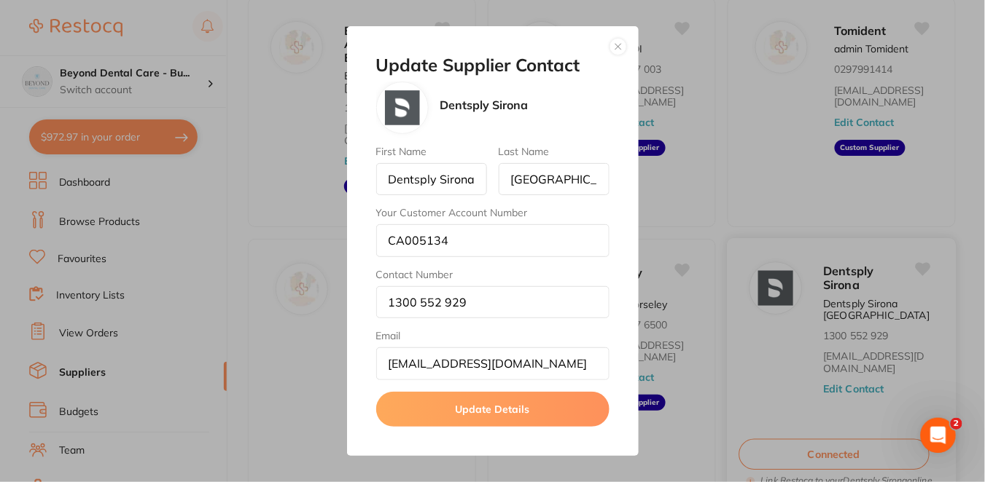
scroll to position [392, 0]
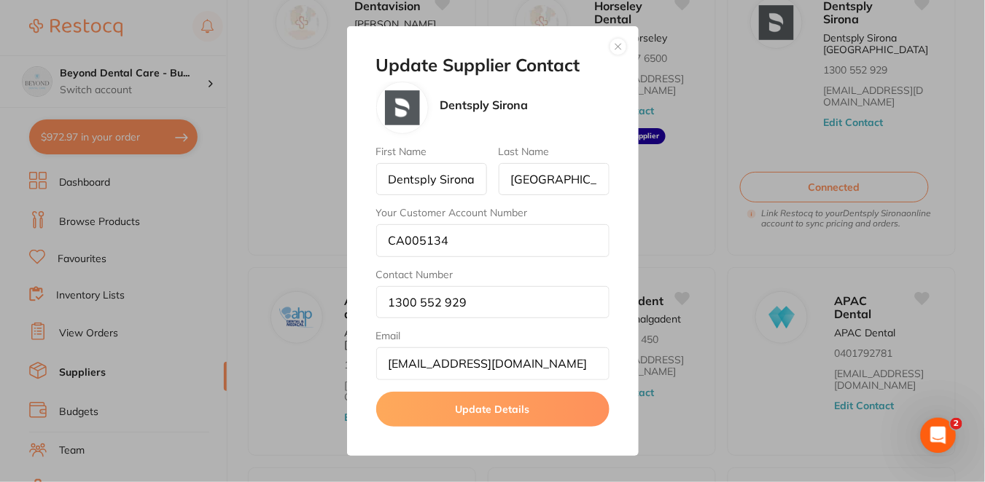
click at [614, 46] on button "button" at bounding box center [617, 46] width 17 height 17
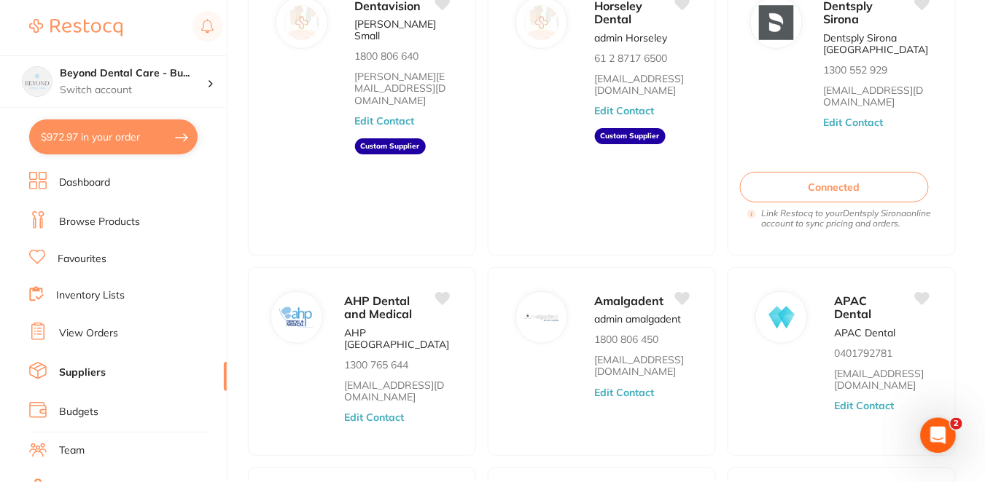
click at [176, 133] on button "$972.97 in your order" at bounding box center [113, 137] width 168 height 35
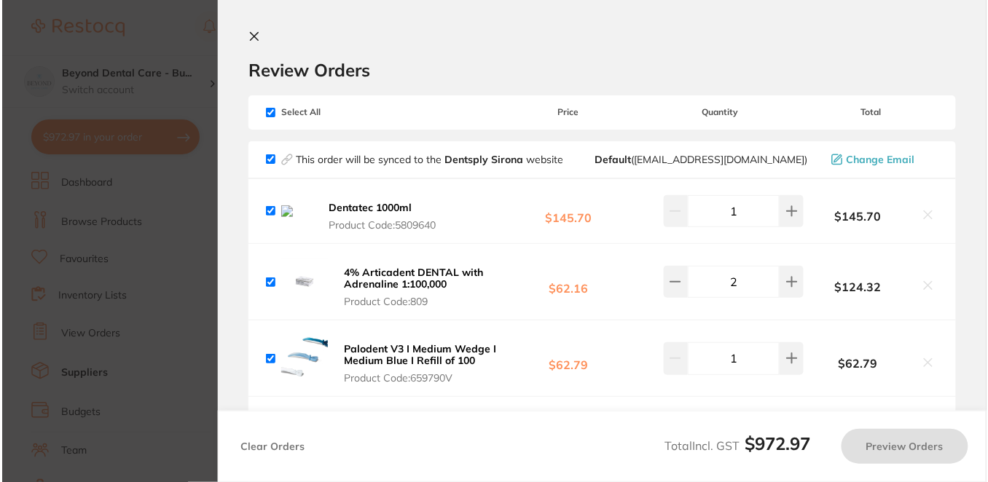
scroll to position [0, 0]
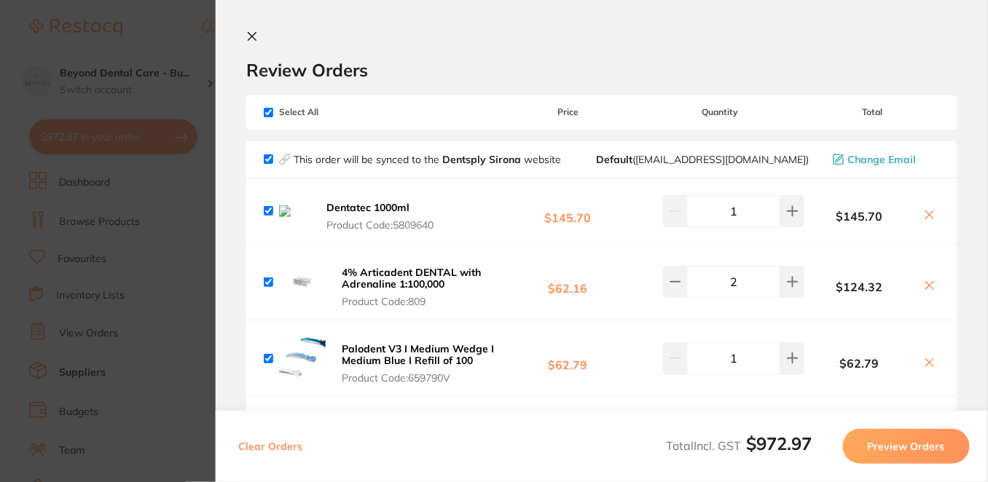
click at [864, 447] on button "Preview Orders" at bounding box center [906, 446] width 127 height 35
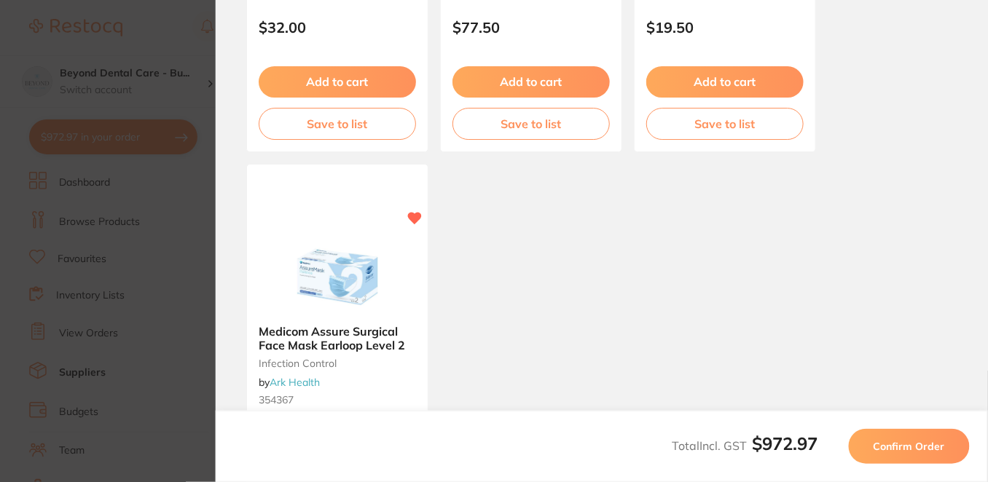
click at [931, 445] on span "Confirm Order" at bounding box center [909, 446] width 71 height 13
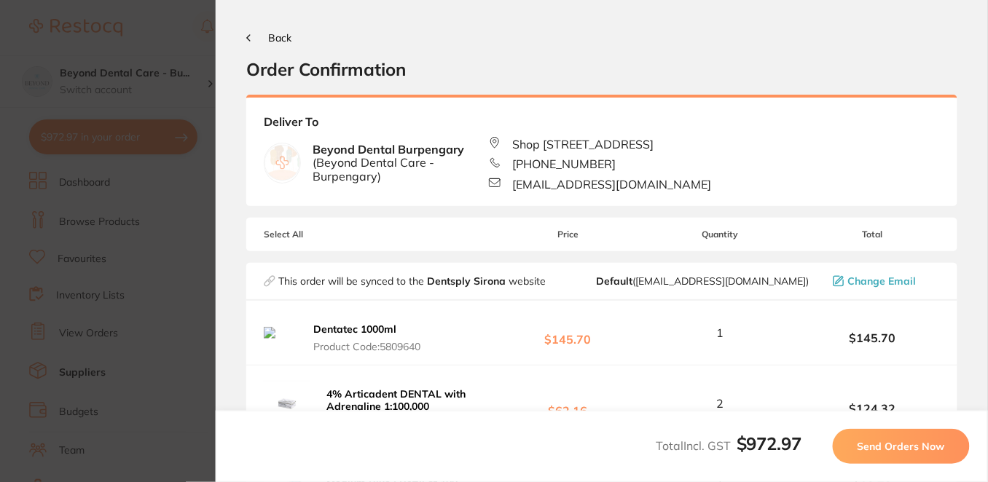
click at [931, 445] on span "Send Orders Now" at bounding box center [901, 446] width 87 height 13
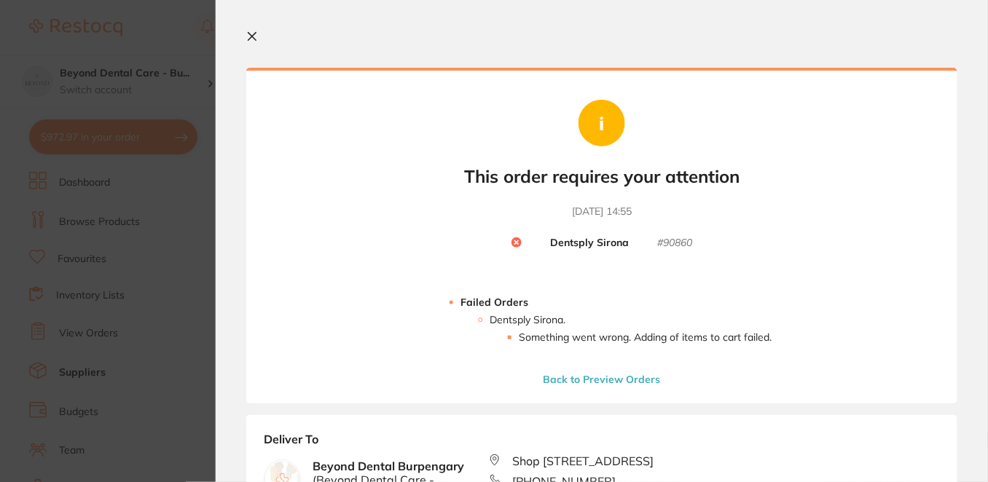
click at [251, 36] on icon at bounding box center [253, 37] width 8 height 8
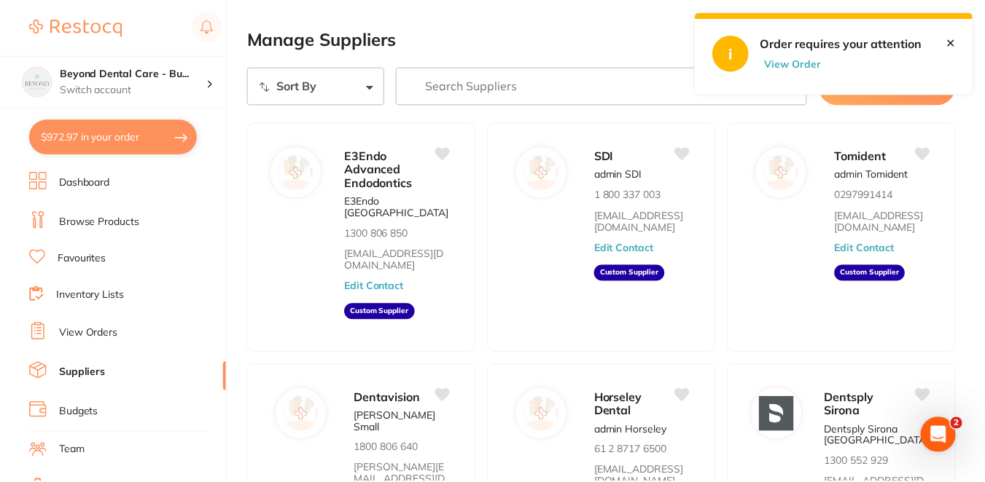
scroll to position [392, 0]
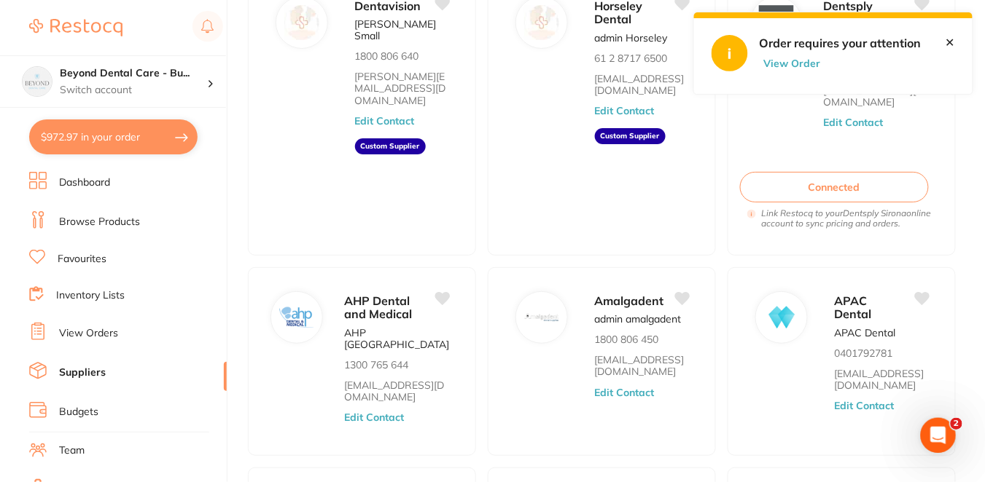
click at [951, 43] on link "✕" at bounding box center [949, 42] width 9 height 13
